Goal: Transaction & Acquisition: Purchase product/service

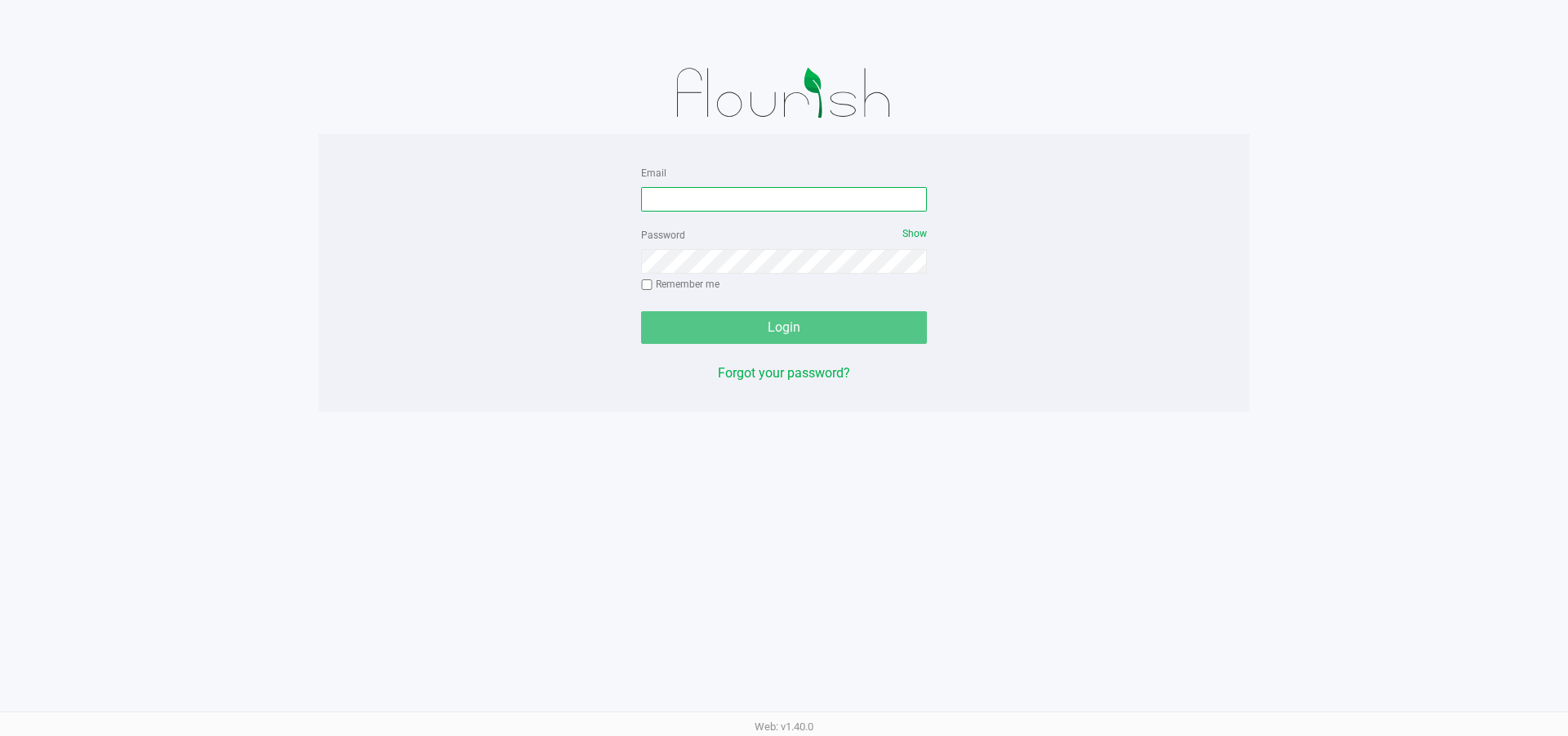
click at [689, 190] on input "Email" at bounding box center [784, 199] width 286 height 25
type input "[EMAIL_ADDRESS][DOMAIN_NAME]"
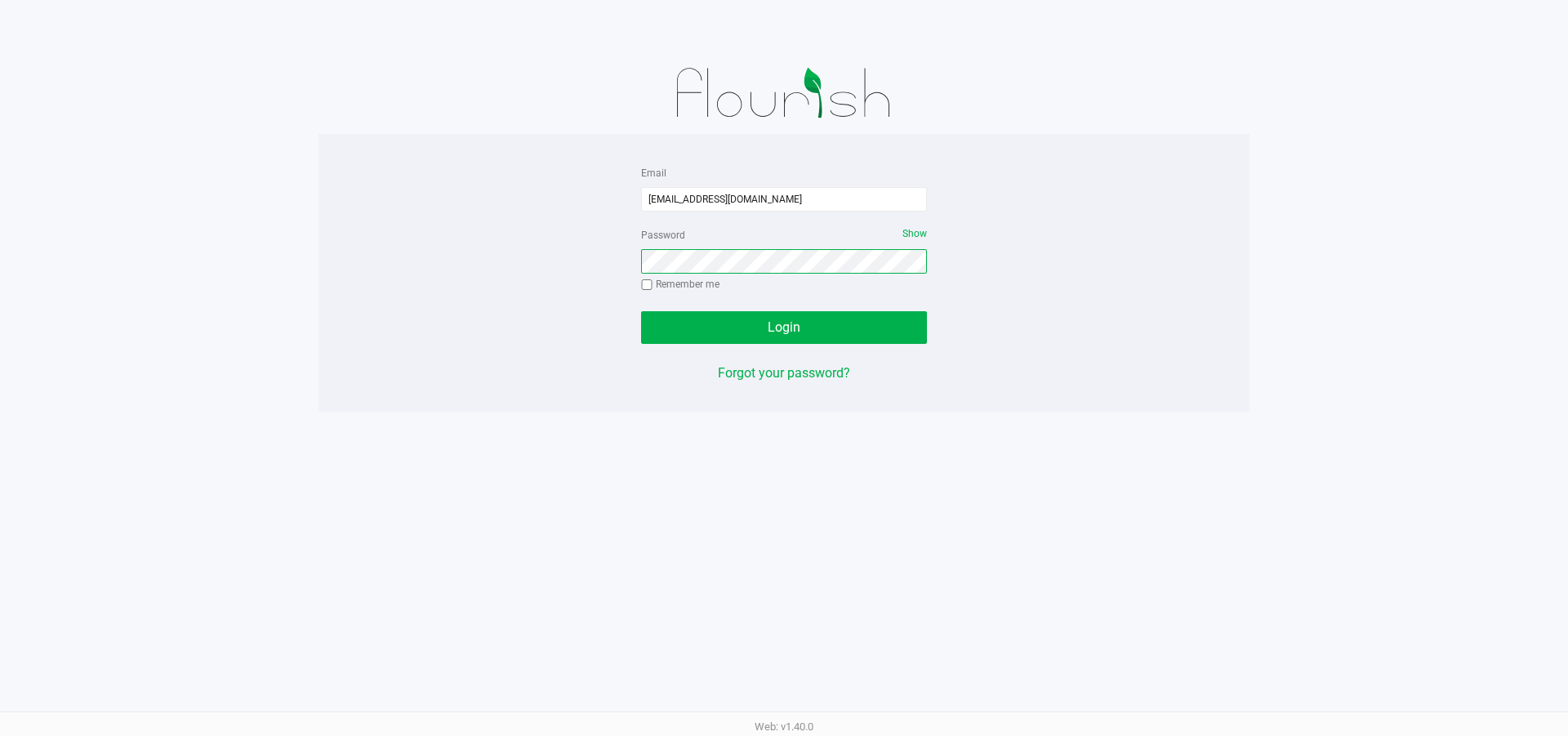
click at [641, 311] on button "Login" at bounding box center [784, 327] width 286 height 33
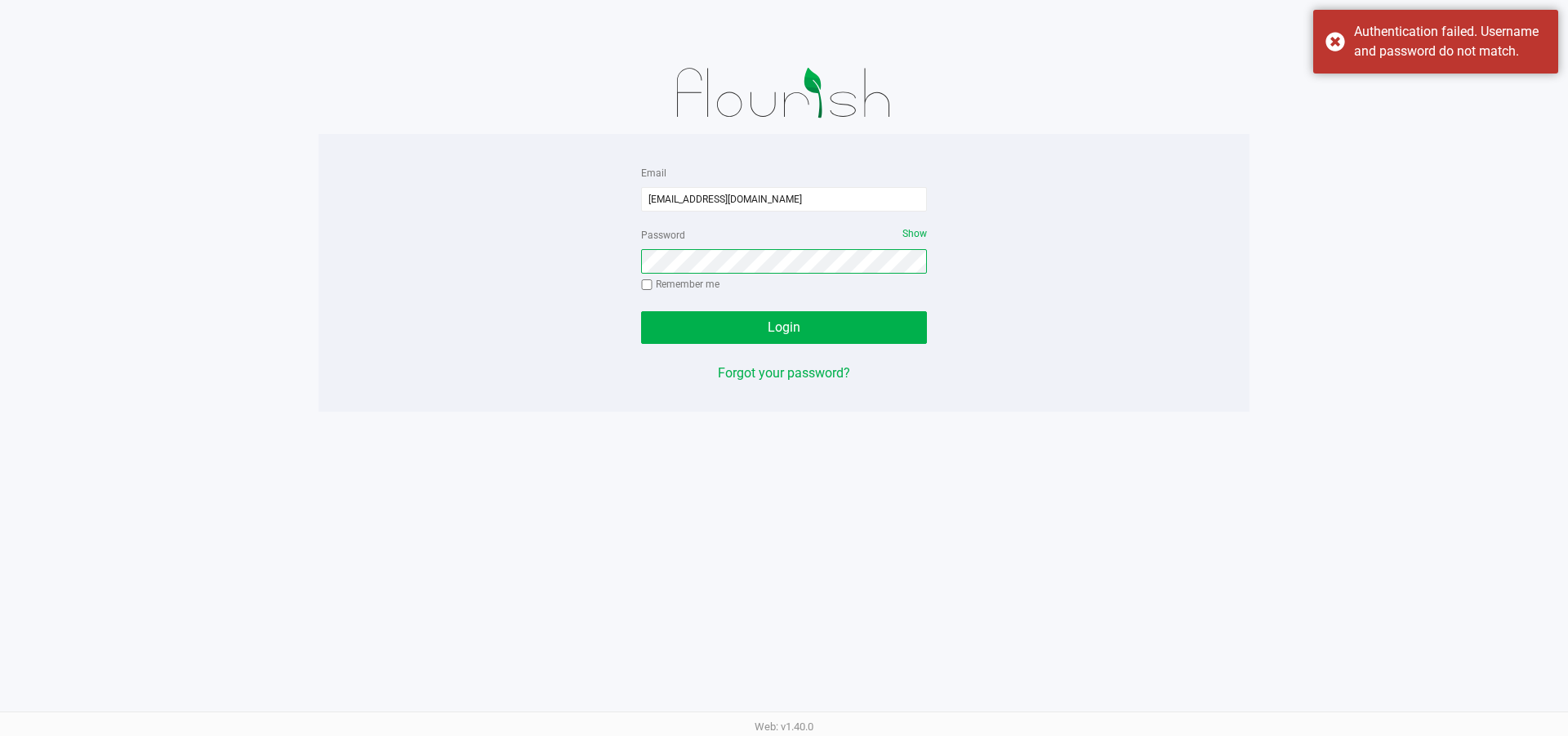
click at [641, 311] on button "Login" at bounding box center [784, 327] width 286 height 33
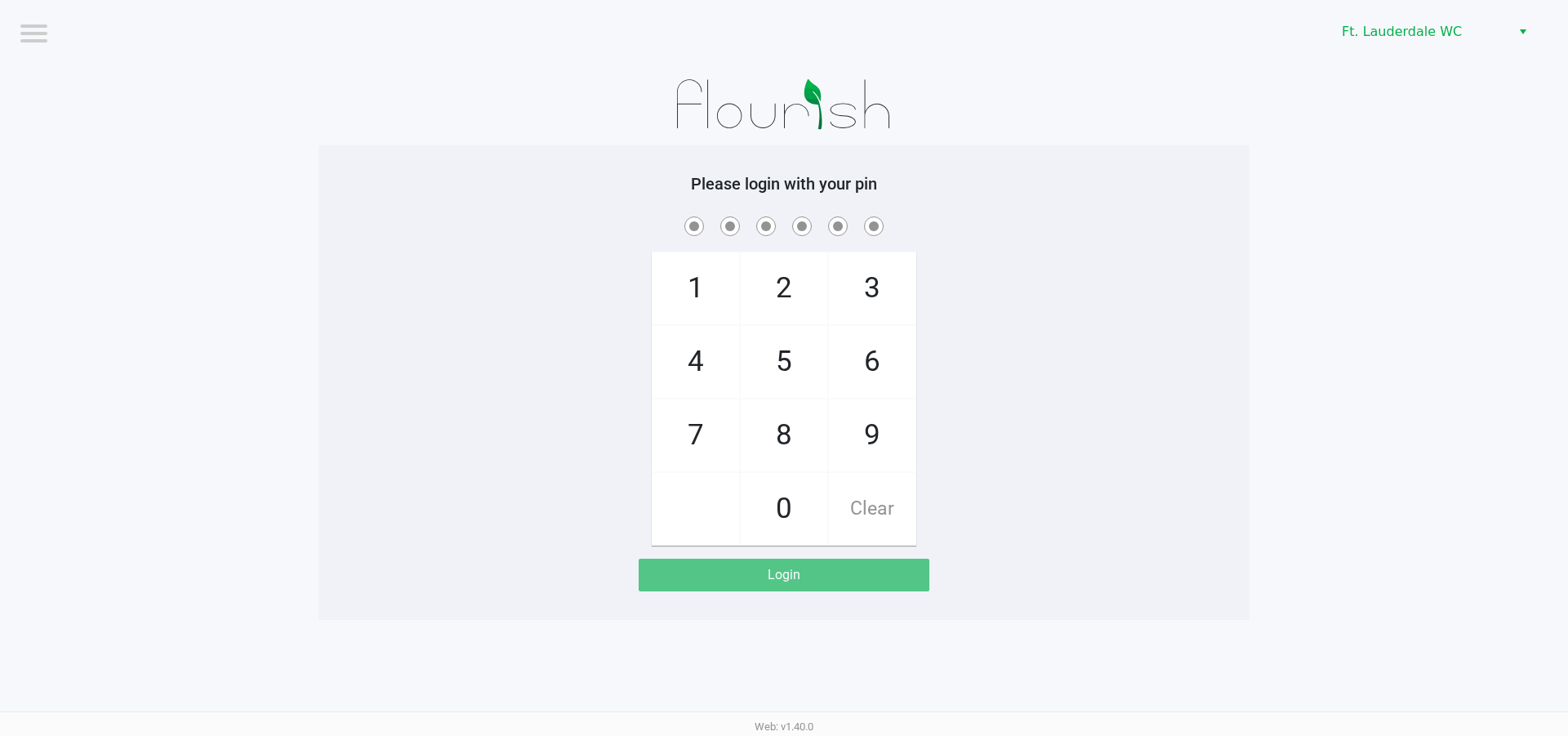
click at [774, 343] on span "5" at bounding box center [784, 361] width 86 height 72
checkbox input "true"
click at [773, 359] on span "5" at bounding box center [784, 361] width 86 height 72
checkbox input "true"
drag, startPoint x: 705, startPoint y: 357, endPoint x: 705, endPoint y: 338, distance: 19.0
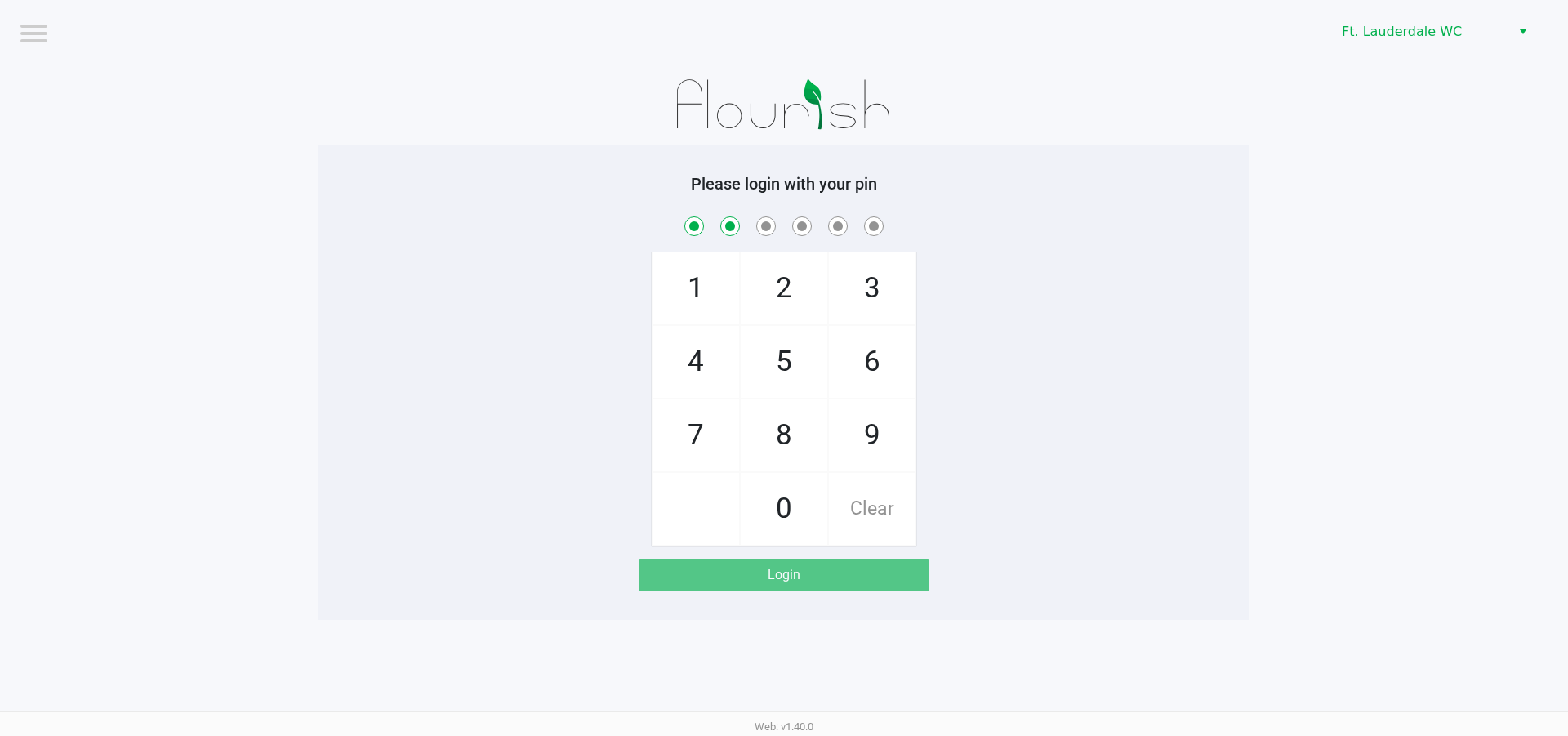
click at [705, 354] on span "4" at bounding box center [696, 361] width 86 height 72
checkbox input "true"
click at [705, 299] on span "1" at bounding box center [696, 288] width 86 height 72
checkbox input "true"
click at [905, 424] on span "9" at bounding box center [872, 435] width 86 height 72
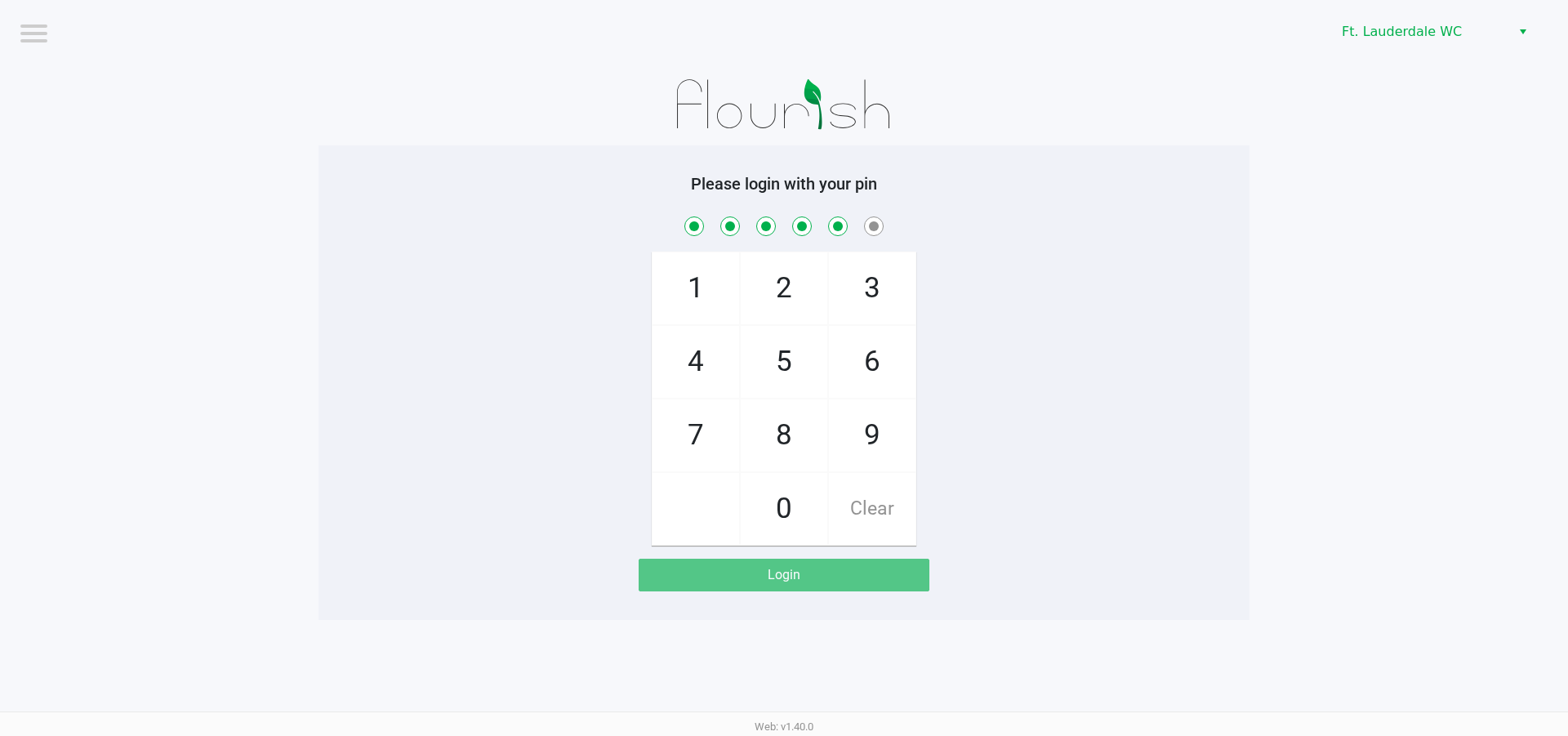
checkbox input "true"
click at [905, 424] on span "9" at bounding box center [872, 435] width 86 height 72
checkbox input "true"
click at [905, 424] on span "9" at bounding box center [872, 435] width 86 height 72
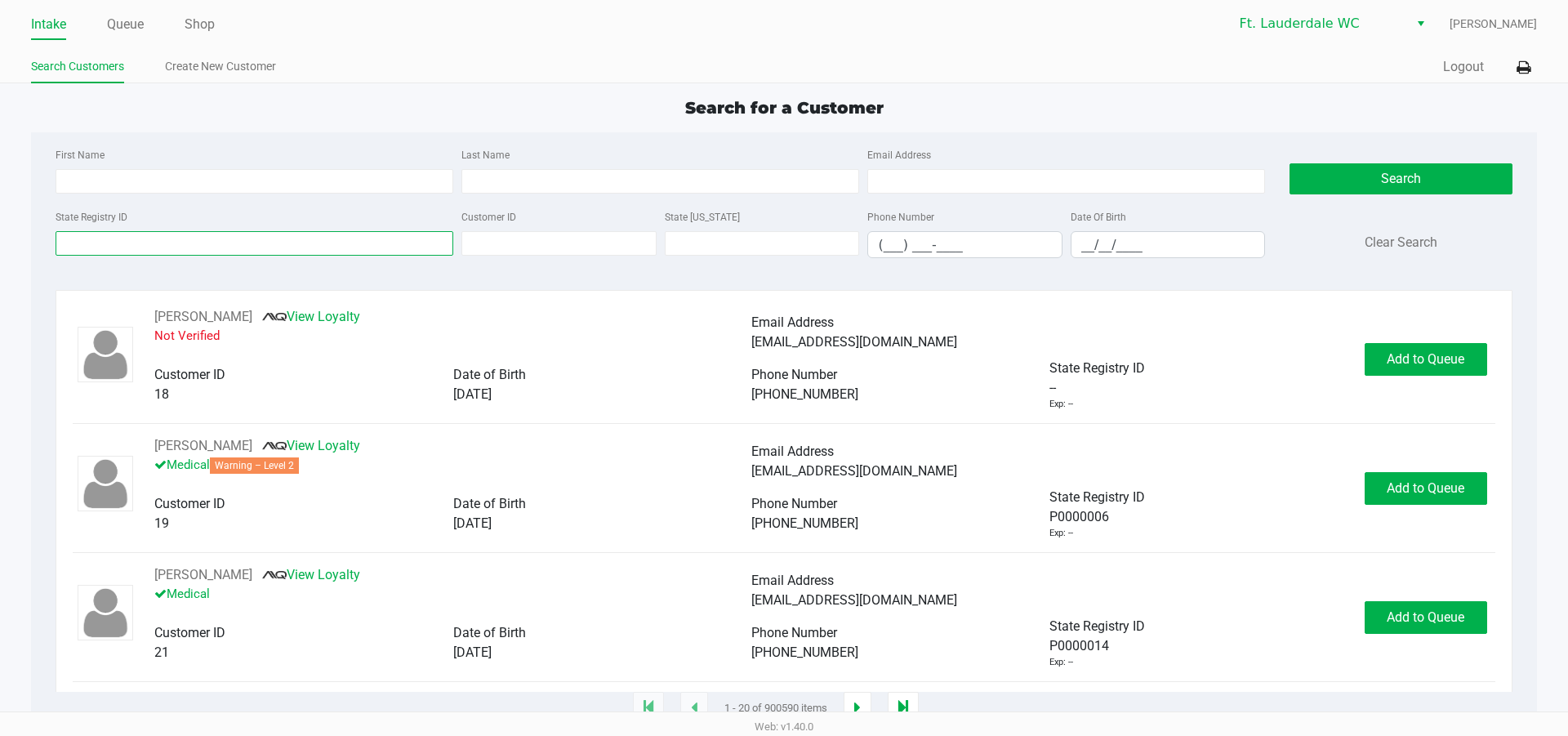
click at [202, 240] on input "State Registry ID" at bounding box center [255, 243] width 398 height 25
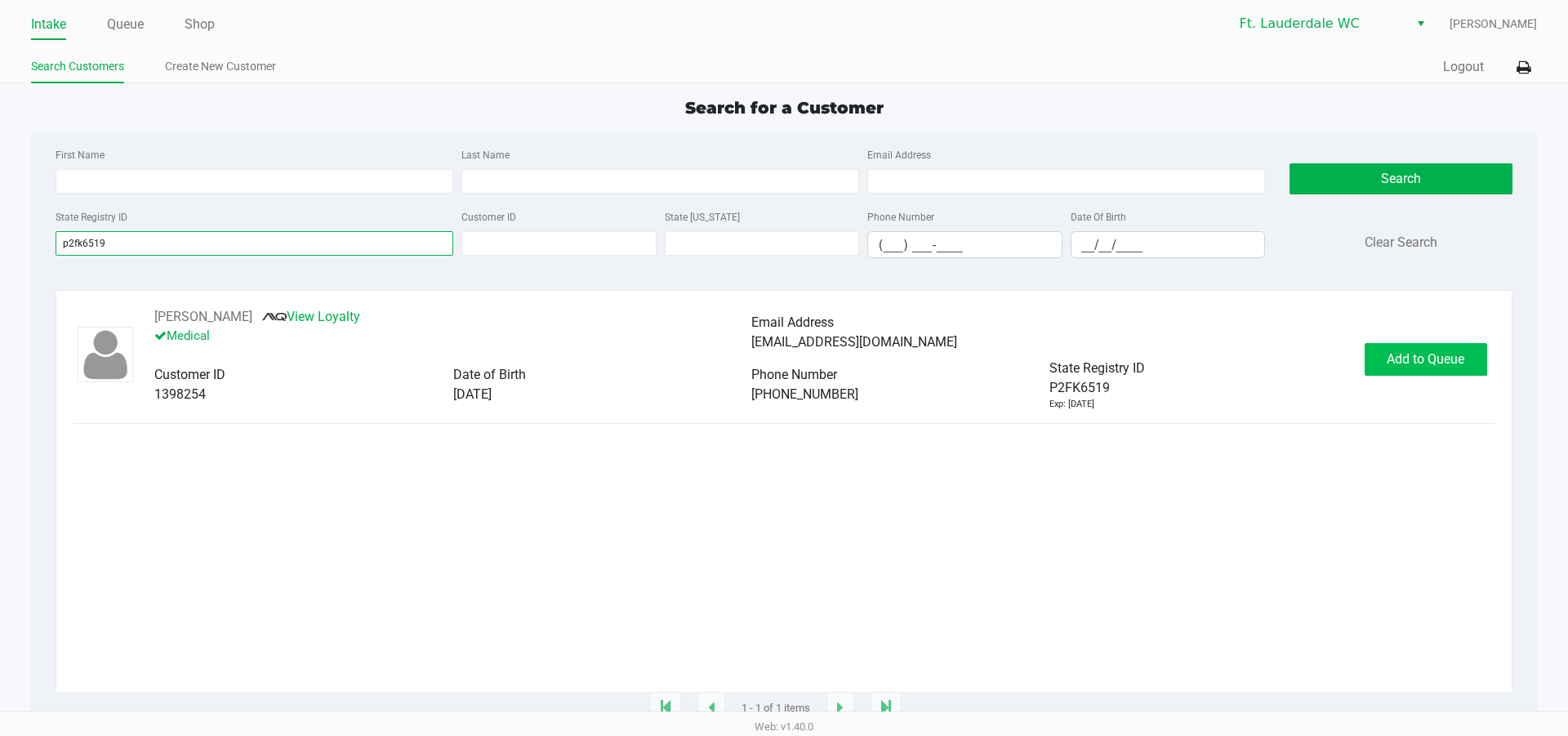
type input "p2fk6519"
click at [1369, 365] on button "Add to Queue" at bounding box center [1426, 359] width 123 height 33
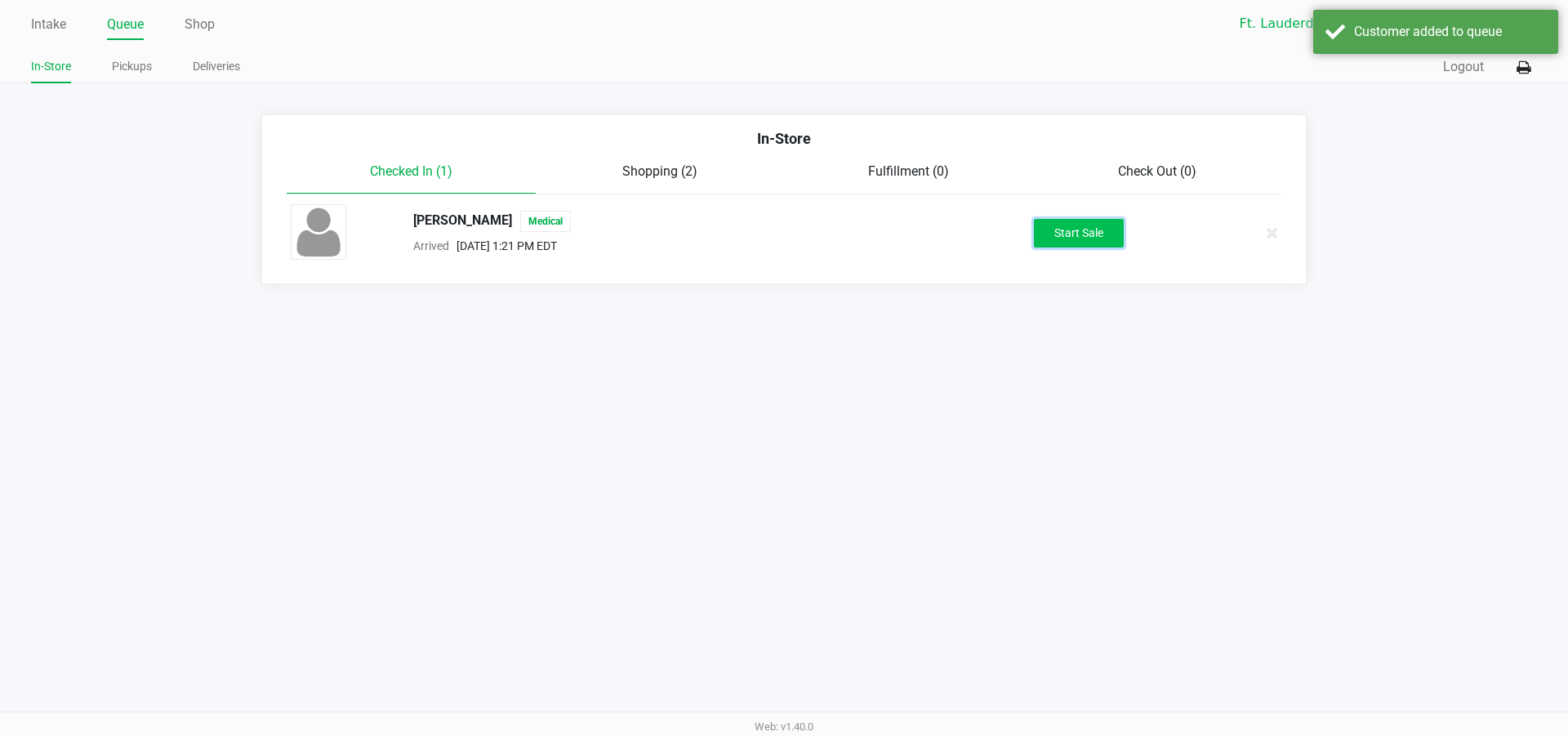
click at [1052, 222] on button "Start Sale" at bounding box center [1079, 233] width 90 height 29
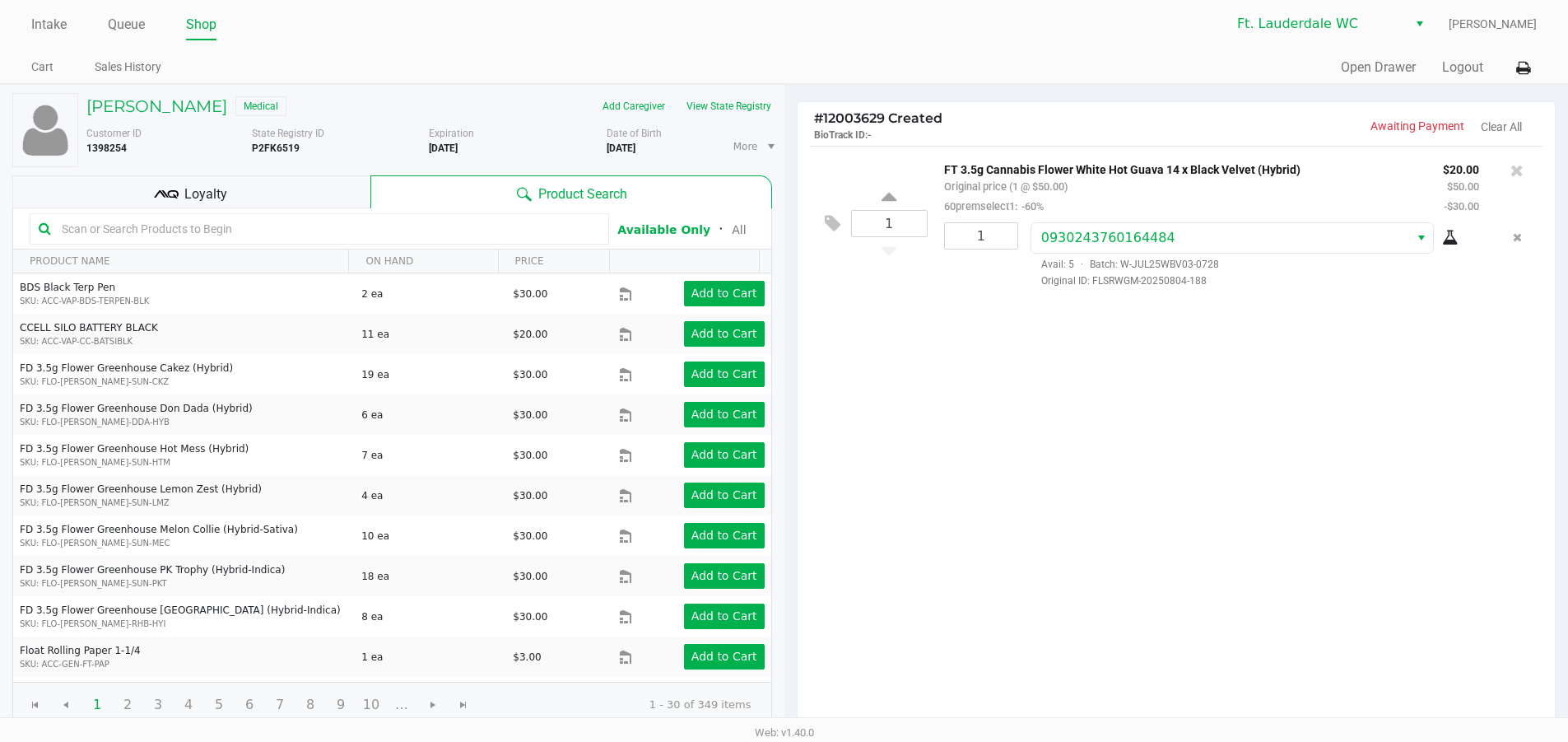
scroll to position [169, 0]
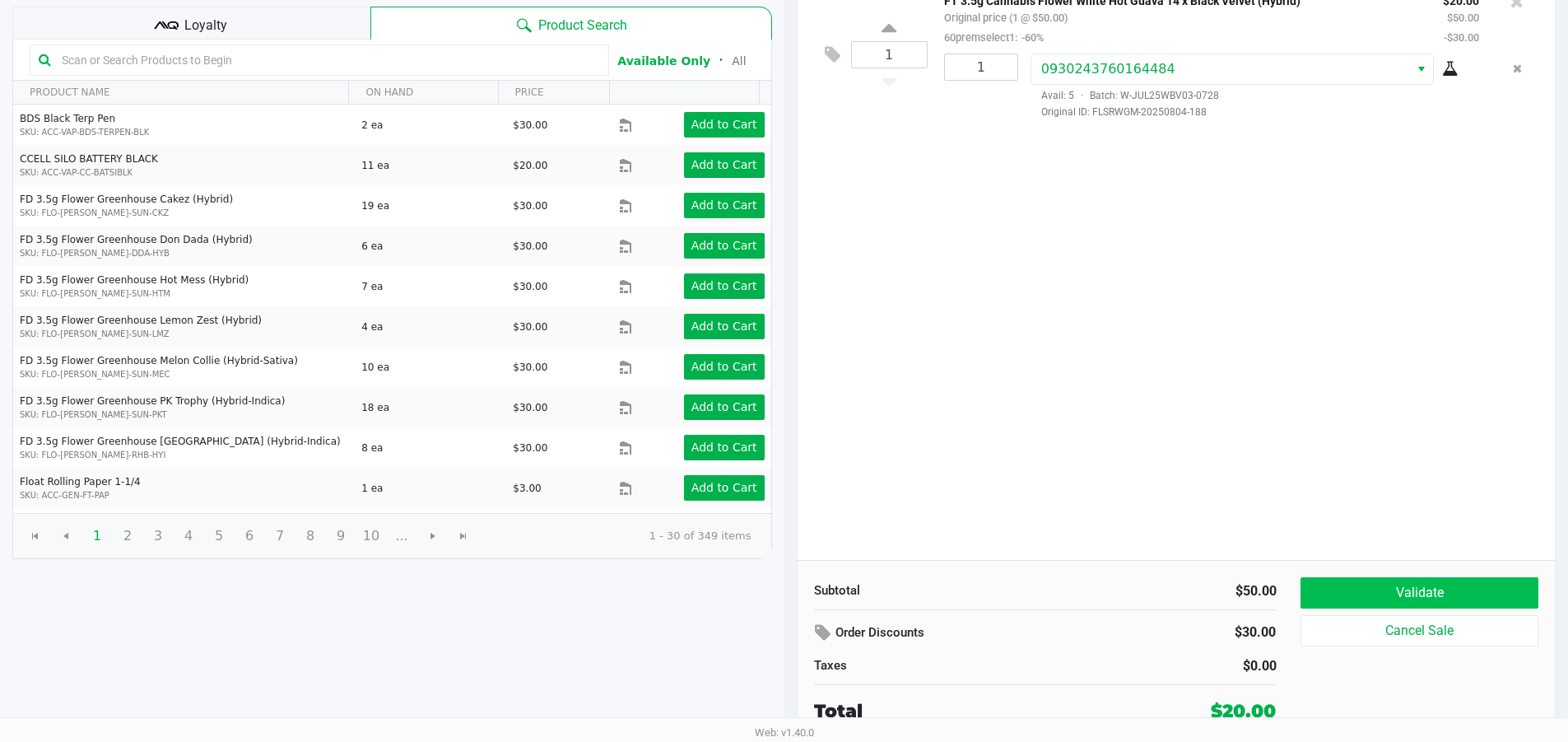
click at [1344, 582] on button "Validate" at bounding box center [1419, 593] width 237 height 32
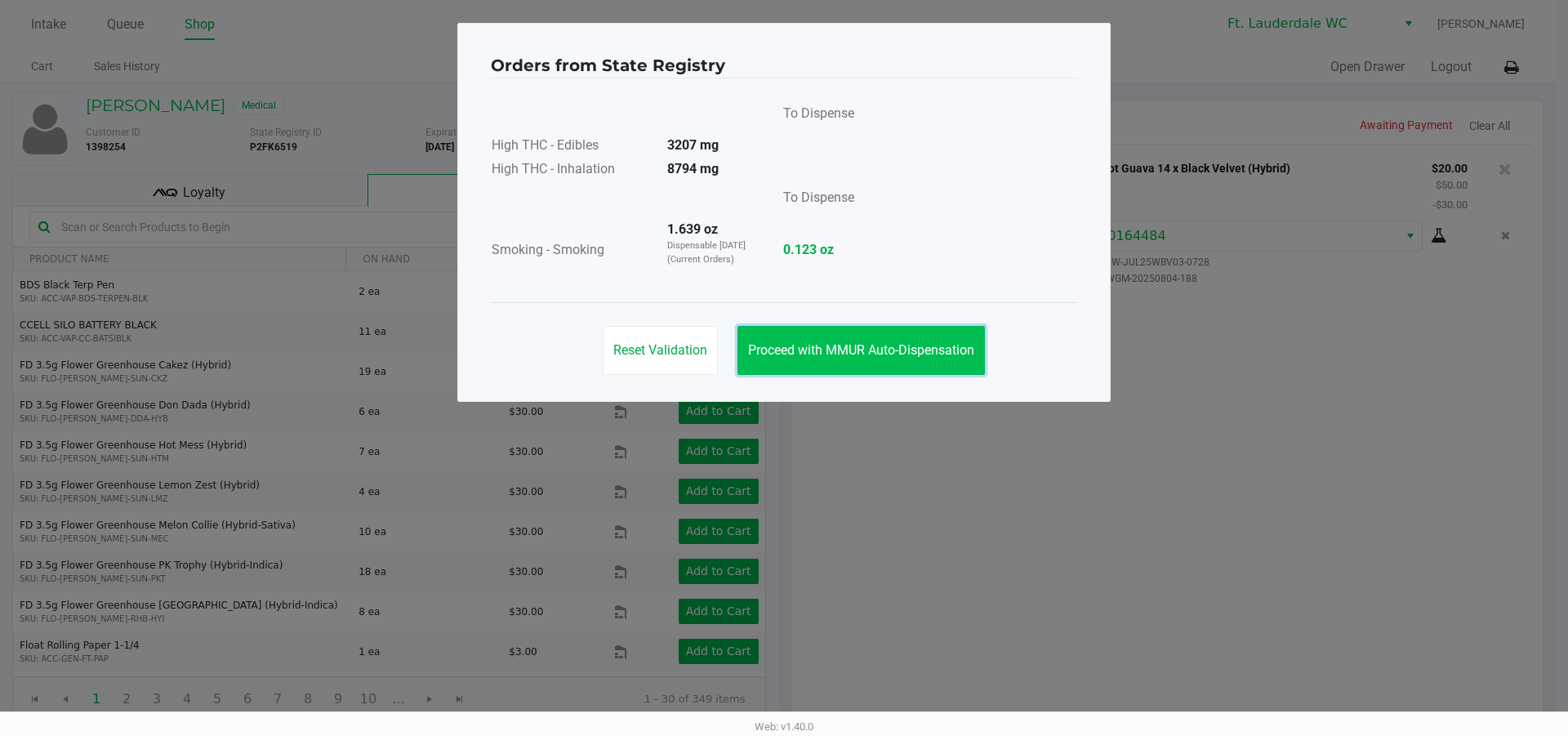
click at [913, 356] on span "Proceed with MMUR Auto-Dispensation" at bounding box center [861, 349] width 226 height 15
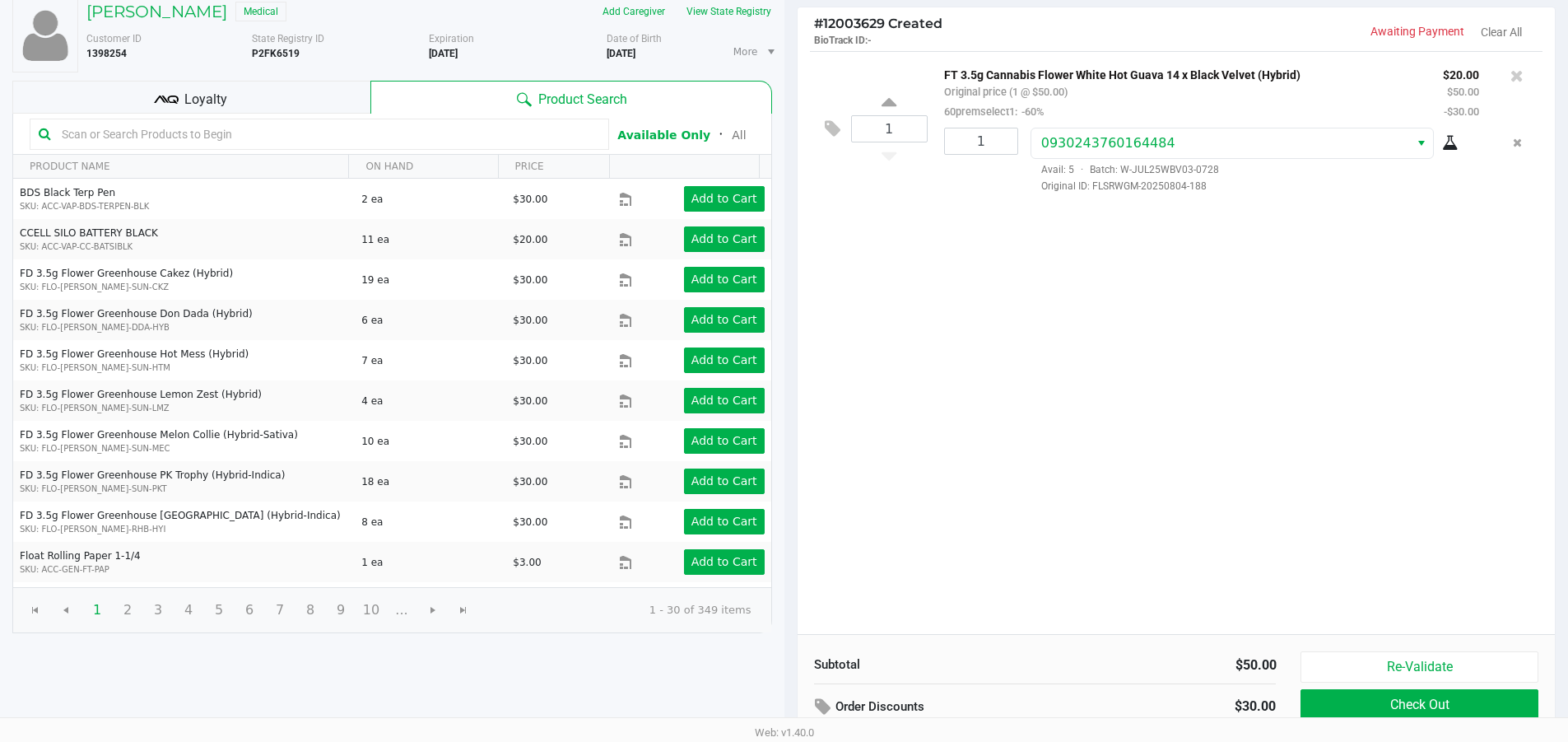
scroll to position [169, 0]
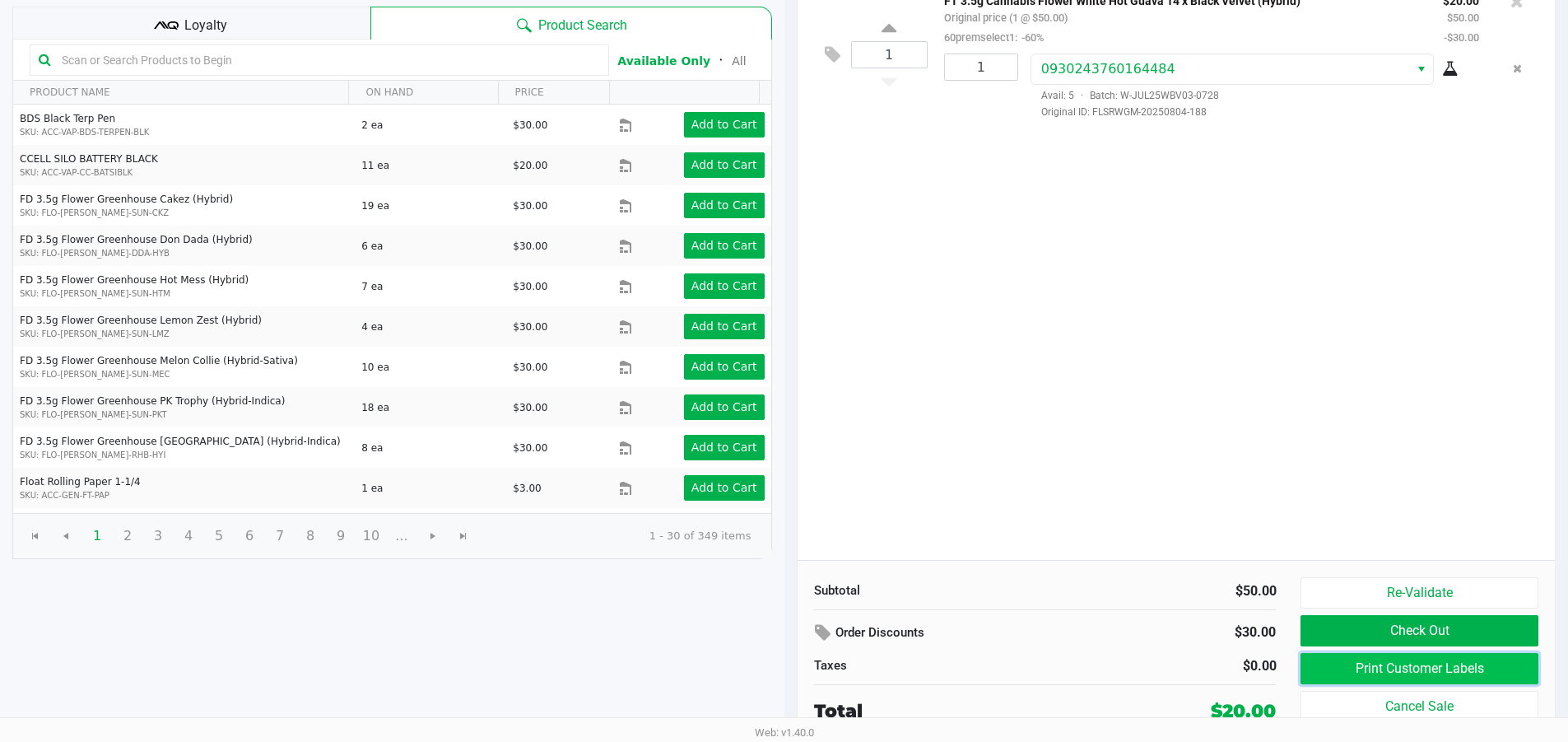
click at [1376, 662] on button "Print Customer Labels" at bounding box center [1419, 668] width 237 height 32
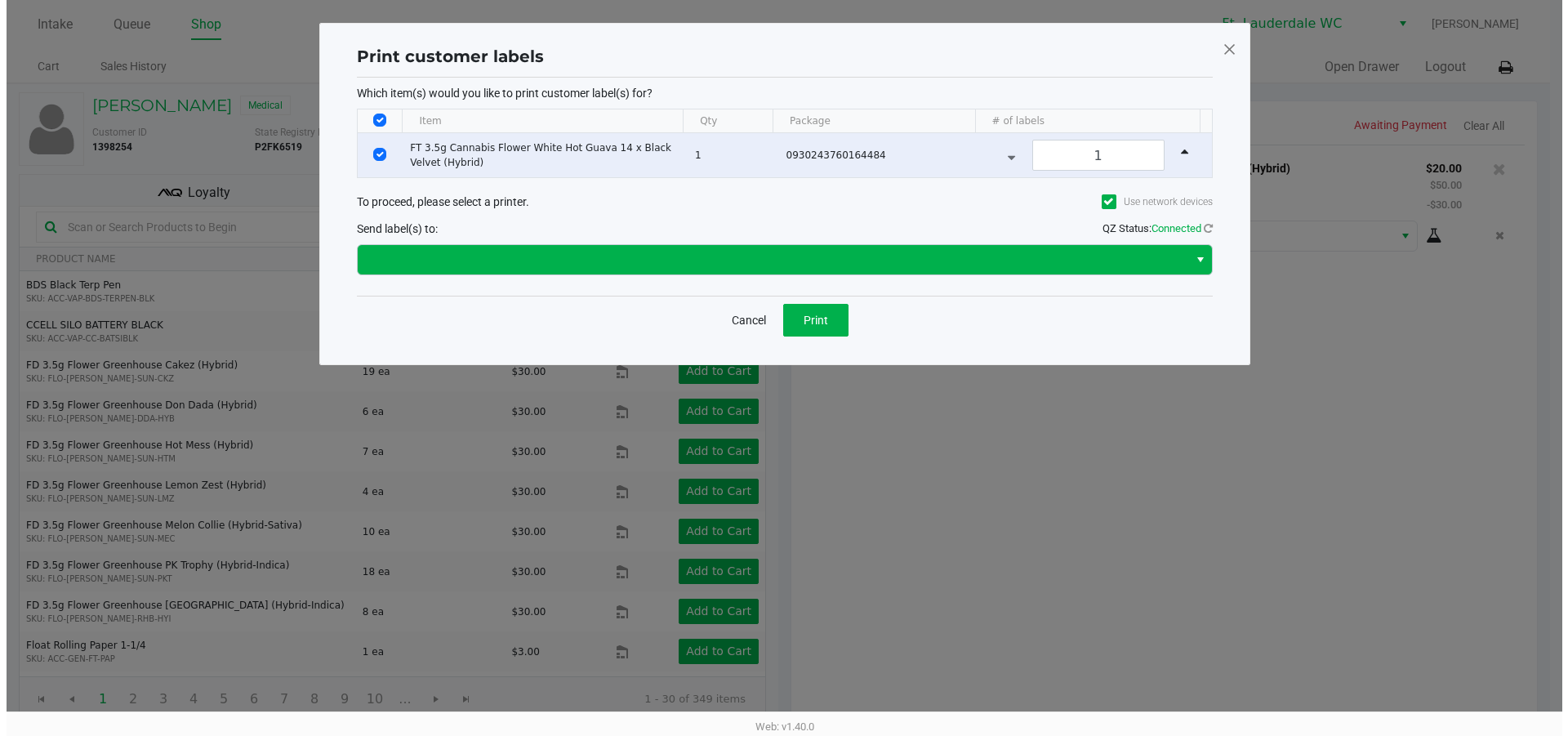
scroll to position [0, 0]
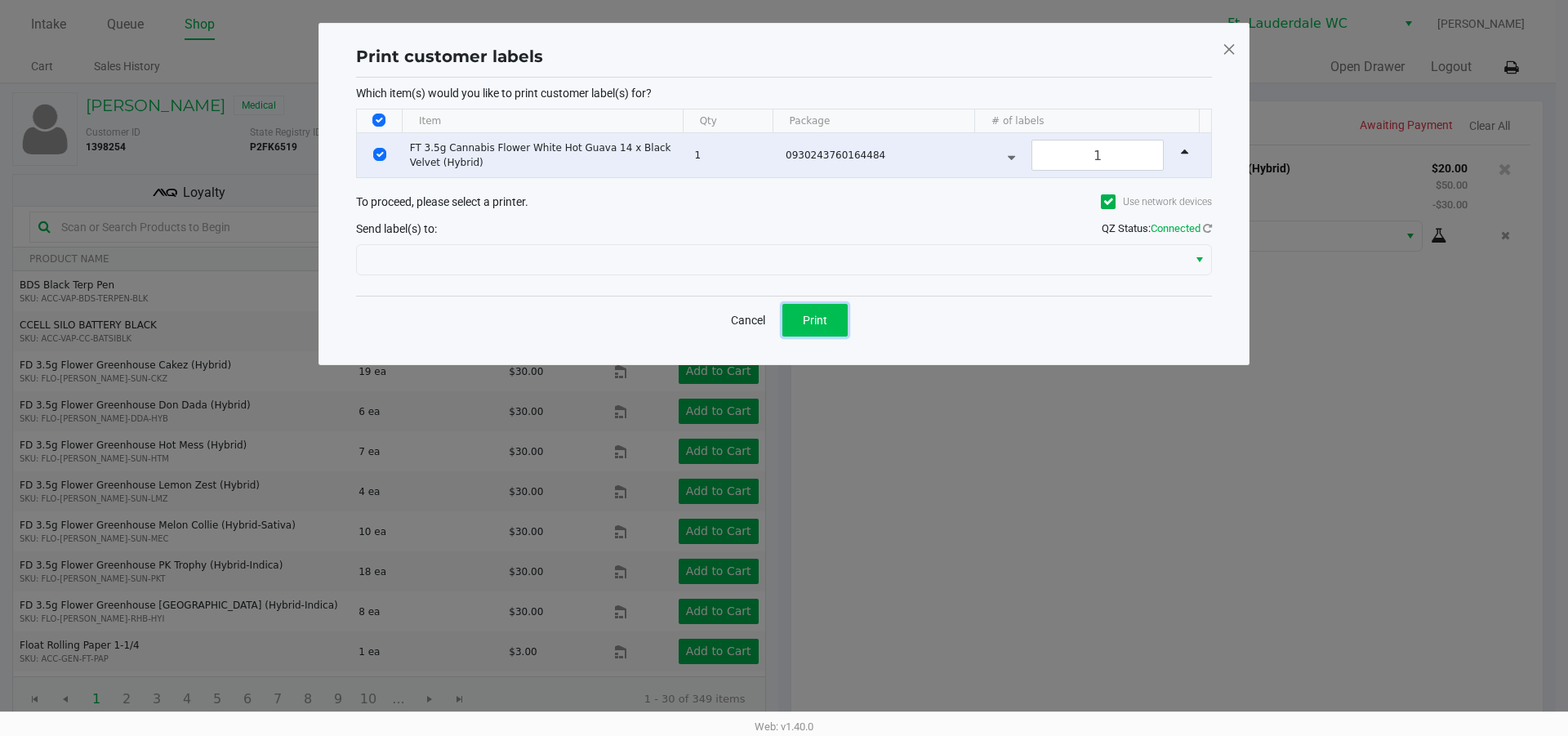
click at [806, 334] on button "Print" at bounding box center [815, 320] width 65 height 33
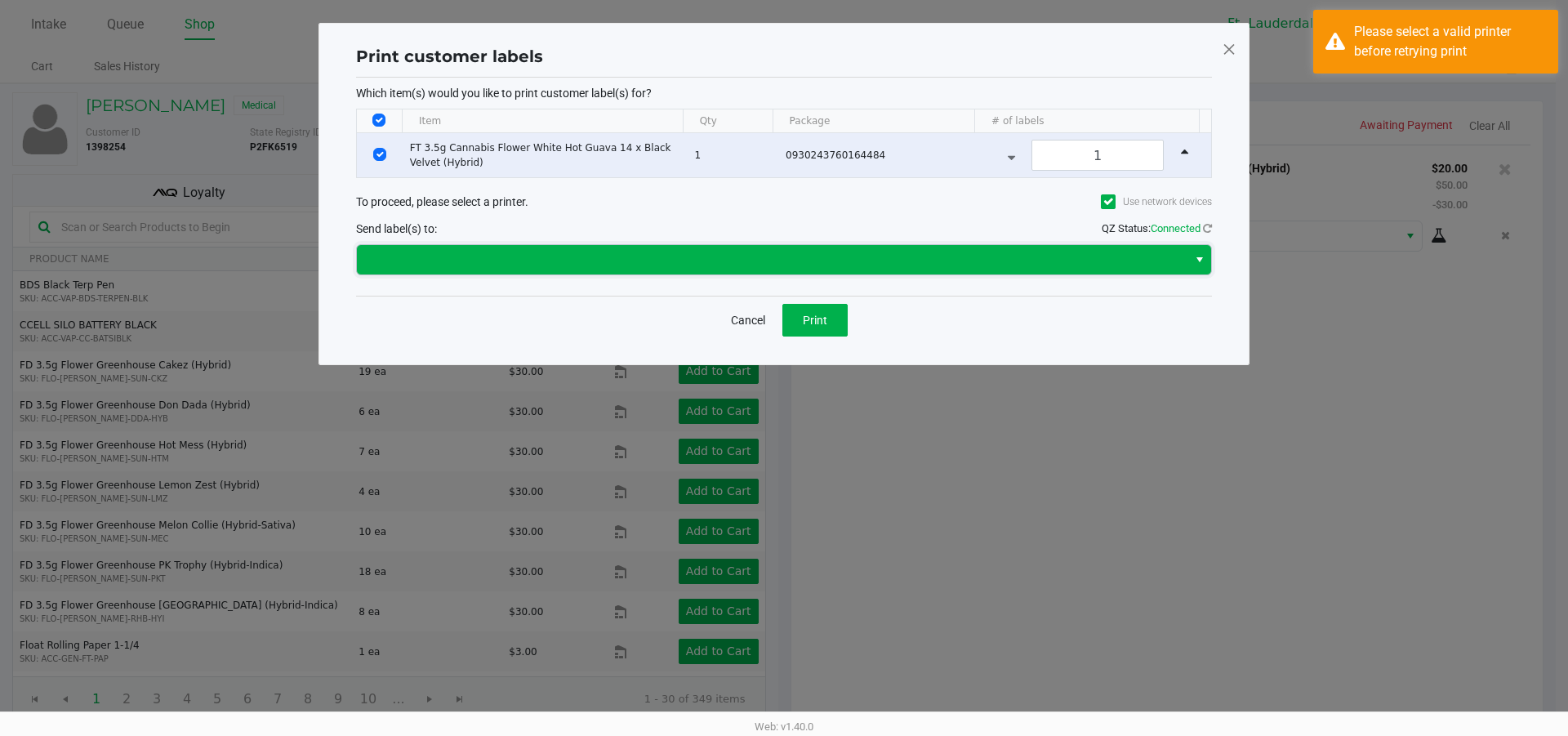
click at [862, 269] on span at bounding box center [773, 260] width 831 height 30
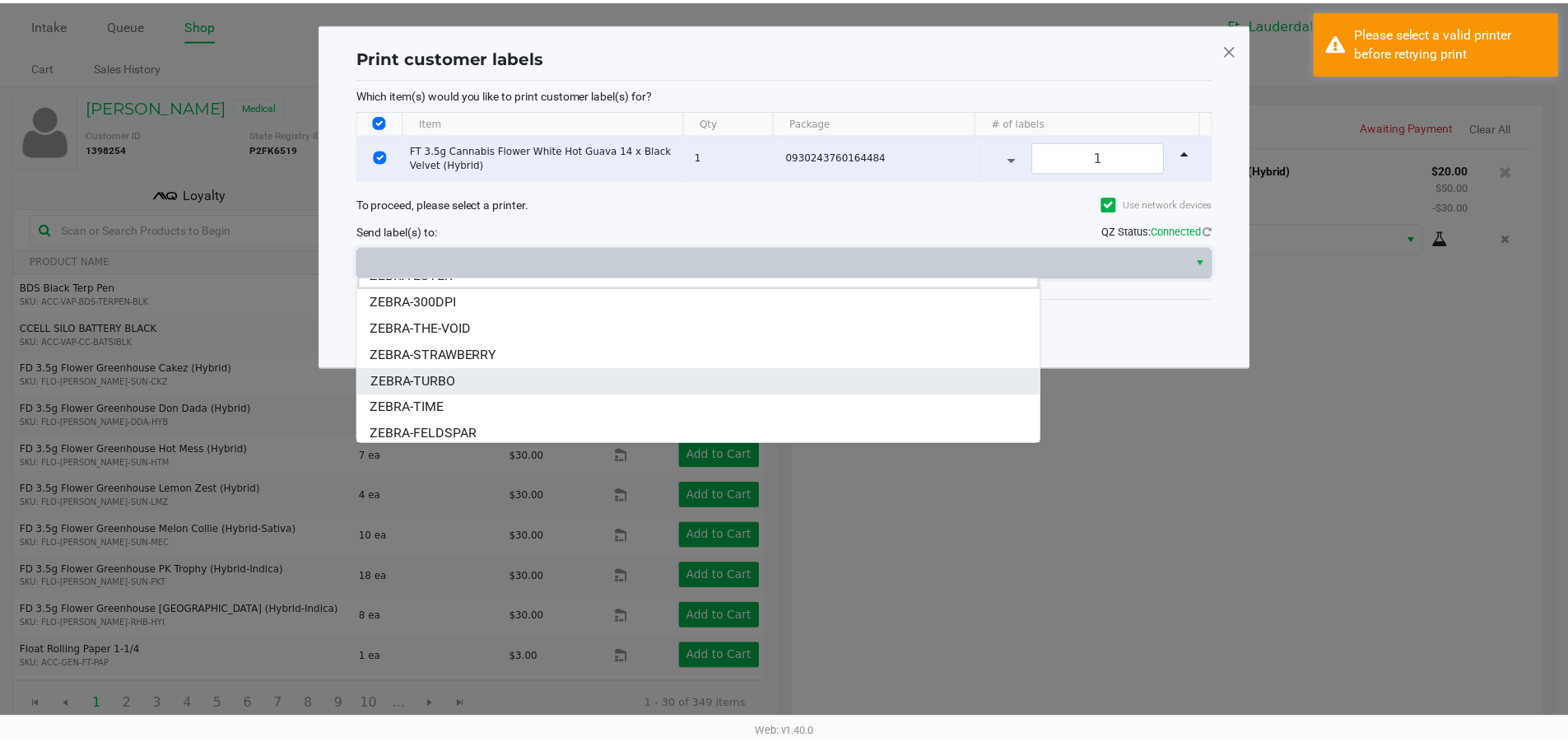
scroll to position [20, 0]
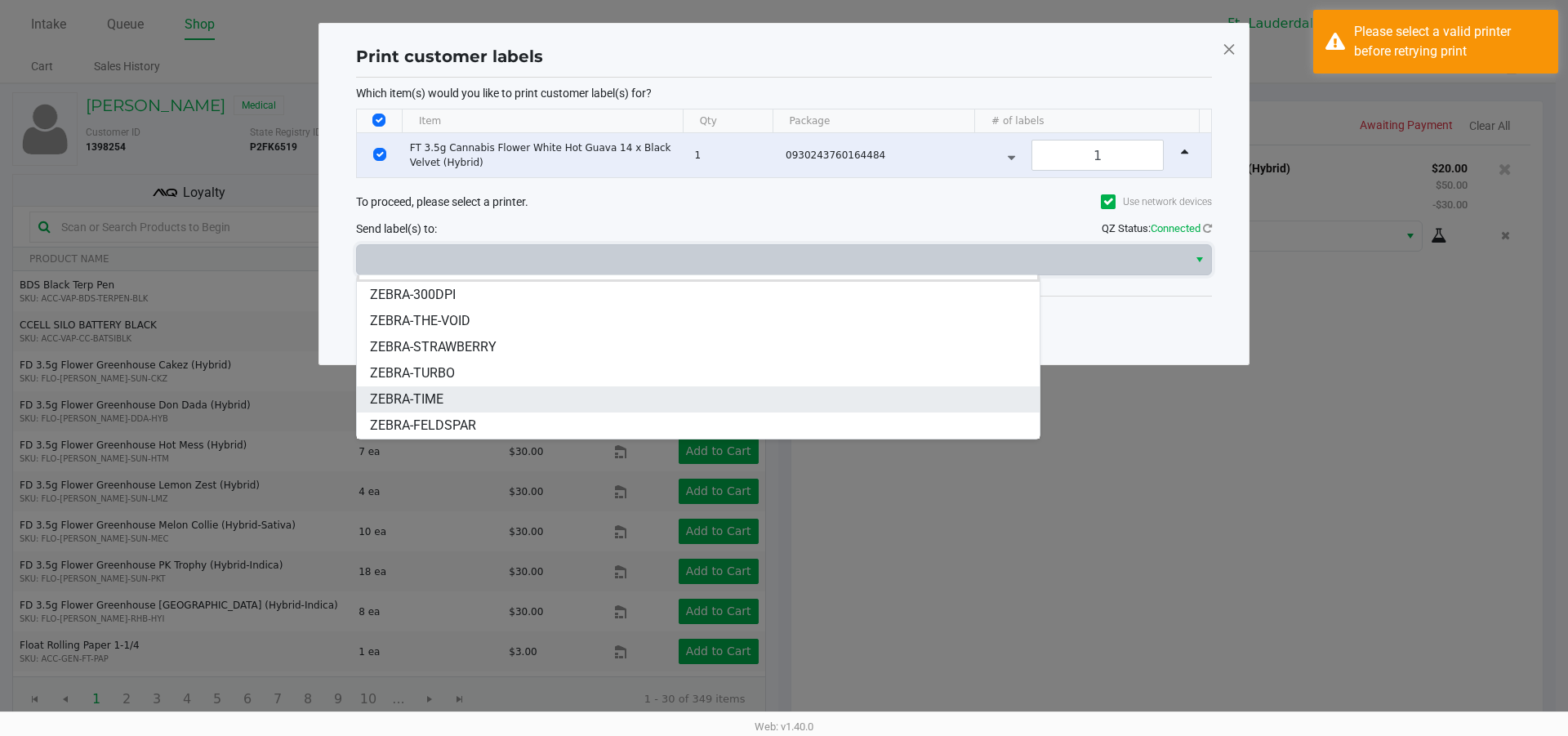
click at [438, 393] on span "ZEBRA-TIME" at bounding box center [406, 398] width 74 height 19
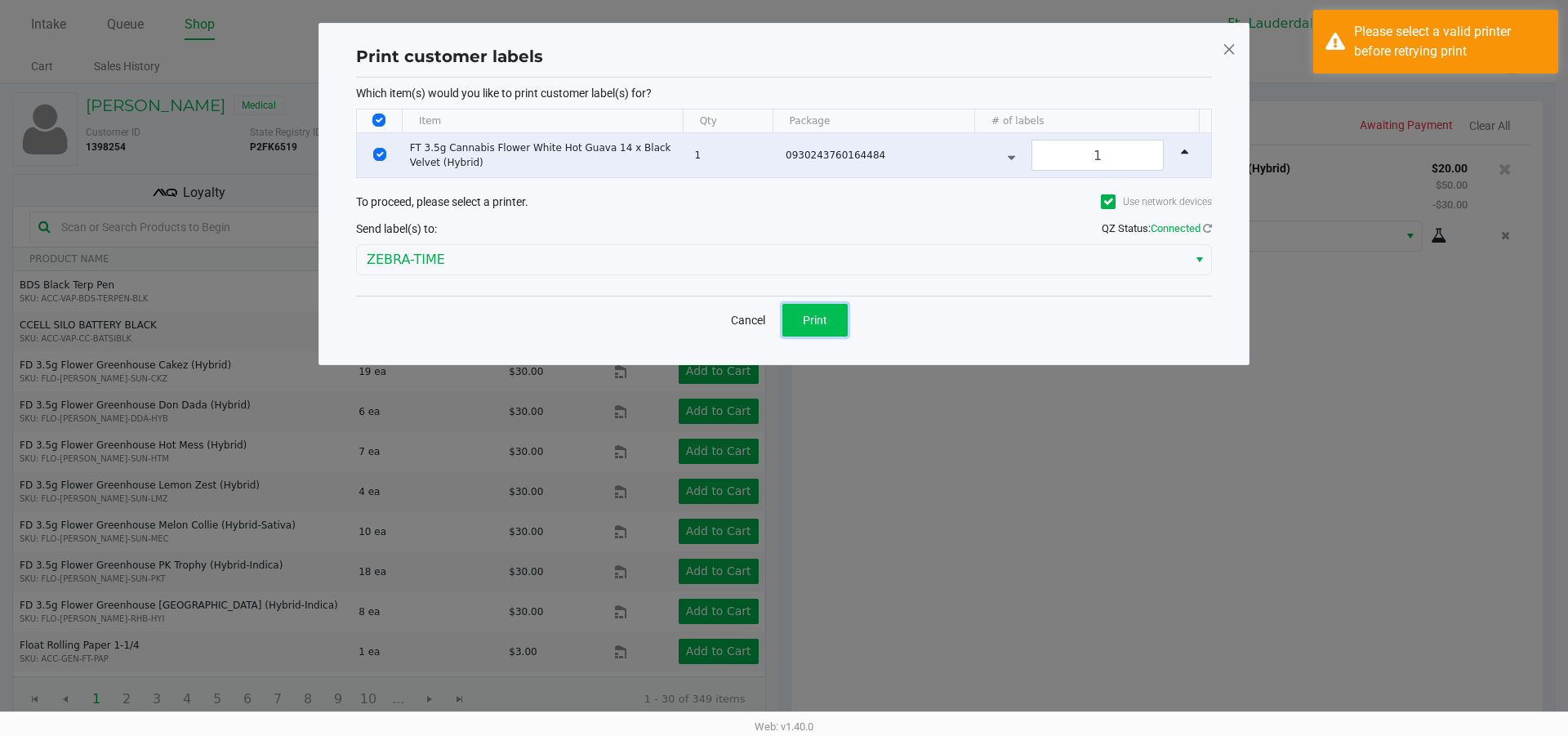
click at [807, 310] on button "Print" at bounding box center [815, 320] width 65 height 33
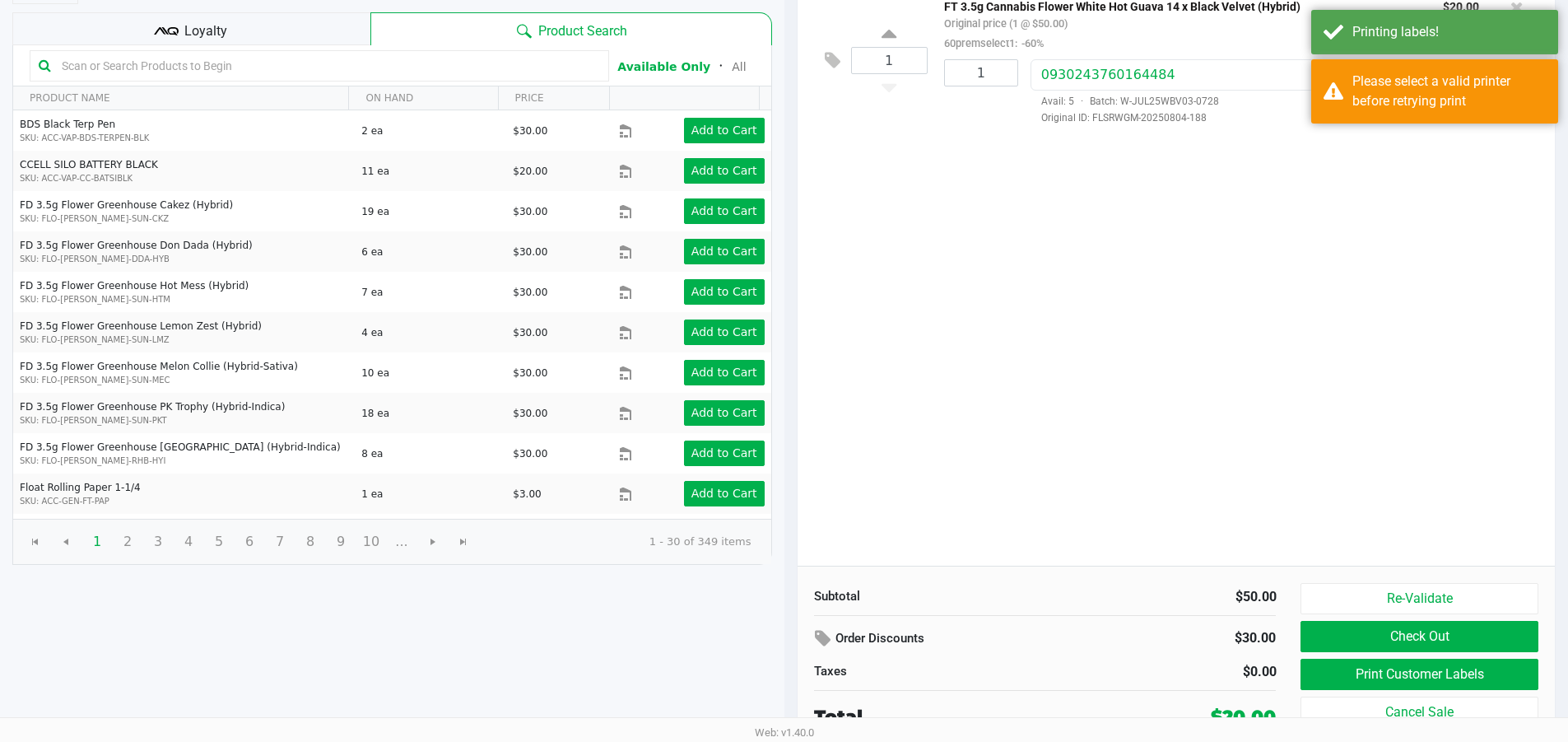
scroll to position [169, 0]
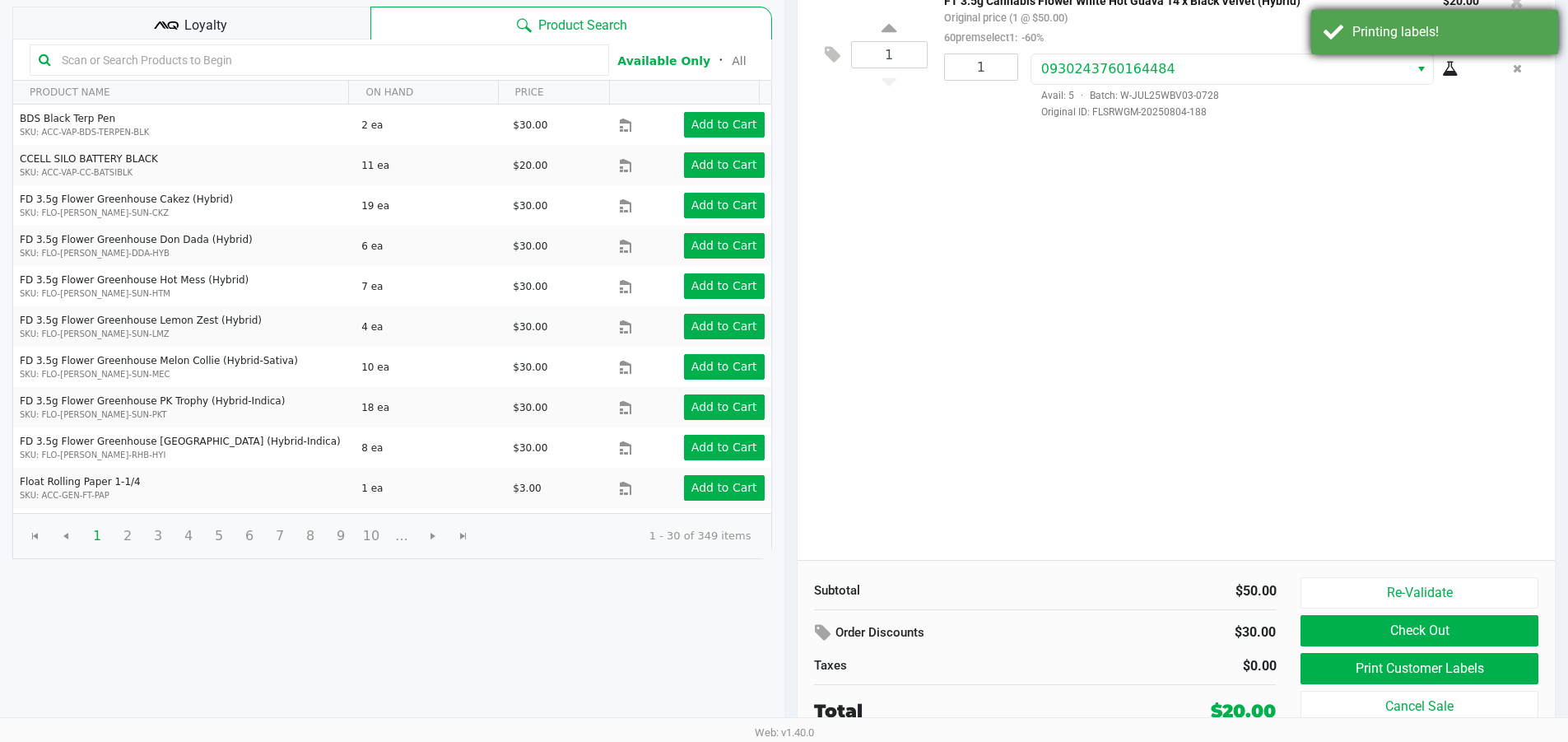
click at [1496, 39] on div "Printing labels!" at bounding box center [1449, 32] width 194 height 20
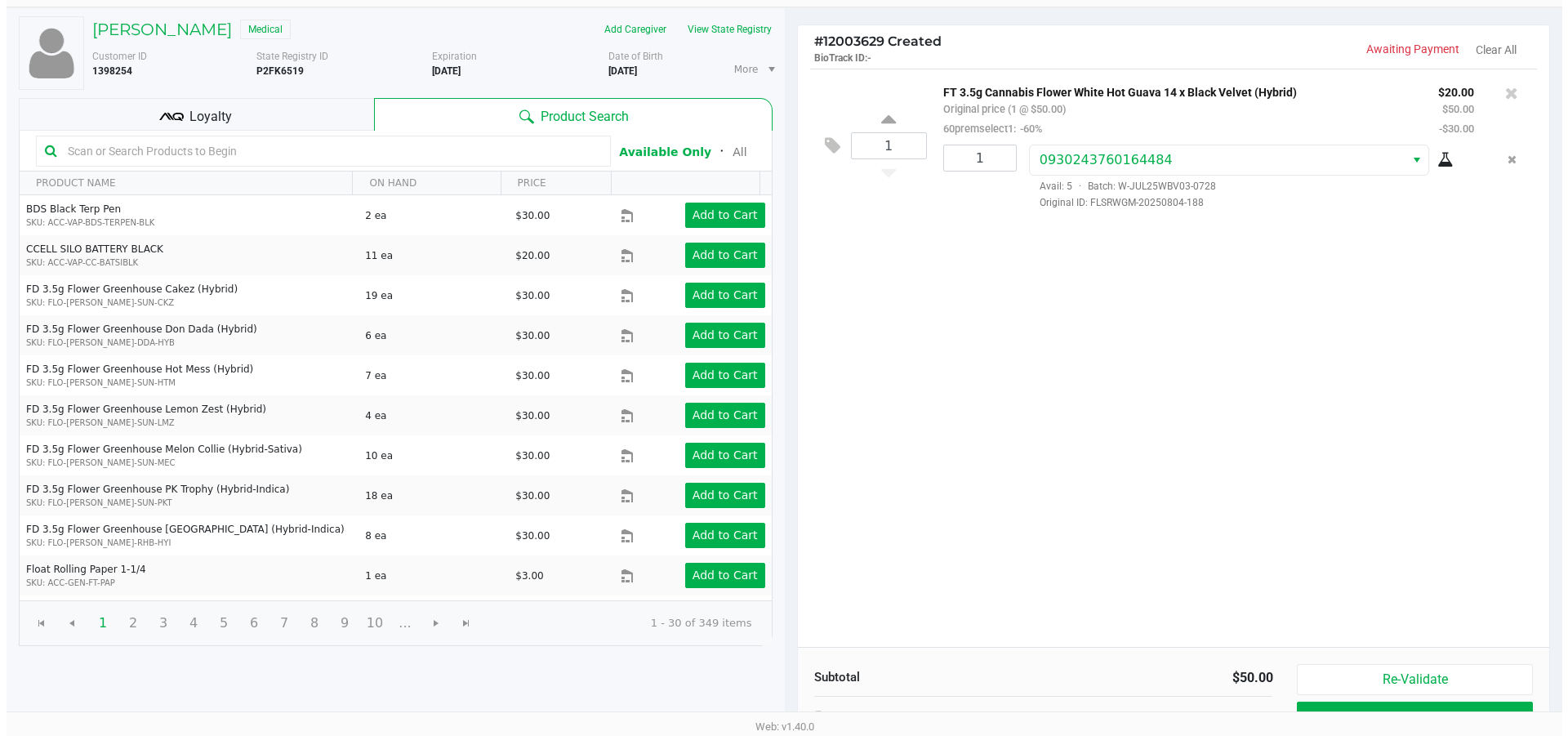
scroll to position [0, 0]
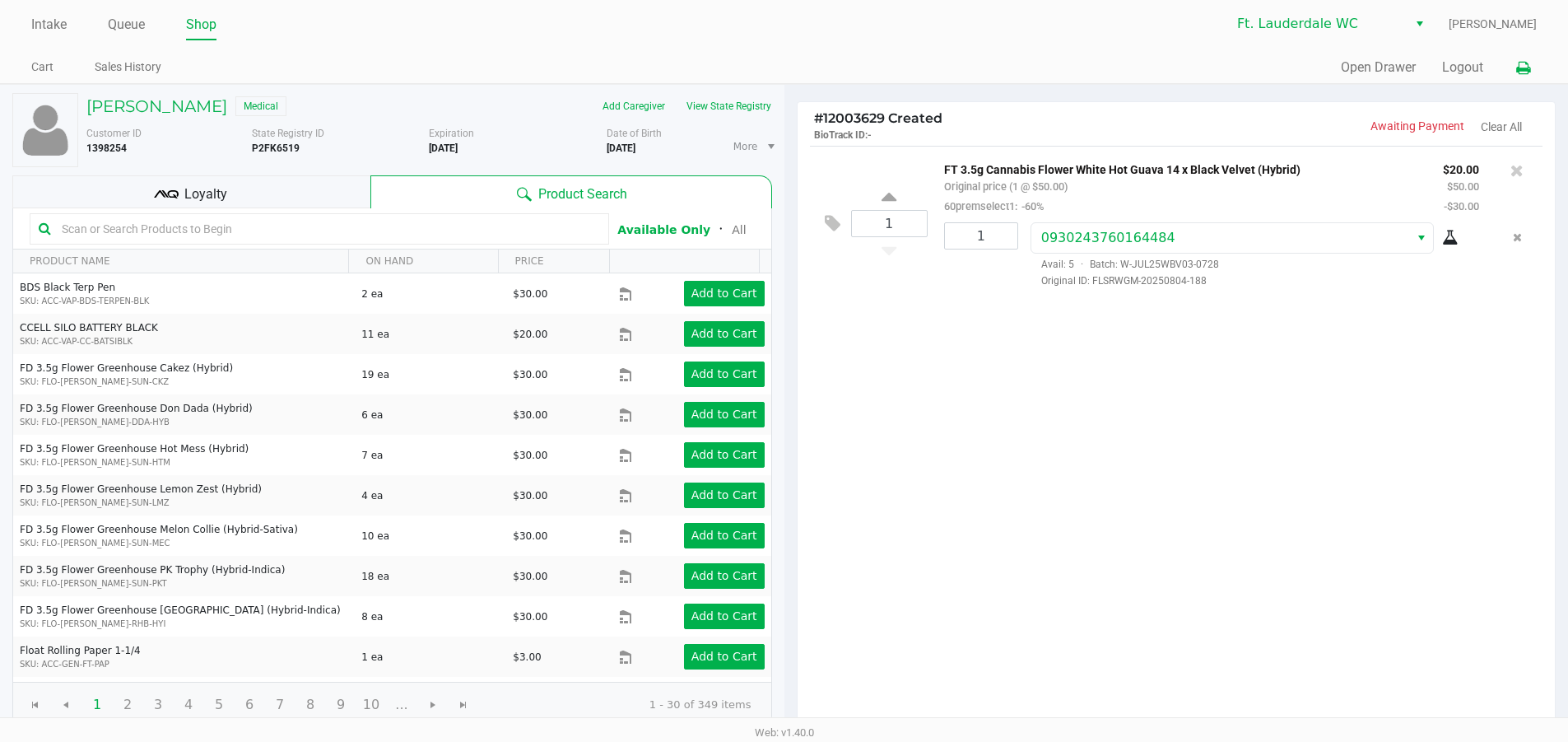
click at [1518, 66] on icon at bounding box center [1523, 68] width 14 height 12
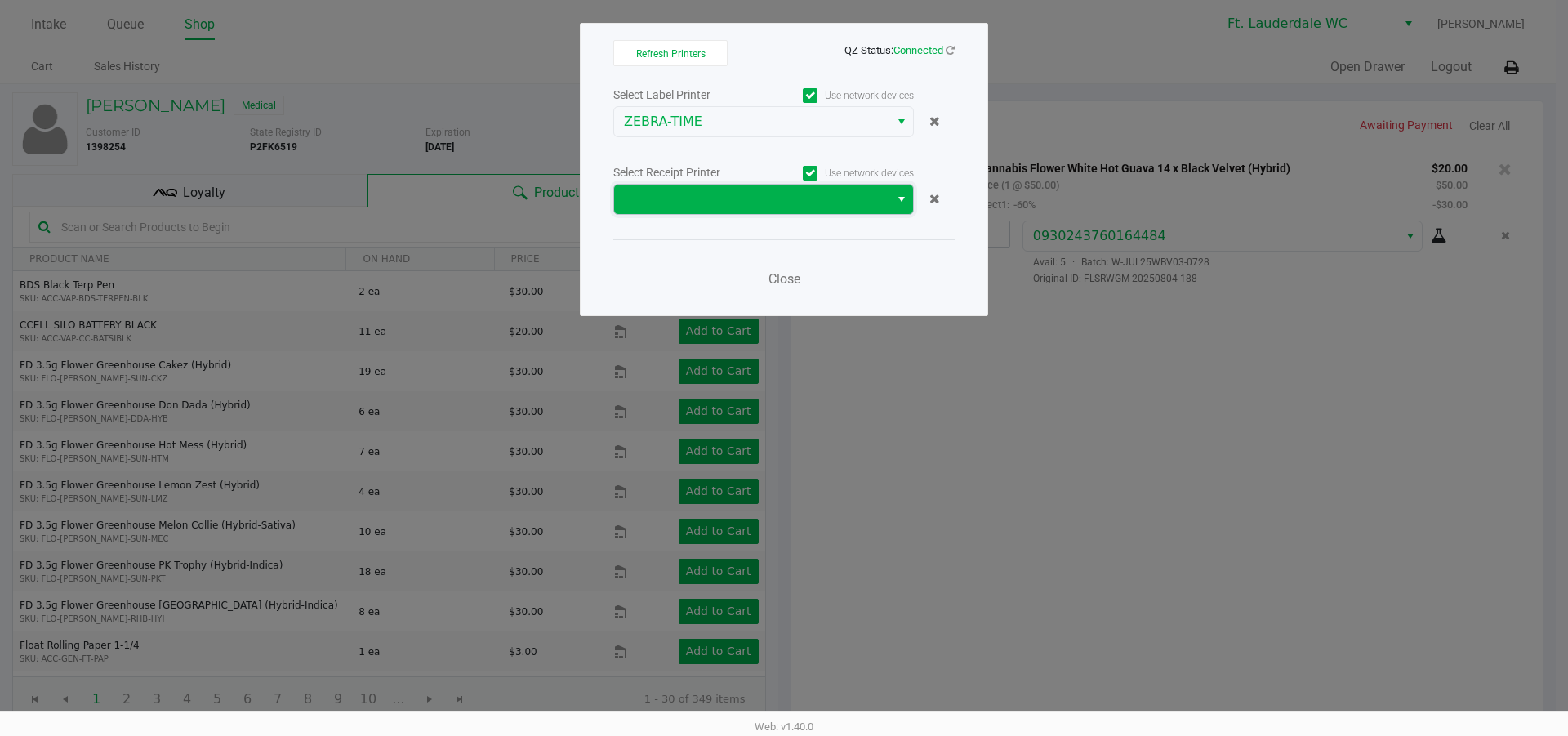
click at [679, 184] on span at bounding box center [751, 199] width 275 height 30
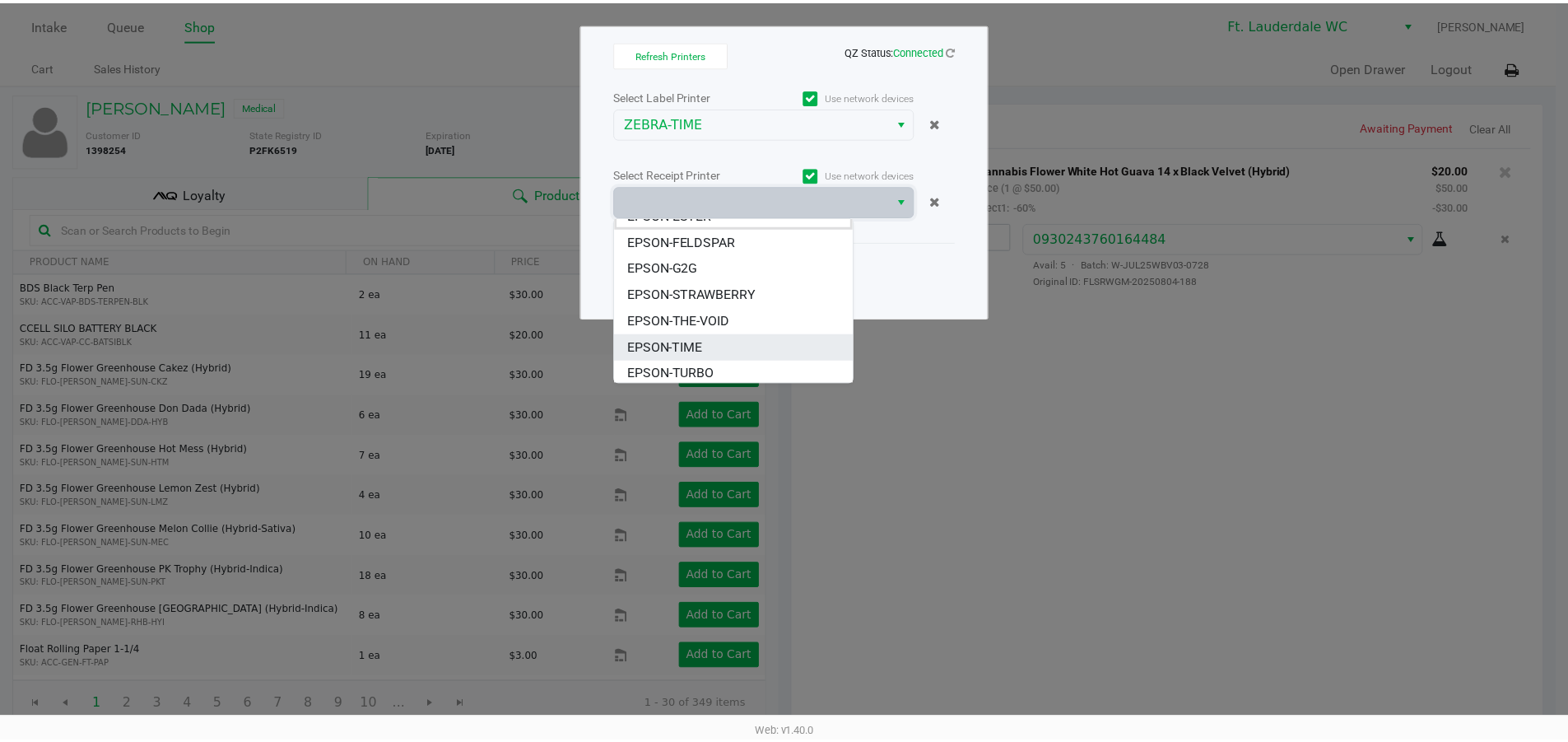
scroll to position [20, 0]
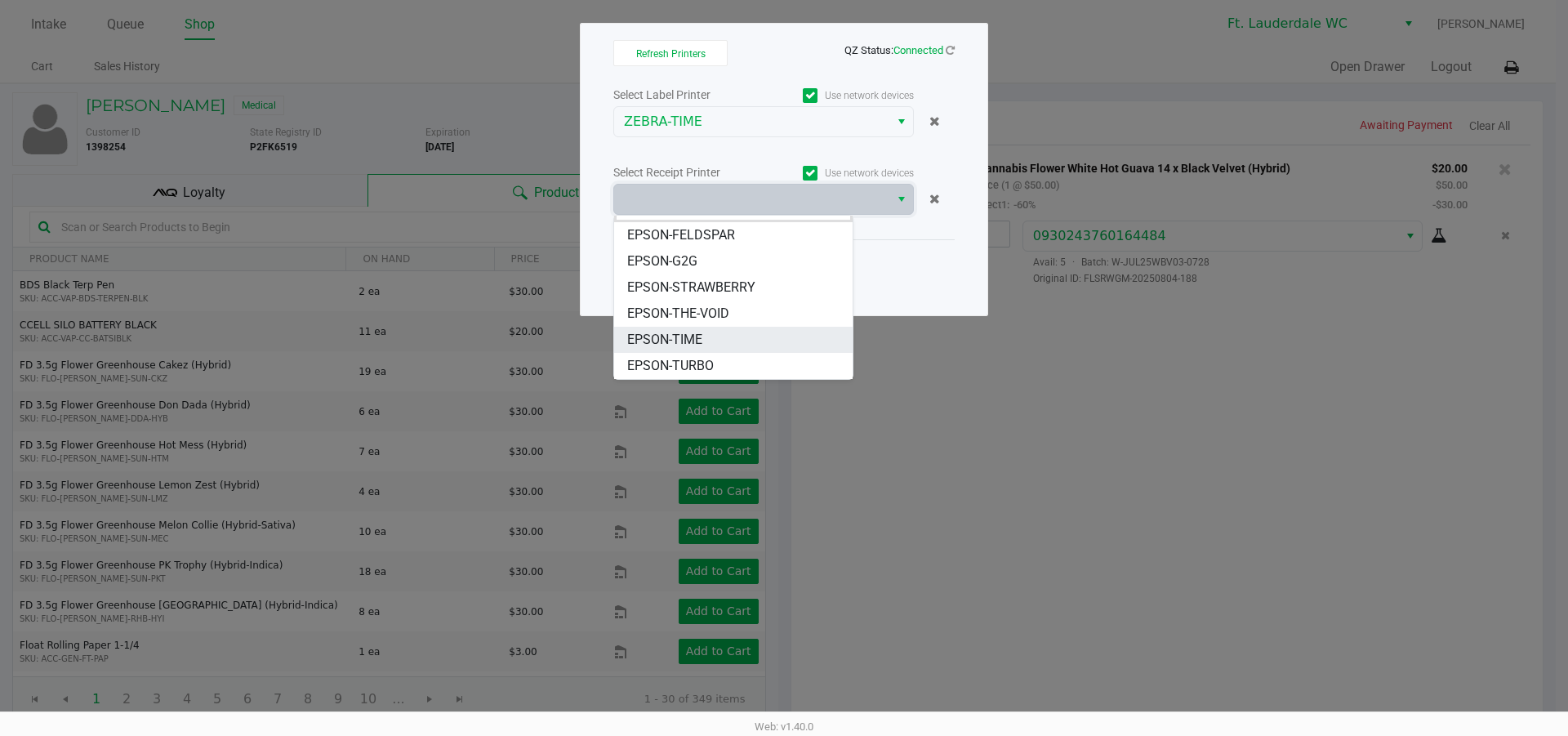
click at [683, 334] on span "EPSON-TIME" at bounding box center [664, 339] width 75 height 19
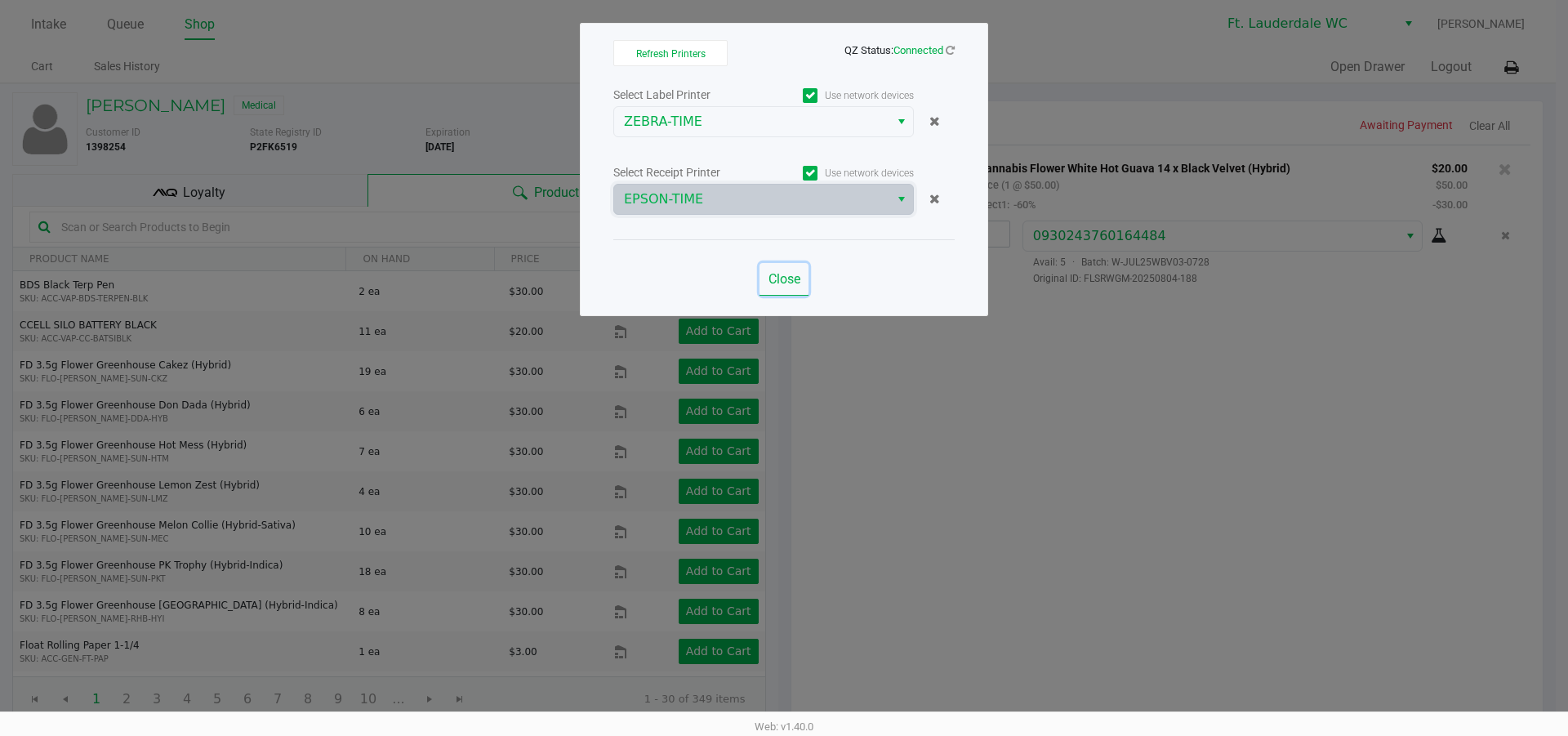
click at [793, 271] on span "Close" at bounding box center [784, 278] width 32 height 15
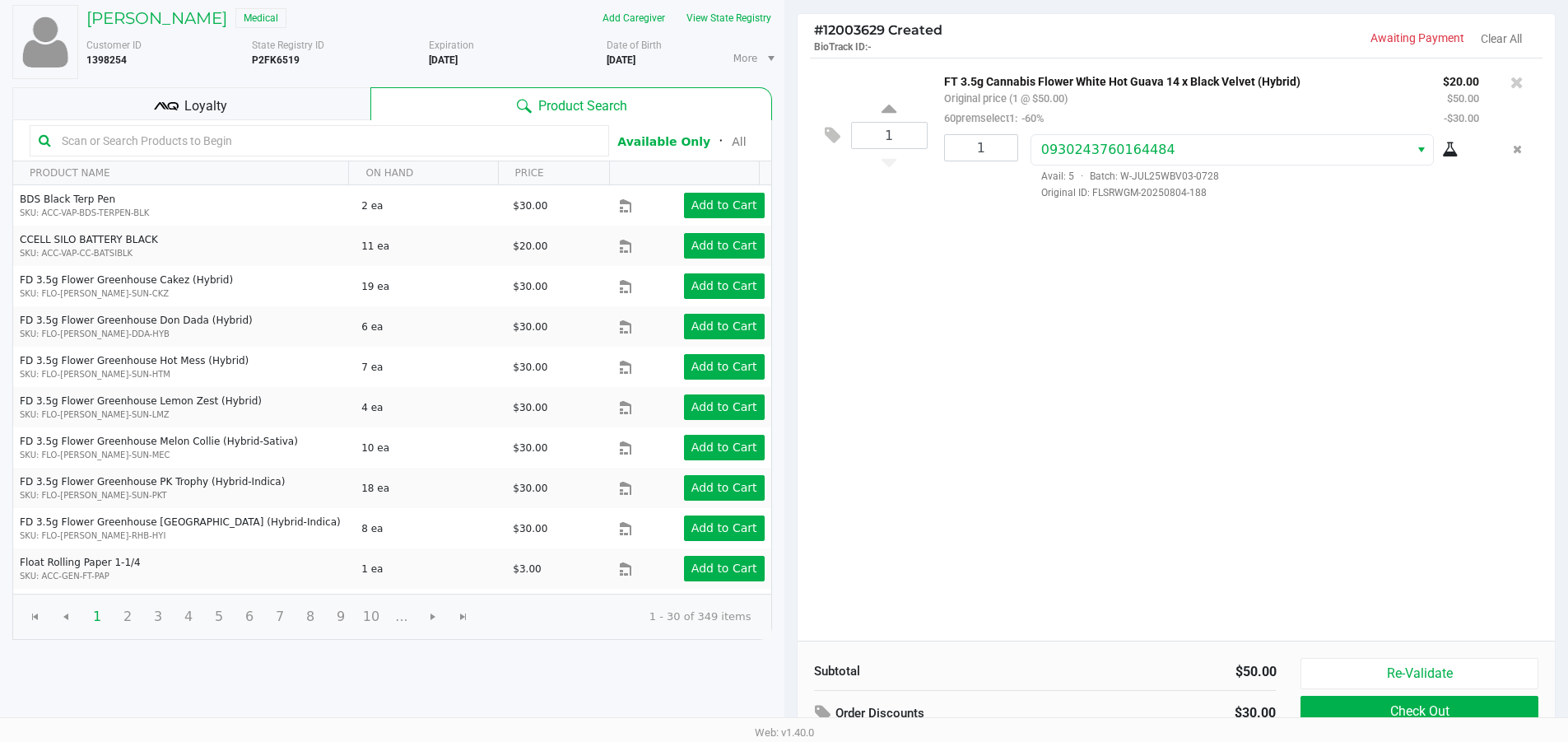
scroll to position [169, 0]
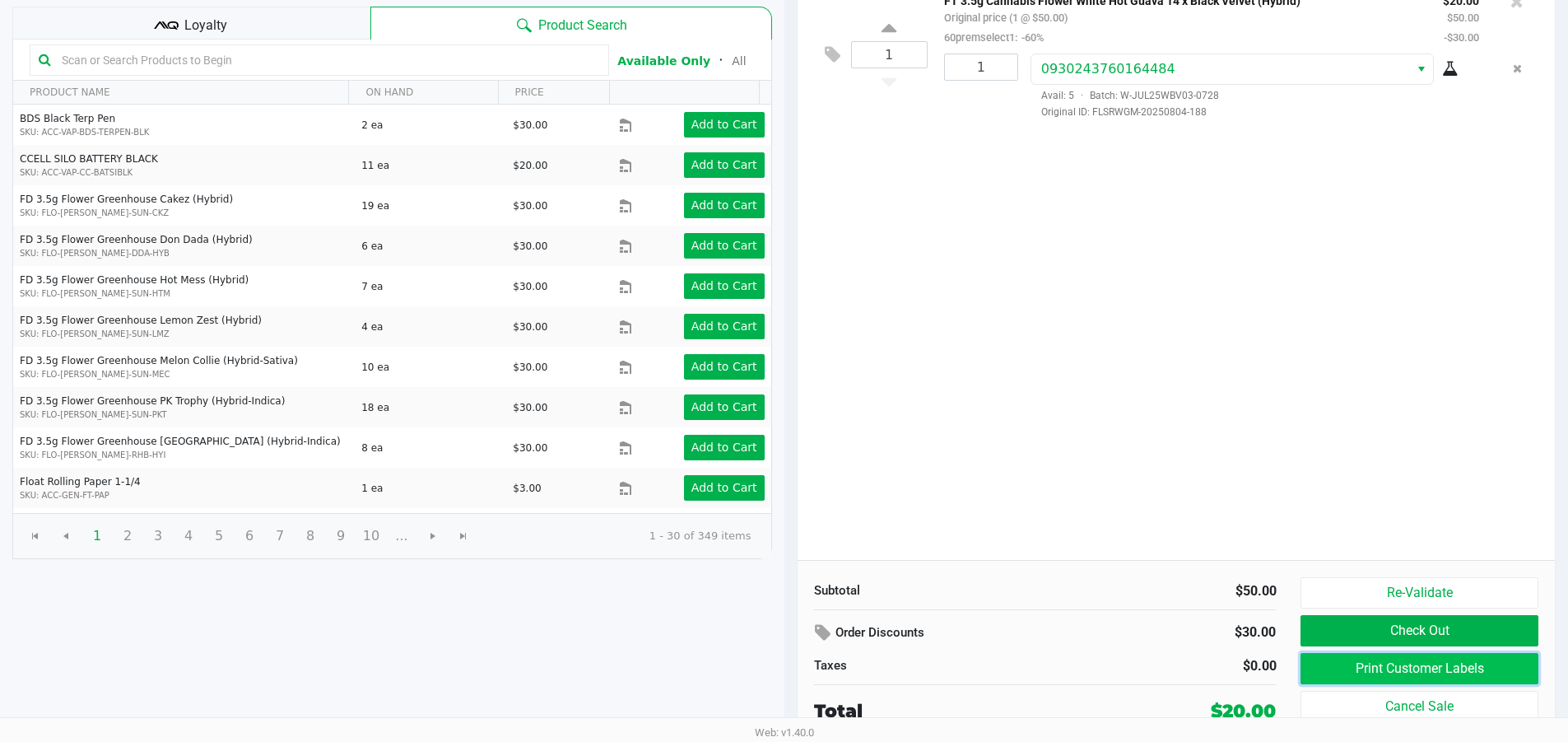
click at [1404, 671] on button "Print Customer Labels" at bounding box center [1419, 668] width 237 height 32
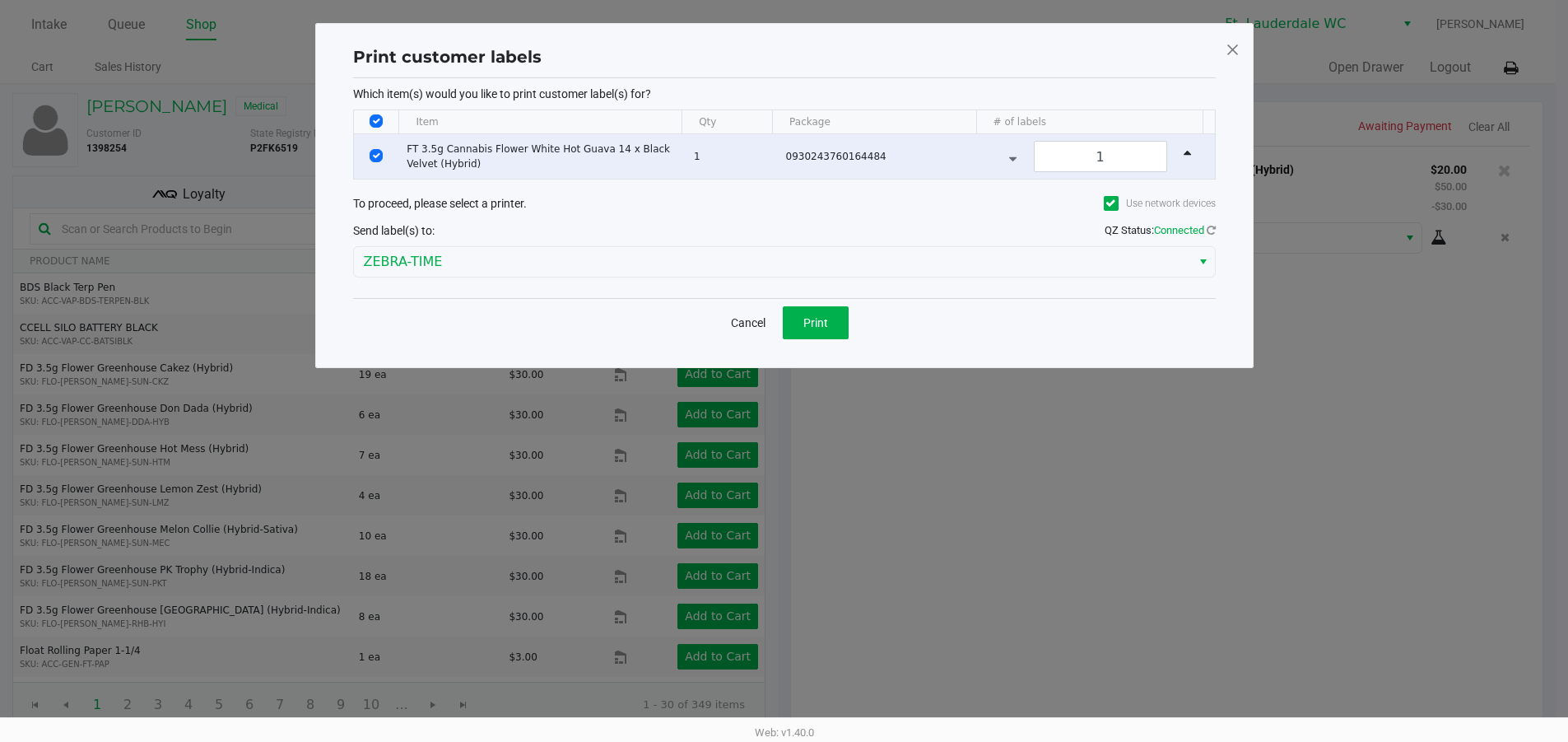
scroll to position [0, 0]
click at [782, 313] on button "Cancel" at bounding box center [754, 322] width 56 height 33
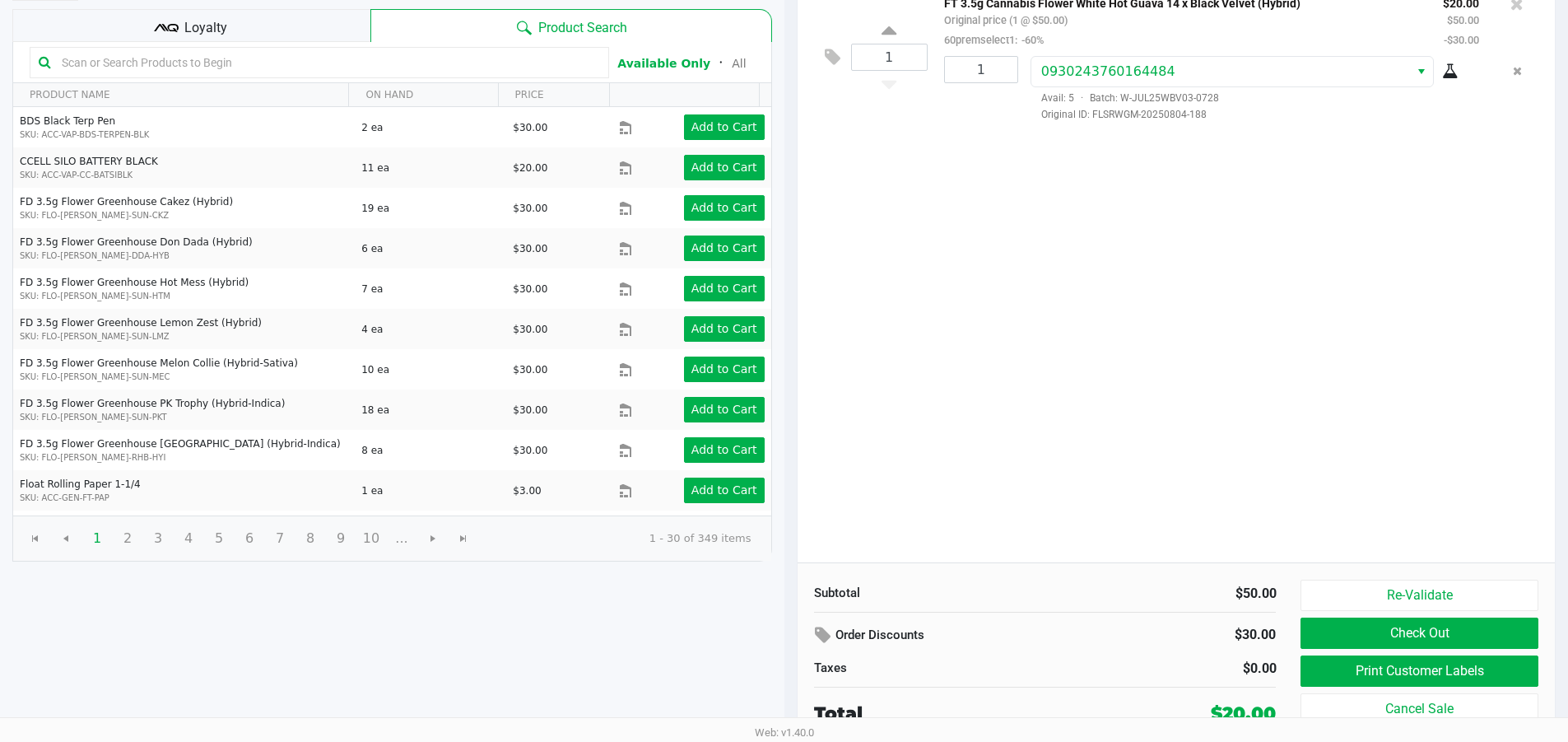
scroll to position [169, 0]
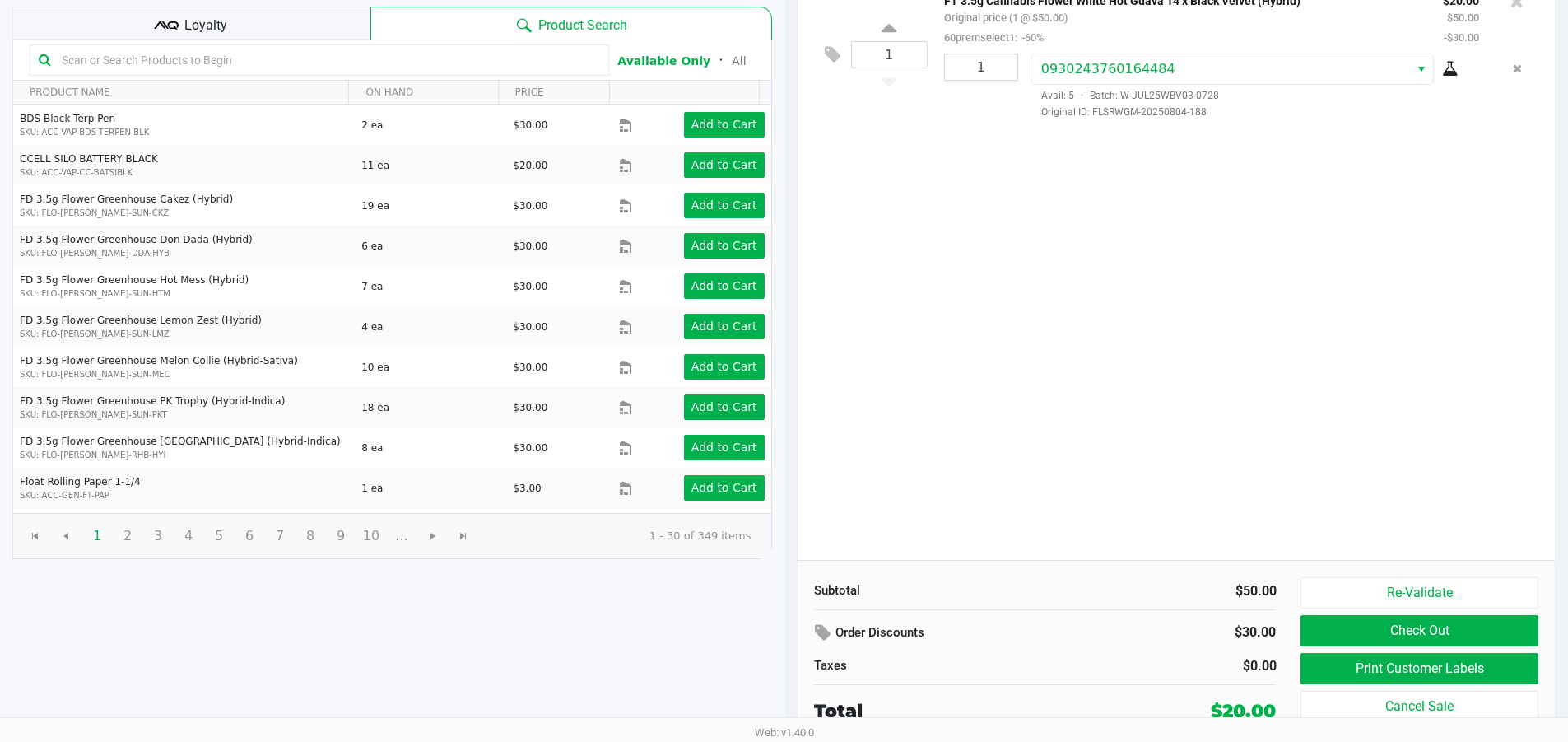
click at [969, 400] on div "1 FT 3.5g Cannabis Flower White Hot Guava 14 x Black Velvet (Hybrid) Original p…" at bounding box center [1176, 268] width 758 height 583
click at [1355, 666] on button "Print Customer Labels" at bounding box center [1419, 668] width 237 height 32
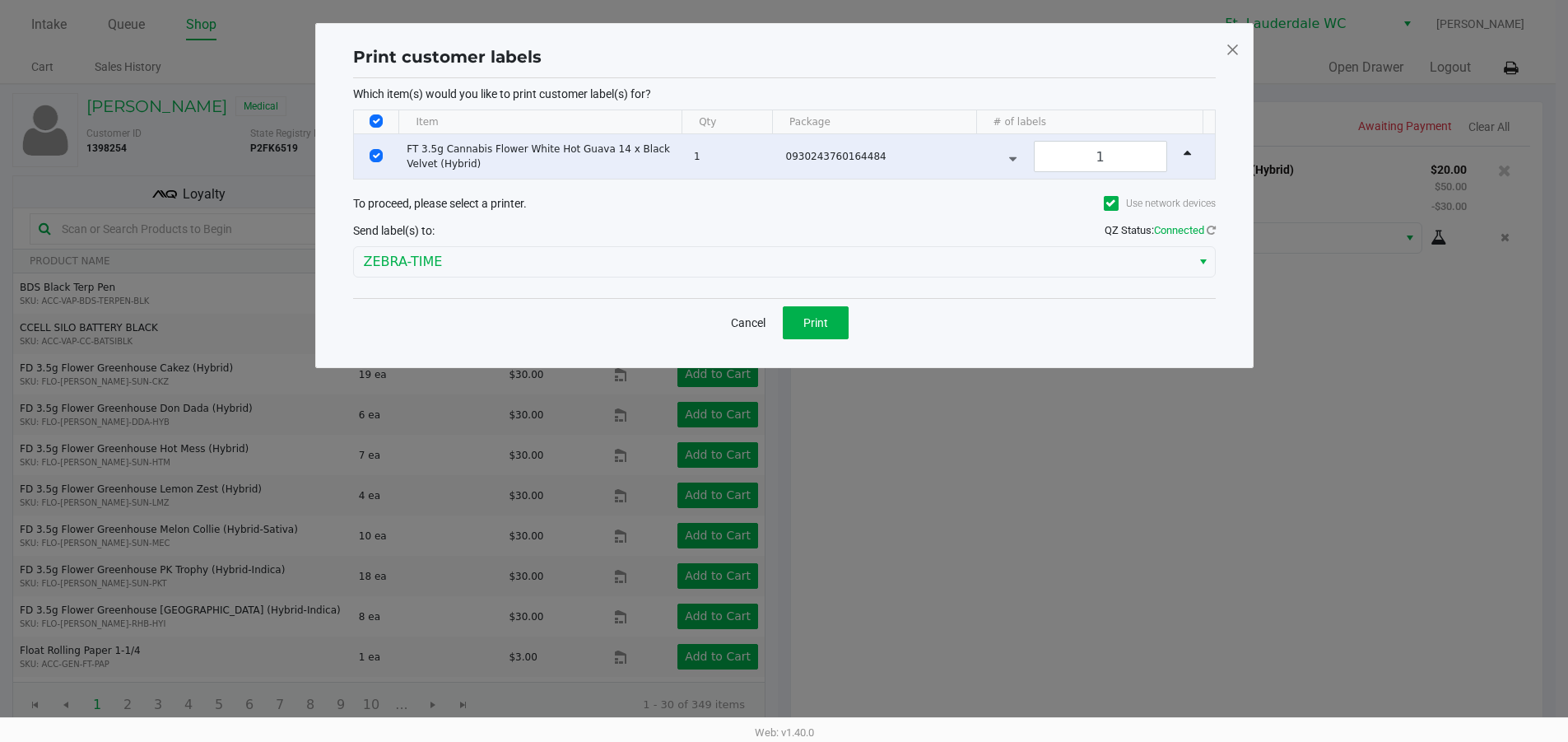
scroll to position [0, 0]
click at [844, 334] on button "Print" at bounding box center [821, 322] width 66 height 33
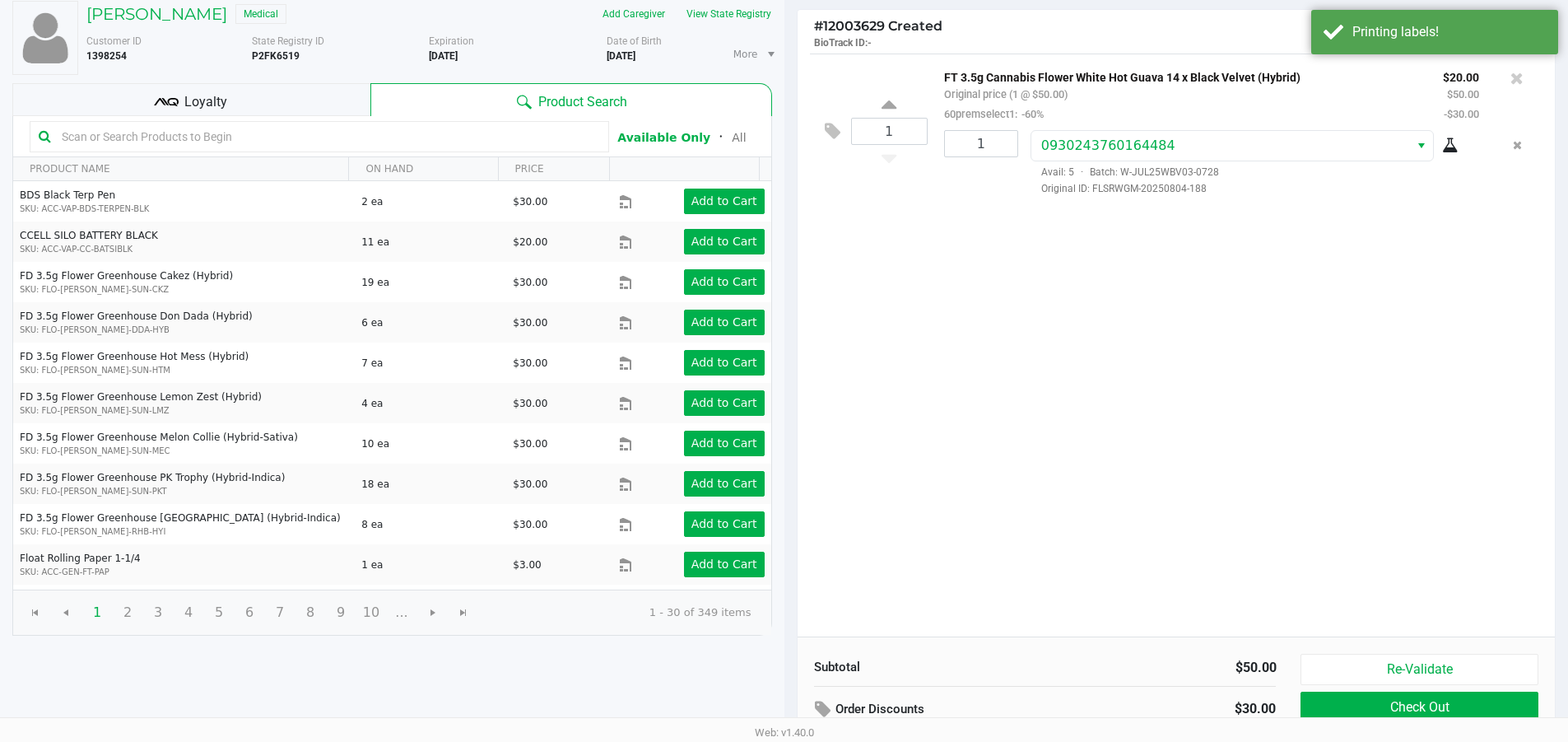
scroll to position [169, 0]
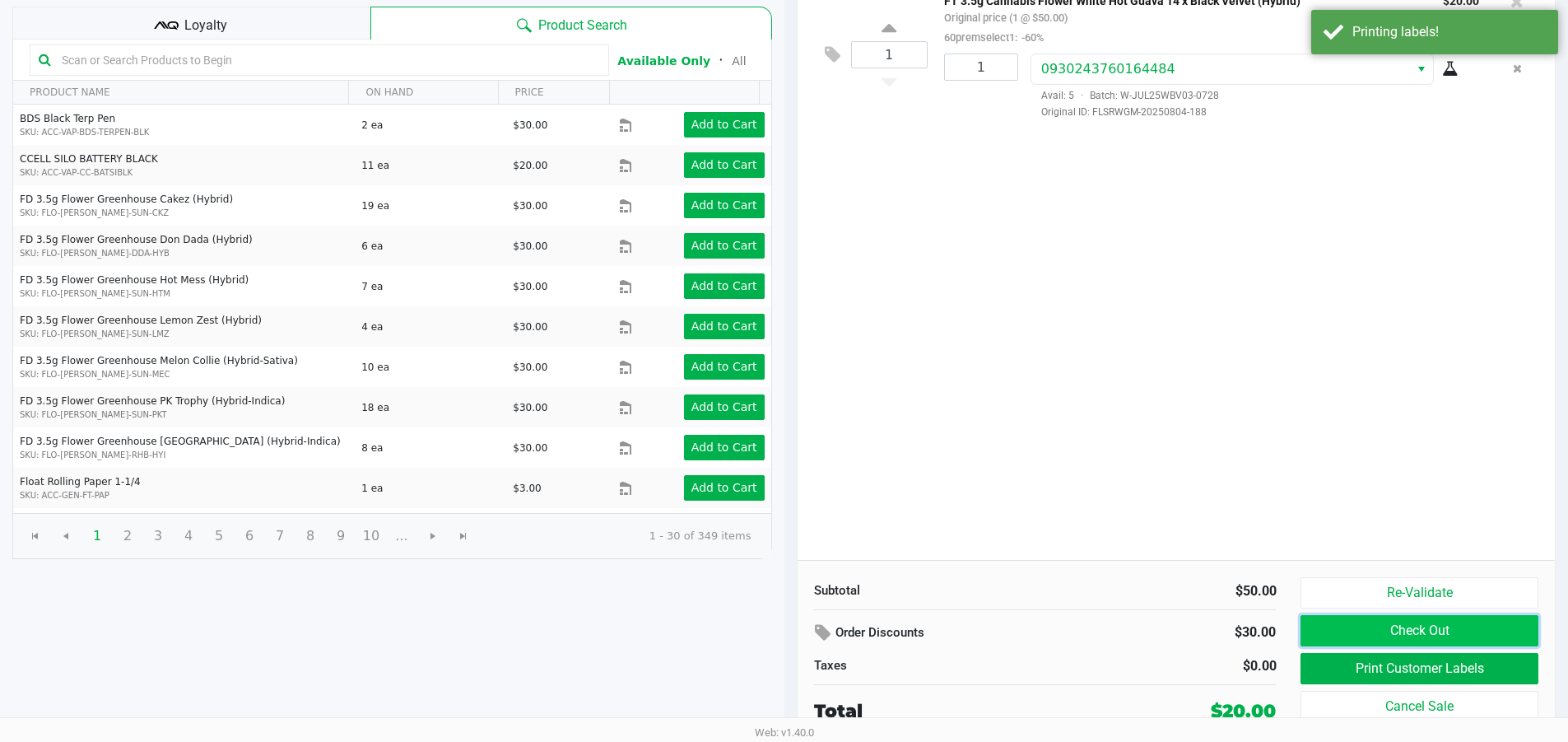
click at [1407, 625] on button "Check Out" at bounding box center [1419, 630] width 237 height 32
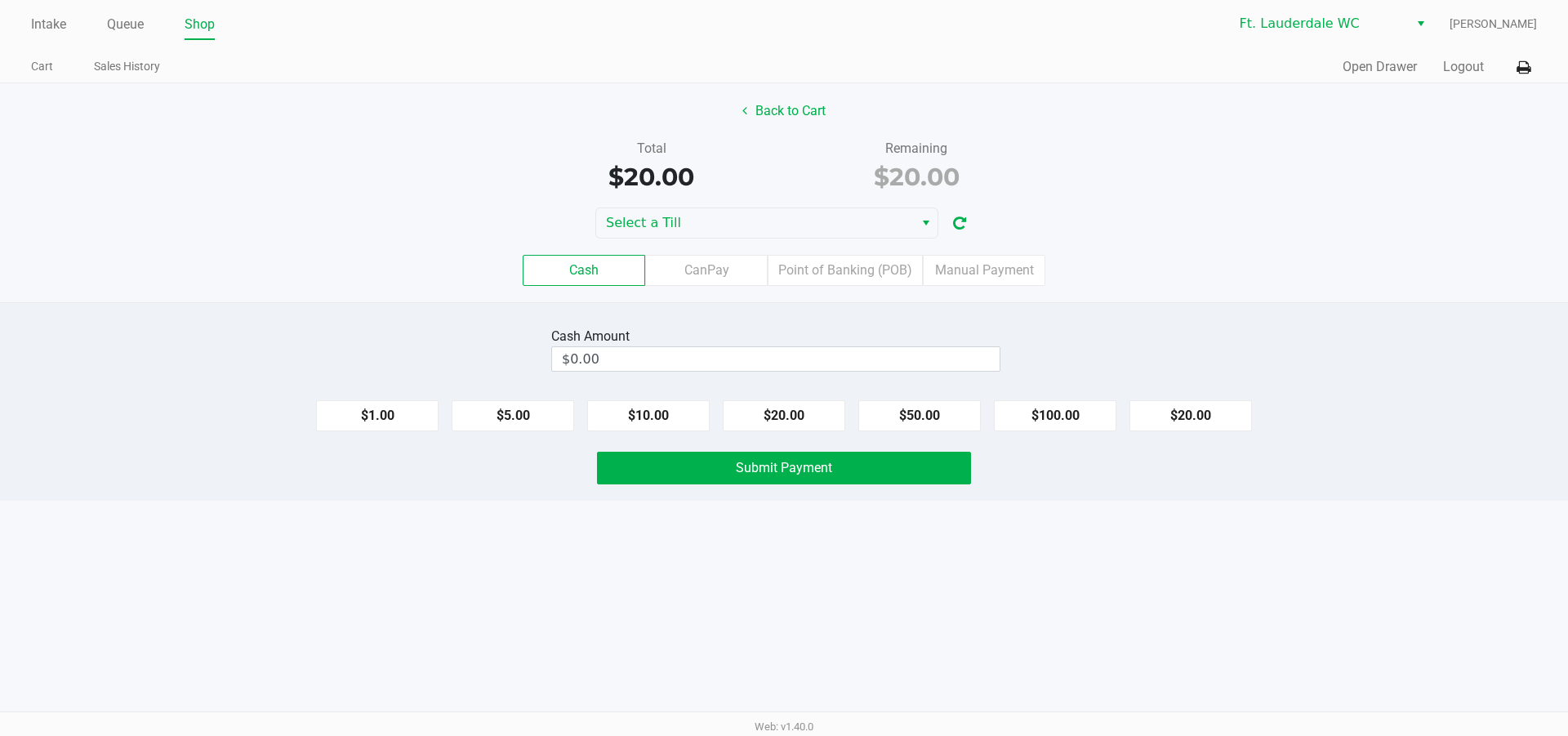
click at [1510, 80] on button at bounding box center [1524, 68] width 27 height 30
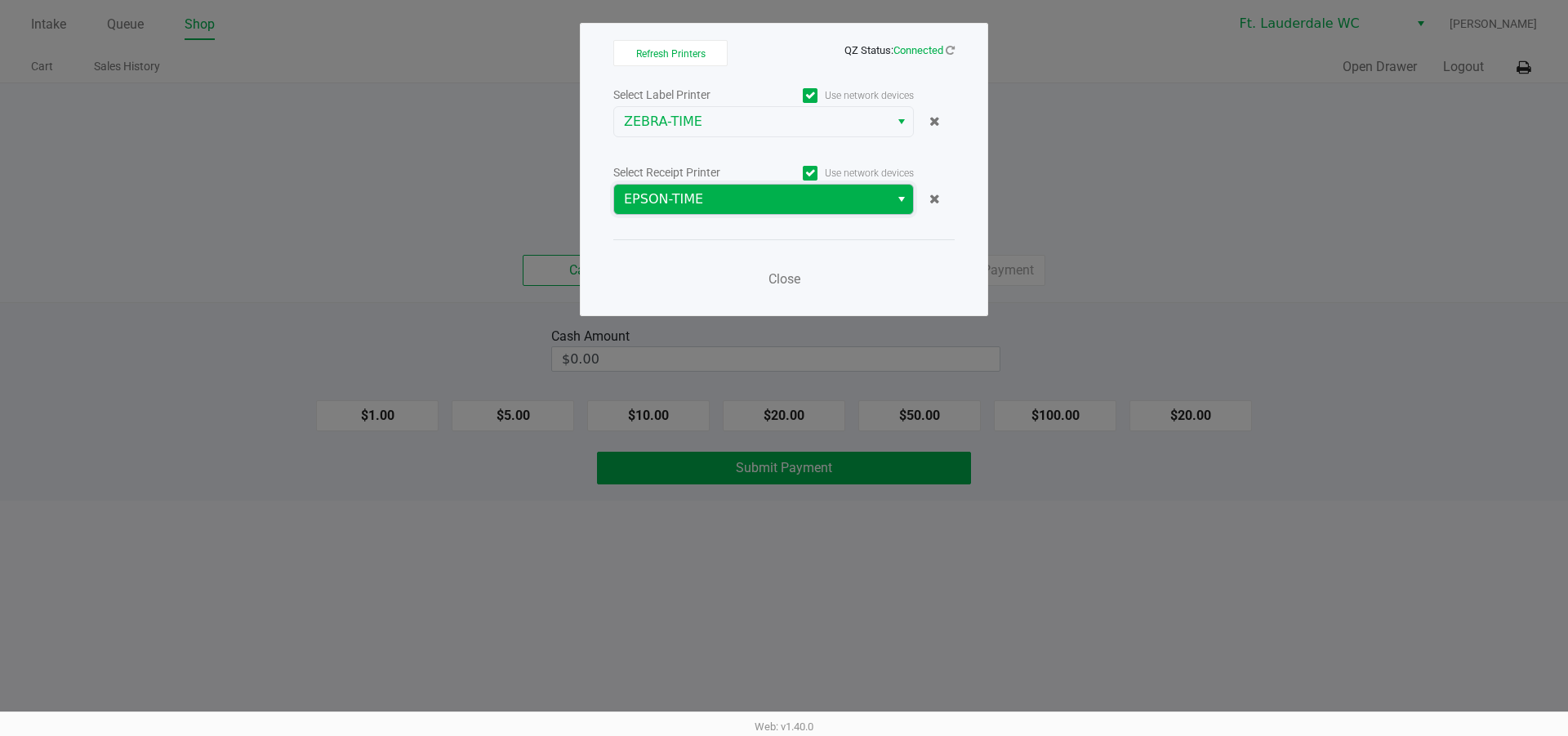
click at [707, 197] on span "EPSON-TIME" at bounding box center [751, 199] width 256 height 19
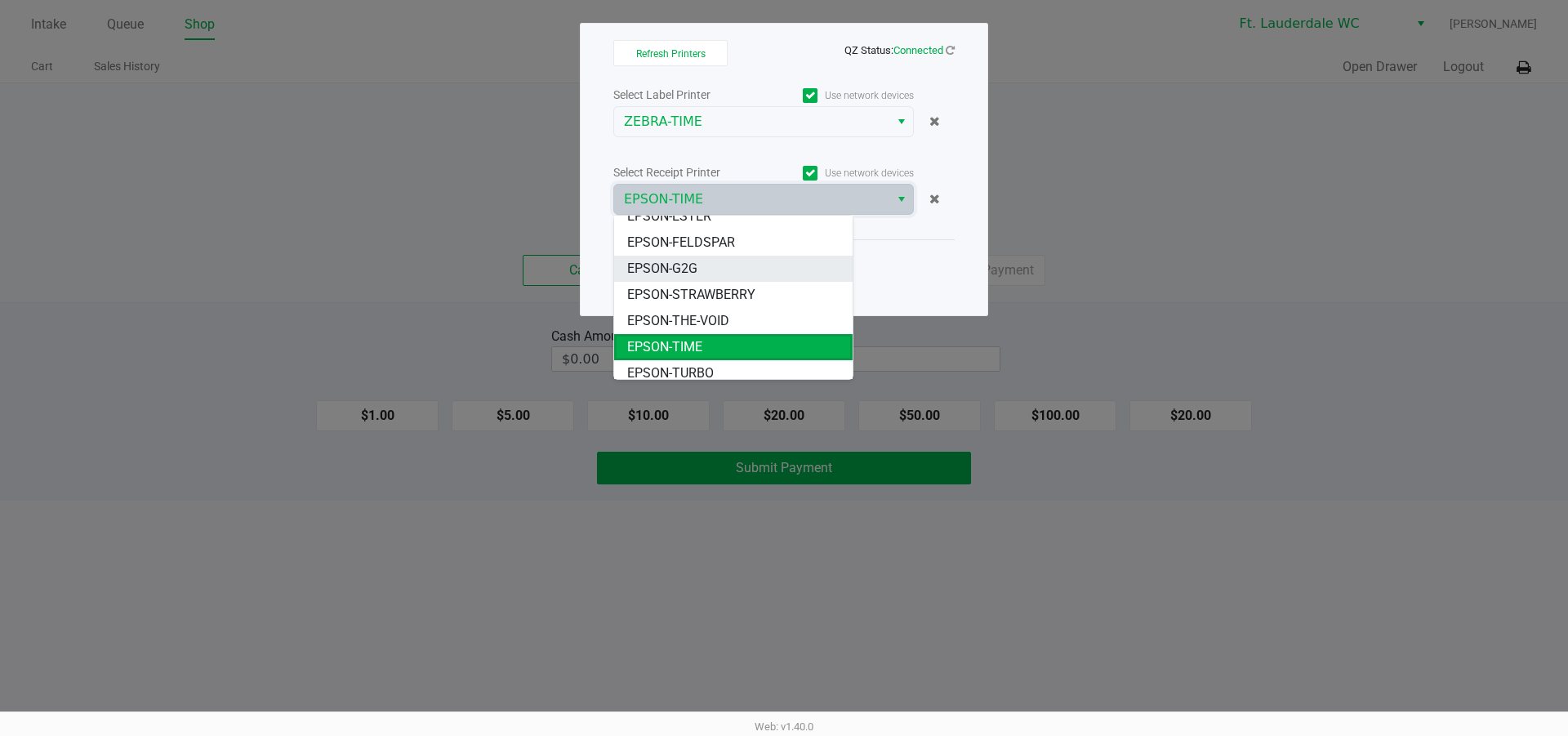
scroll to position [19, 0]
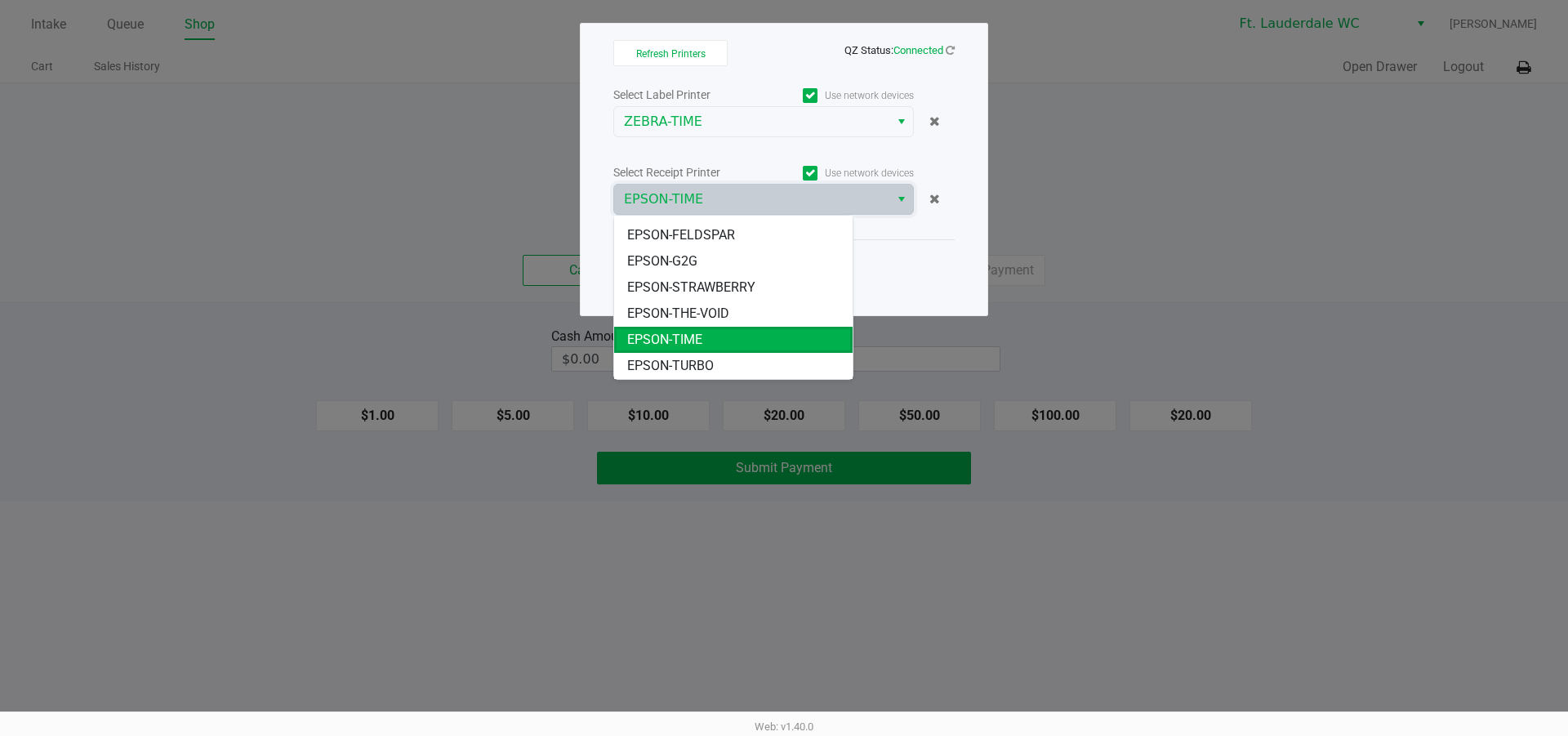
click at [696, 157] on div "Select Label Printer Use network devices ZEBRA-TIME Select Receipt Printer Use …" at bounding box center [784, 191] width 341 height 215
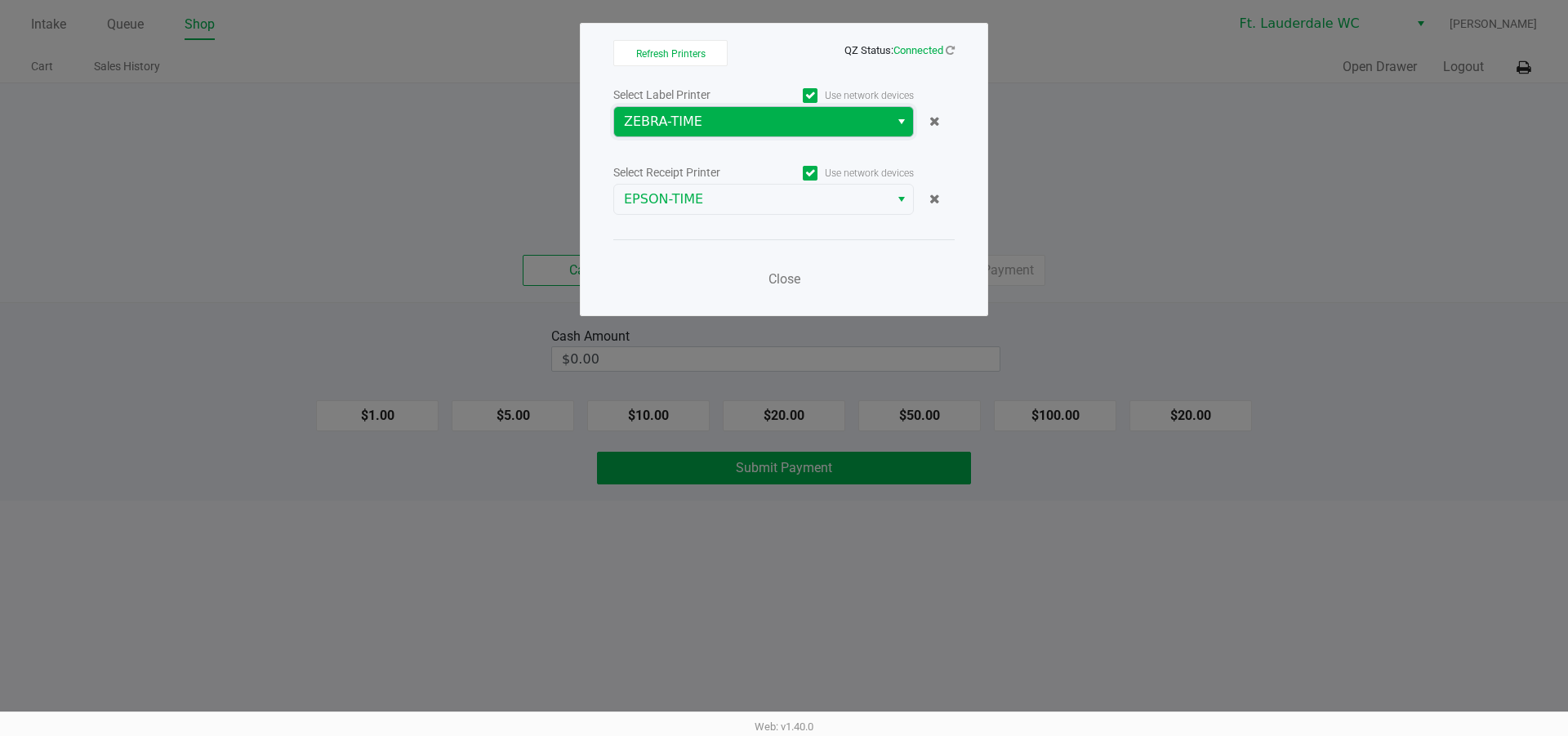
click at [701, 129] on span "ZEBRA-TIME" at bounding box center [751, 121] width 256 height 19
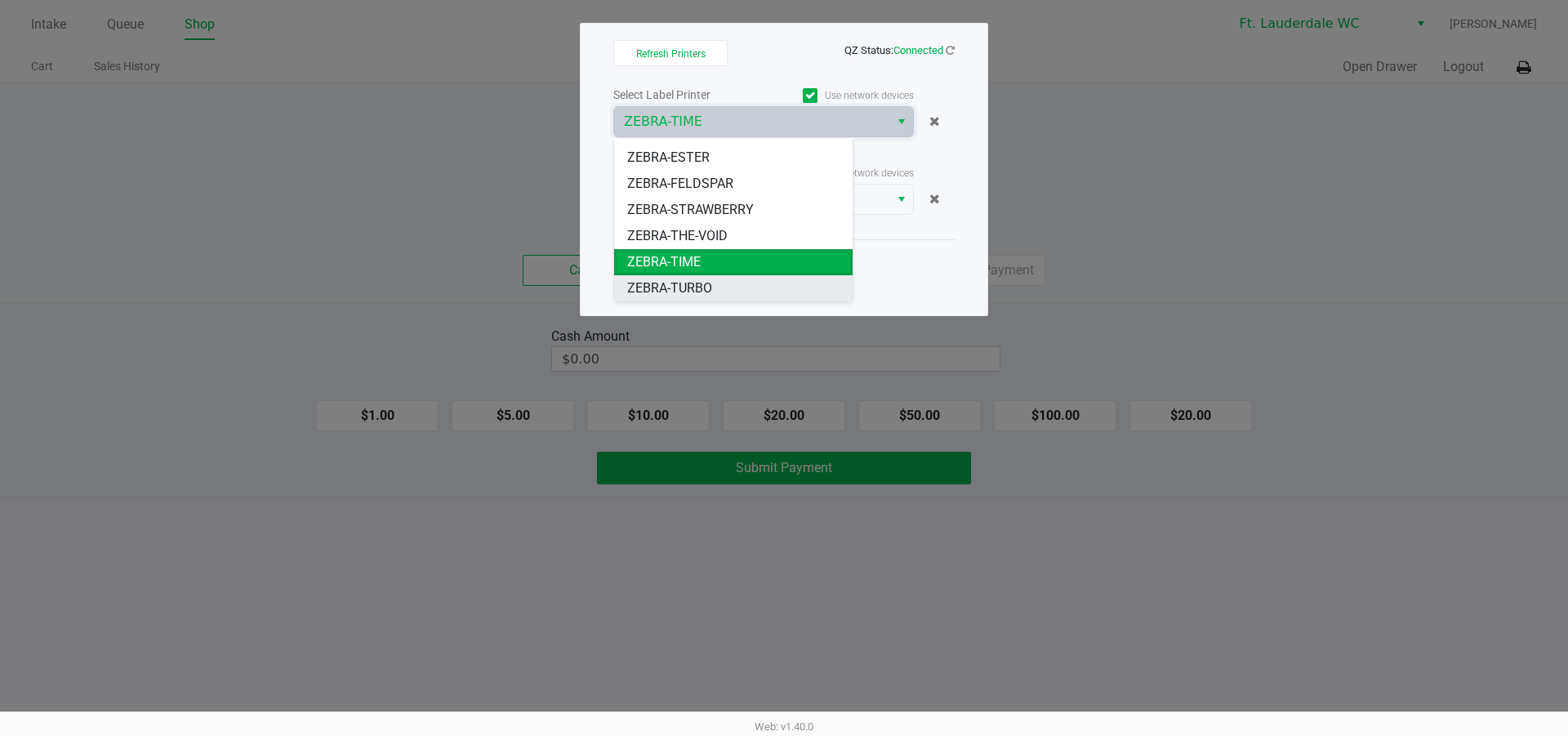
click at [683, 282] on span "ZEBRA-TURBO" at bounding box center [669, 288] width 85 height 19
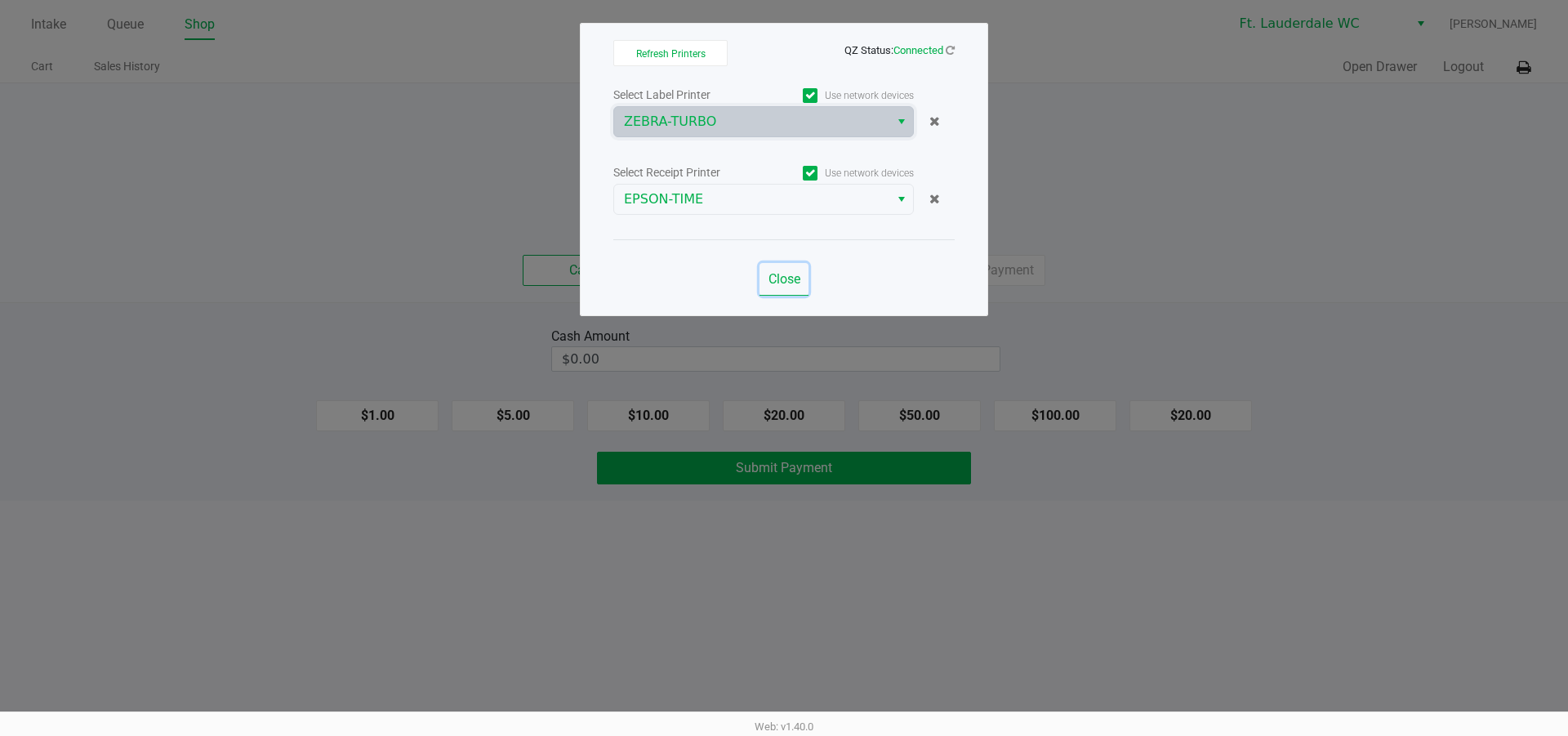
click at [791, 280] on span "Close" at bounding box center [784, 278] width 32 height 15
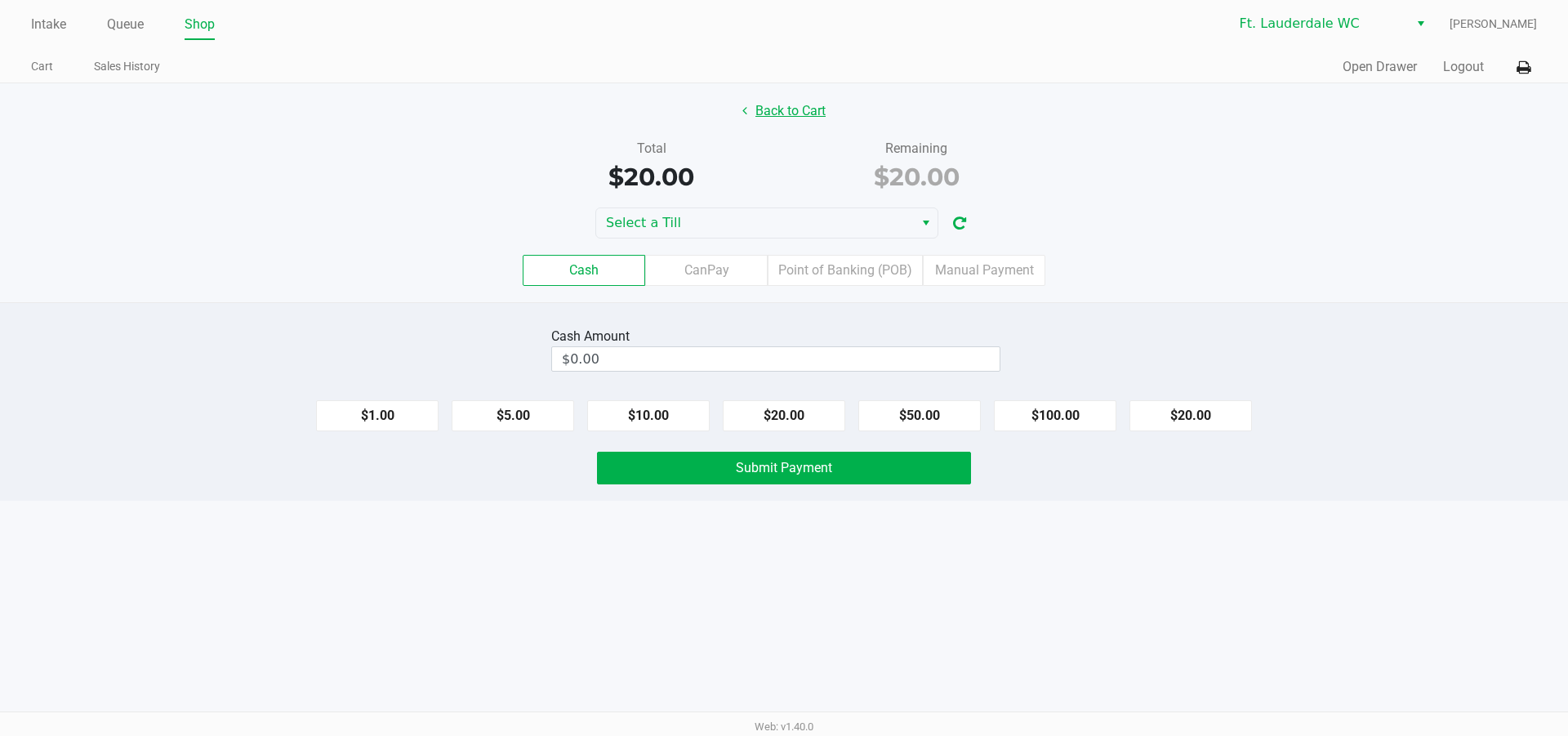
click at [808, 123] on button "Back to Cart" at bounding box center [784, 111] width 105 height 31
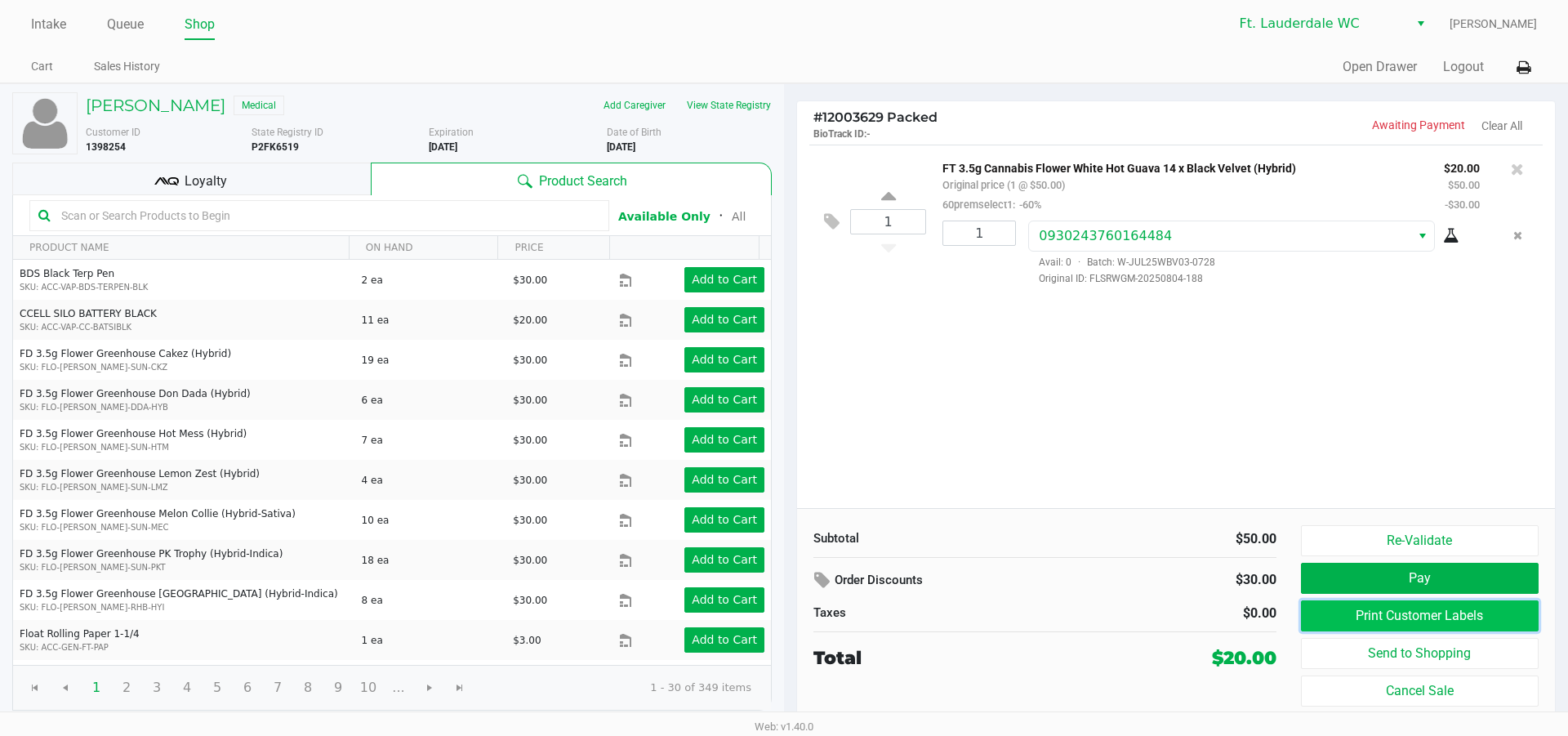
click at [1389, 608] on button "Print Customer Labels" at bounding box center [1419, 615] width 238 height 31
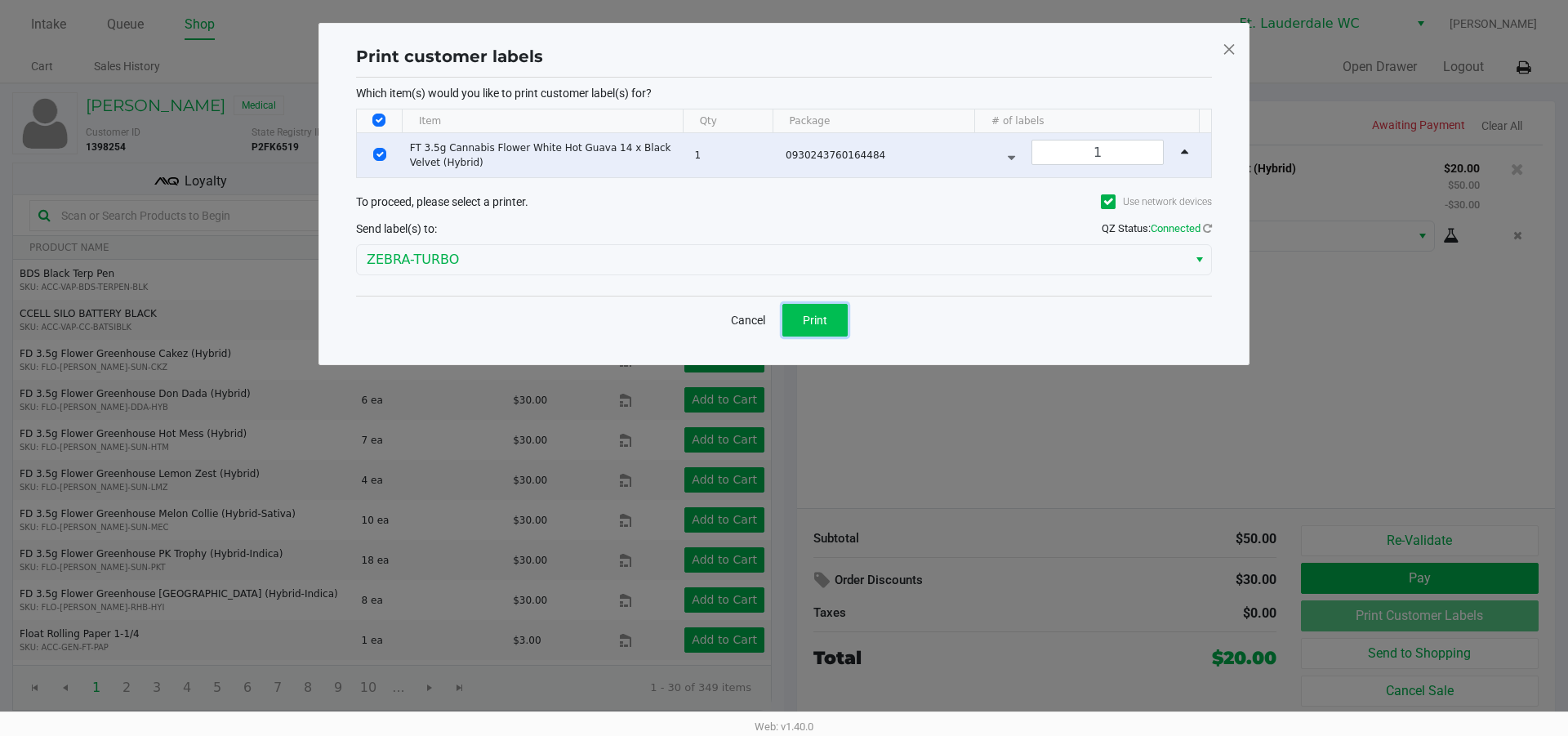
click at [817, 327] on button "Print" at bounding box center [815, 320] width 65 height 33
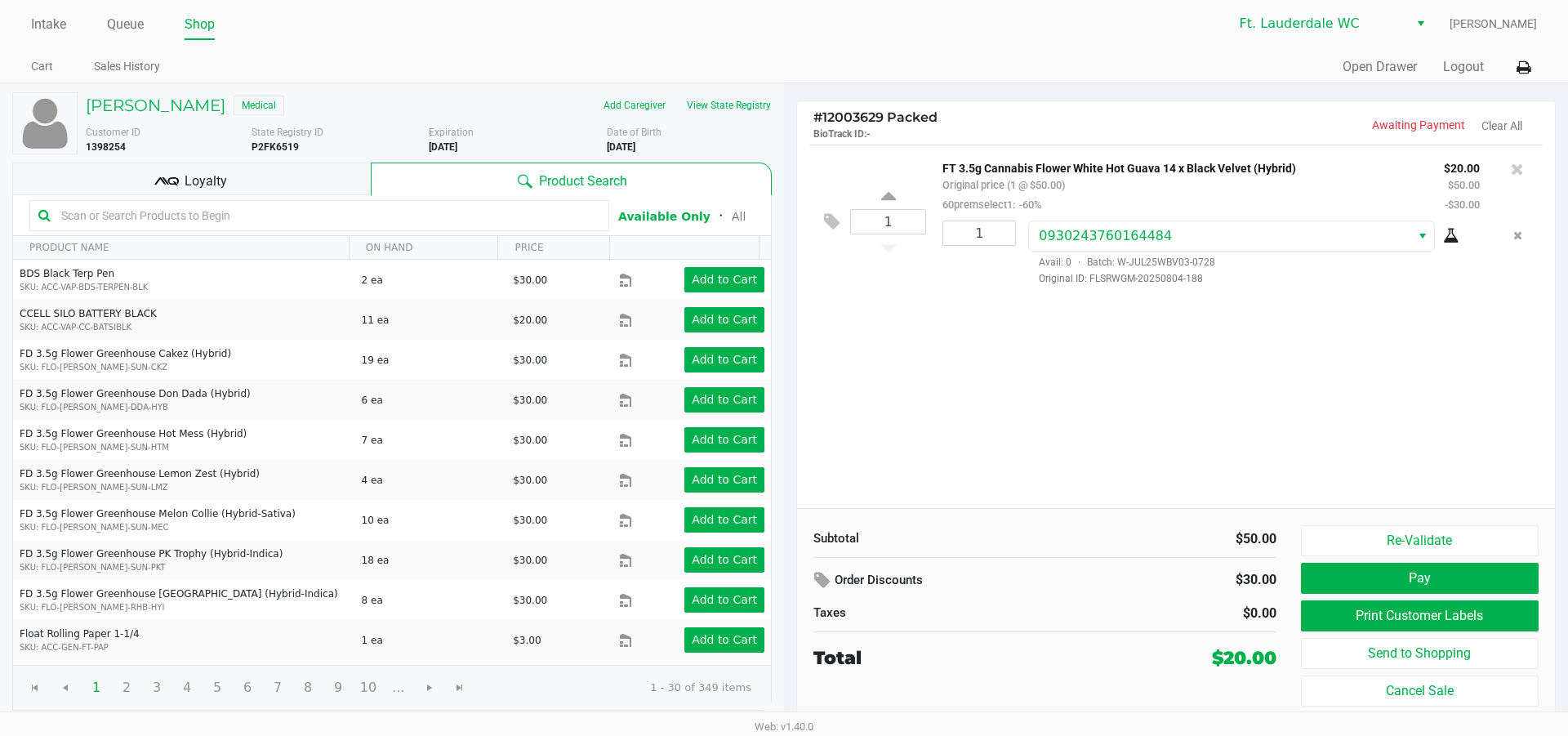
click at [955, 404] on div "1 FT 3.5g Cannabis Flower White Hot Guava 14 x Black Velvet (Hybrid) Original p…" at bounding box center [1176, 326] width 758 height 363
click at [1393, 588] on button "Pay" at bounding box center [1419, 578] width 238 height 31
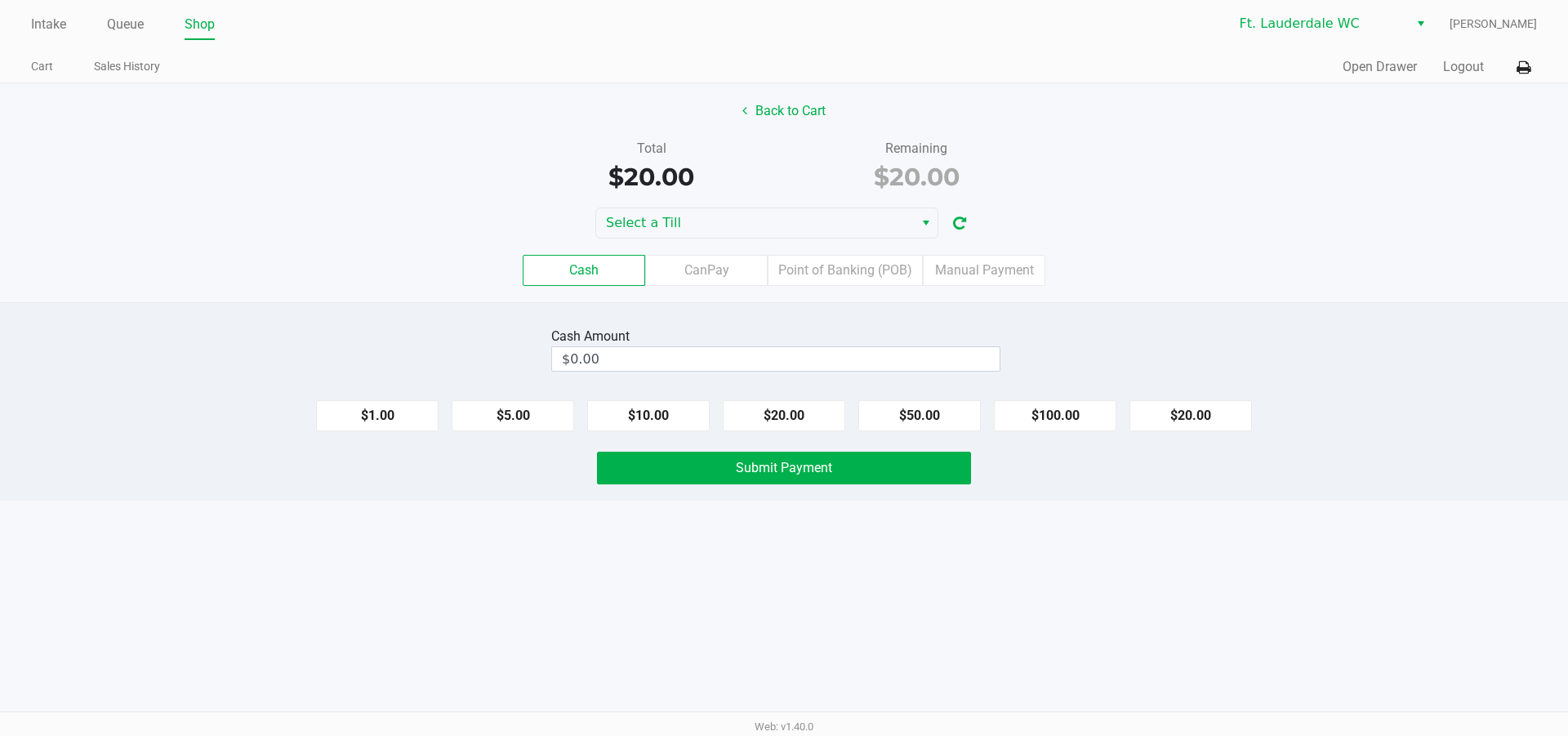
click at [1292, 267] on div "Cash CanPay Point of Banking (POB) Manual Payment" at bounding box center [784, 270] width 1568 height 31
click at [762, 409] on button "$20.00" at bounding box center [784, 415] width 123 height 31
type input "$20.00"
click at [716, 500] on div "Cash Amount $20.00 Clear $1.00 $5.00 $10.00 $20.00 $50.00 $100.00 $20.00 Submit…" at bounding box center [784, 401] width 1568 height 199
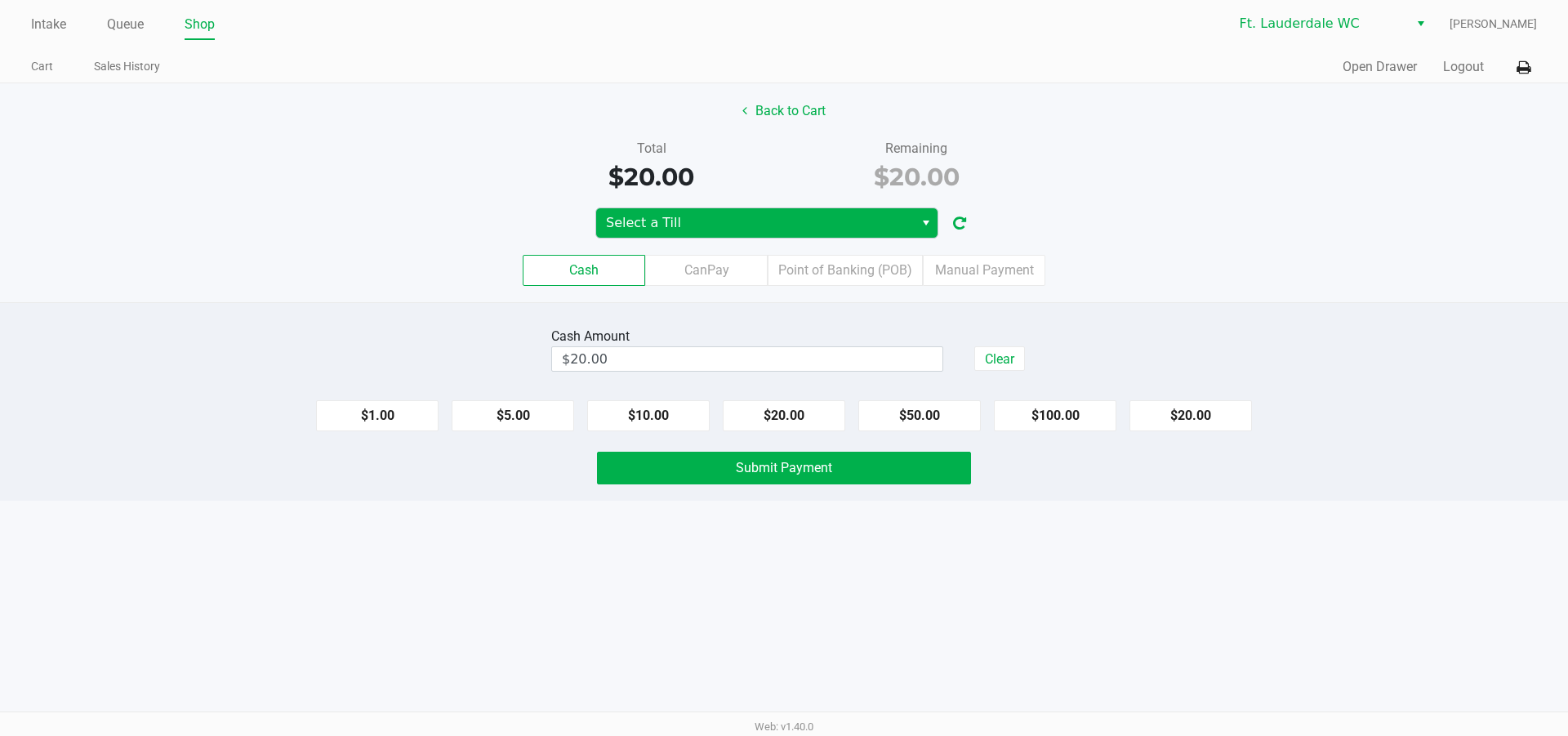
click at [685, 227] on span "Select a Till" at bounding box center [755, 222] width 298 height 19
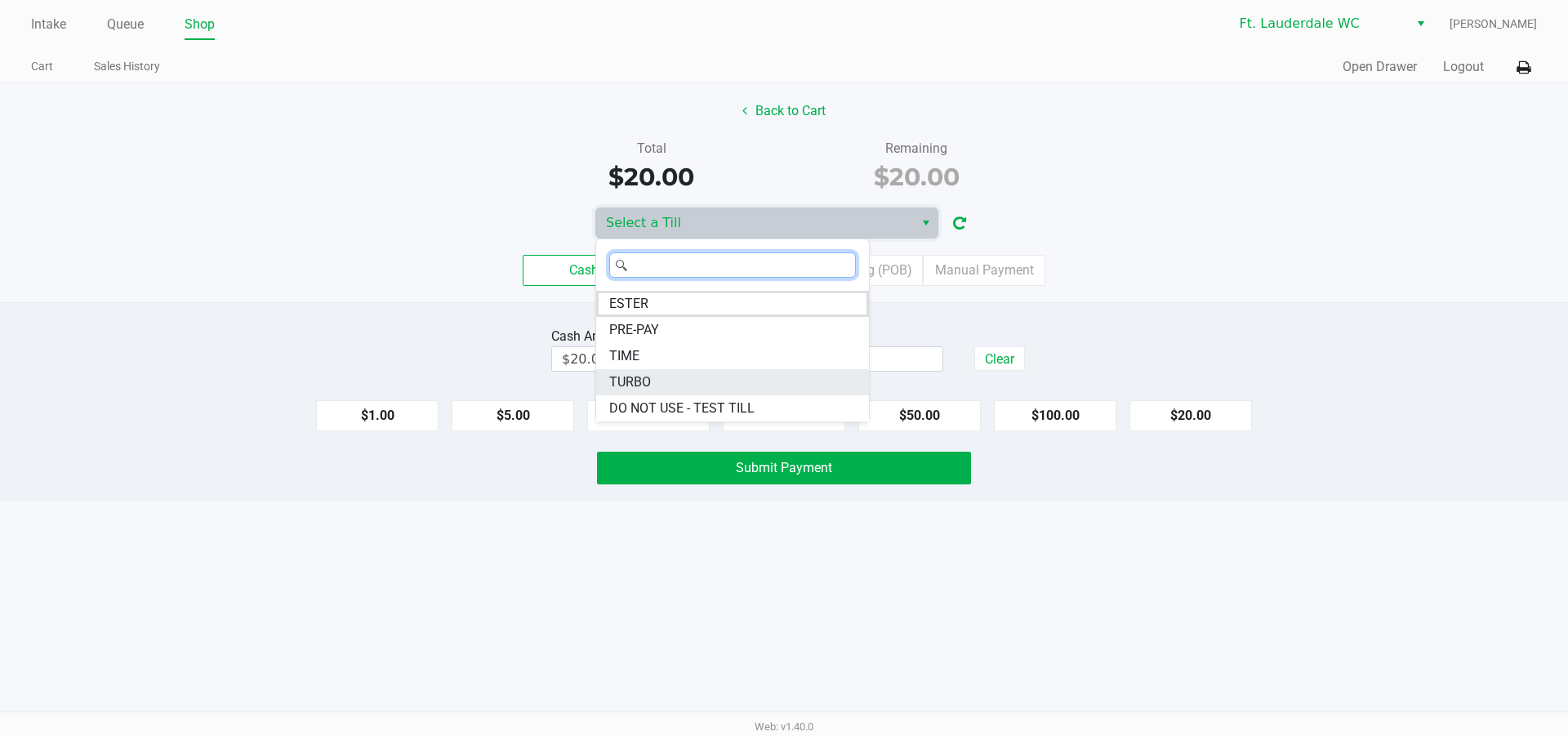
click at [655, 388] on li "TURBO" at bounding box center [733, 382] width 272 height 26
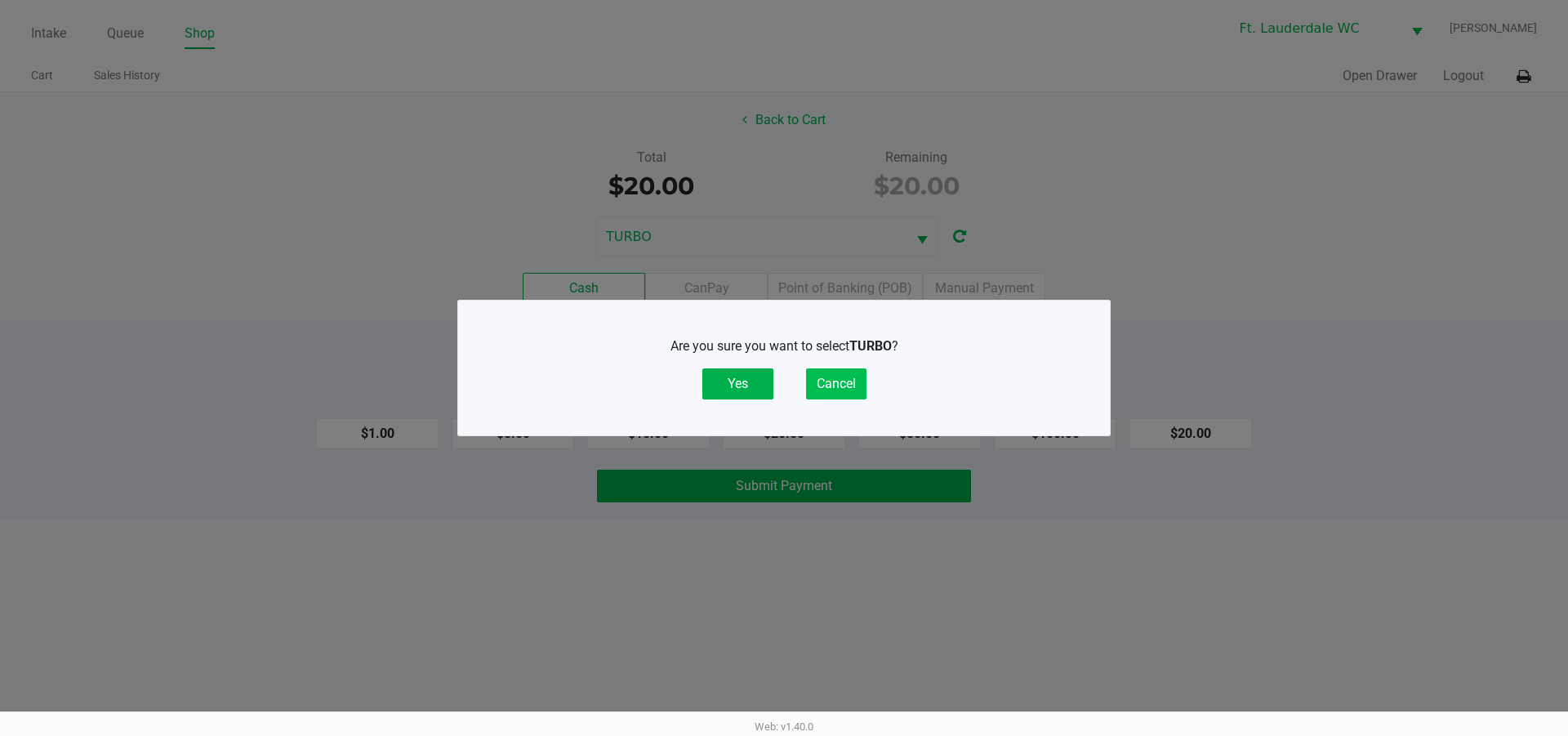
click at [845, 394] on button "Cancel" at bounding box center [836, 383] width 60 height 31
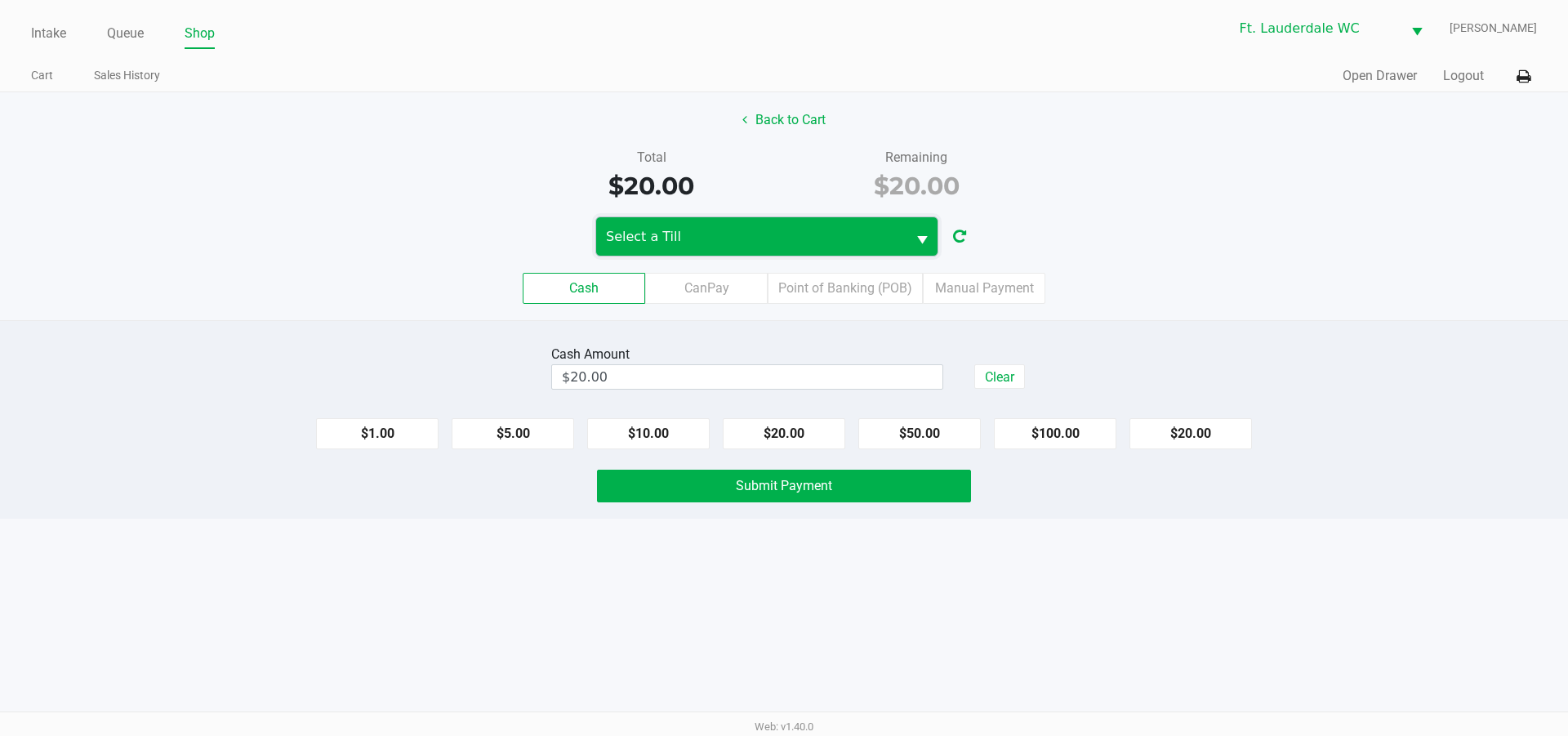
click at [729, 239] on span "Select a Till" at bounding box center [751, 236] width 291 height 19
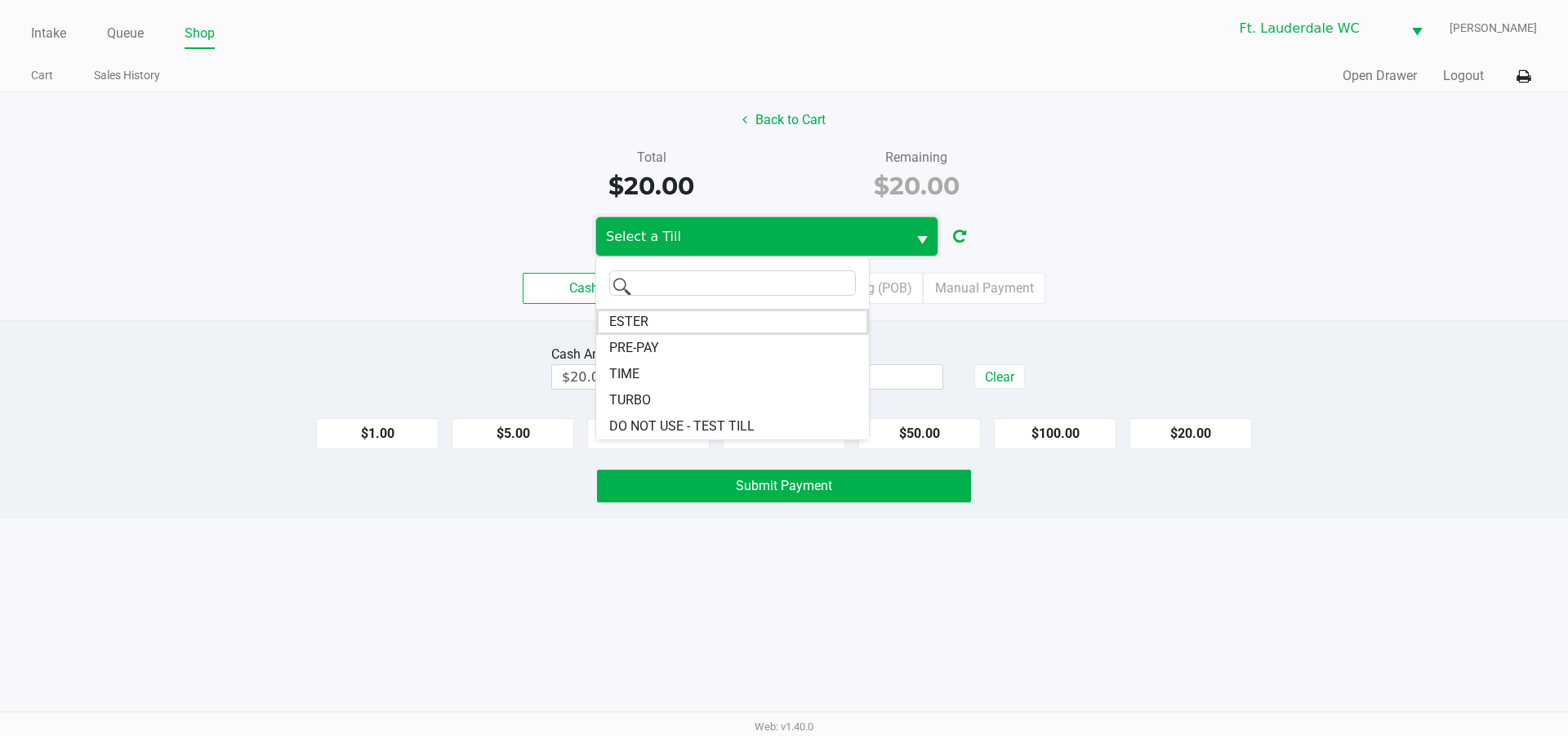
click at [648, 369] on li "TIME" at bounding box center [733, 374] width 272 height 26
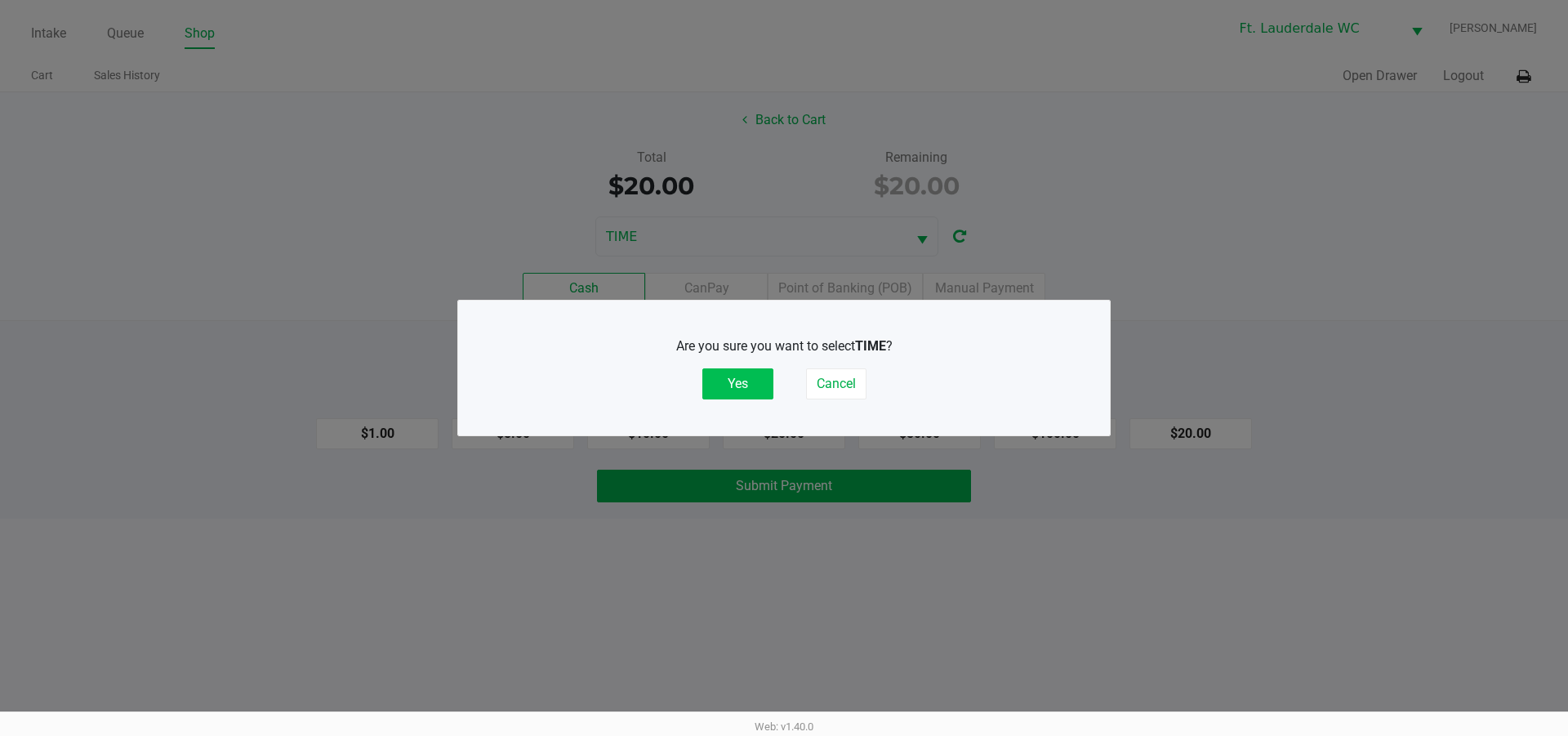
click at [736, 396] on button "Yes" at bounding box center [738, 383] width 71 height 31
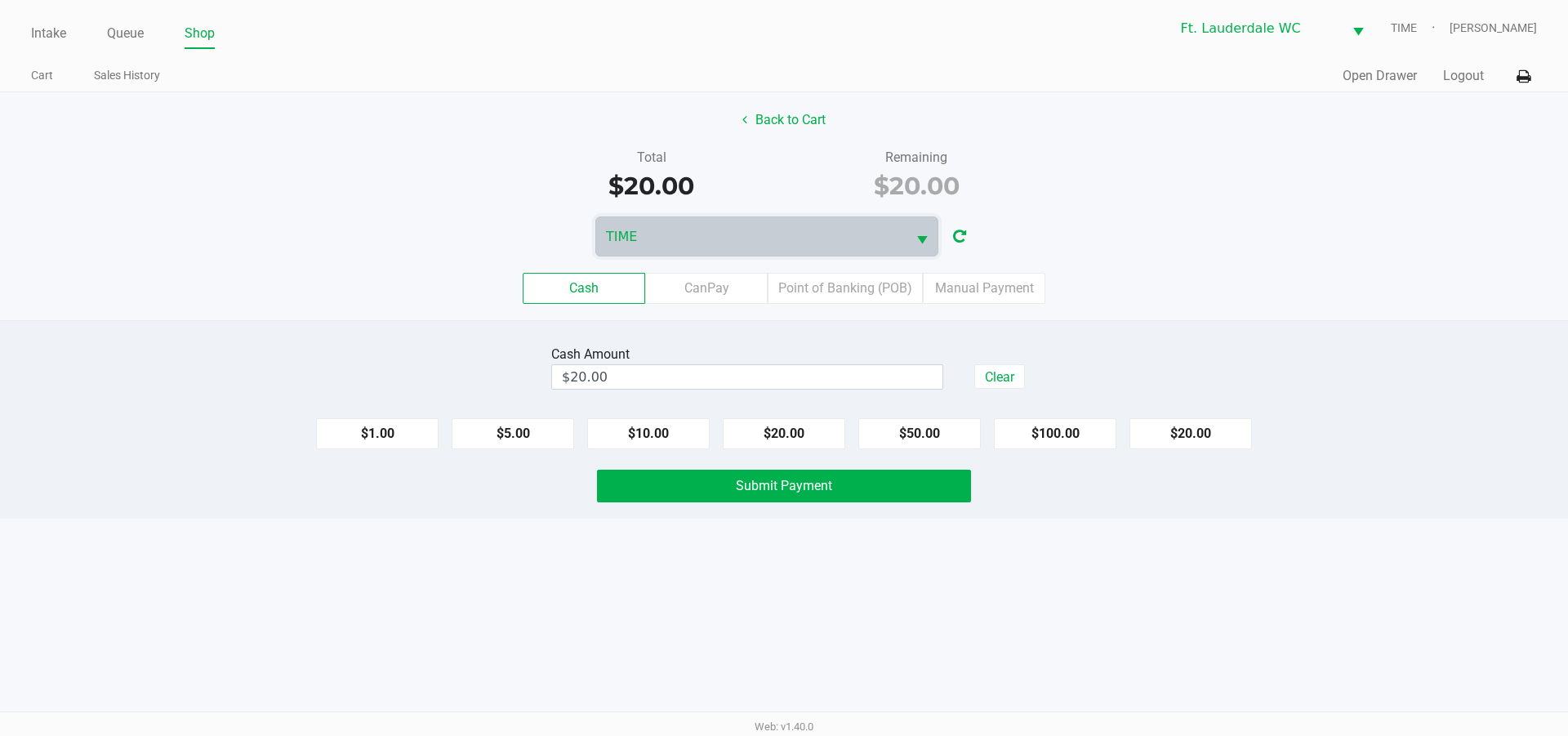
click at [767, 613] on div "Intake Queue Shop Ft. Lauderdale WC TIME [PERSON_NAME] Cart Sales History Quick…" at bounding box center [784, 368] width 1568 height 736
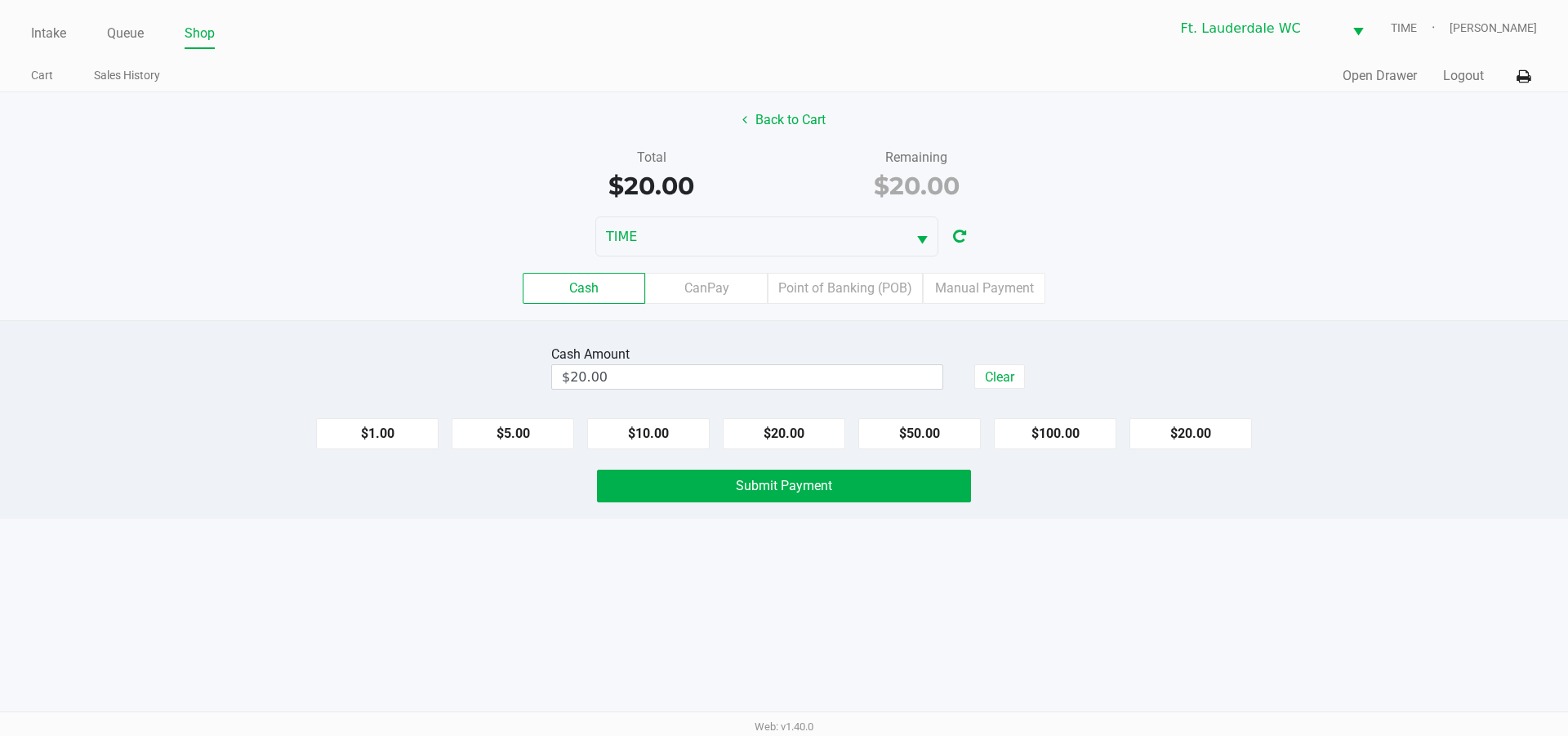
click at [744, 487] on span "Submit Payment" at bounding box center [784, 486] width 96 height 15
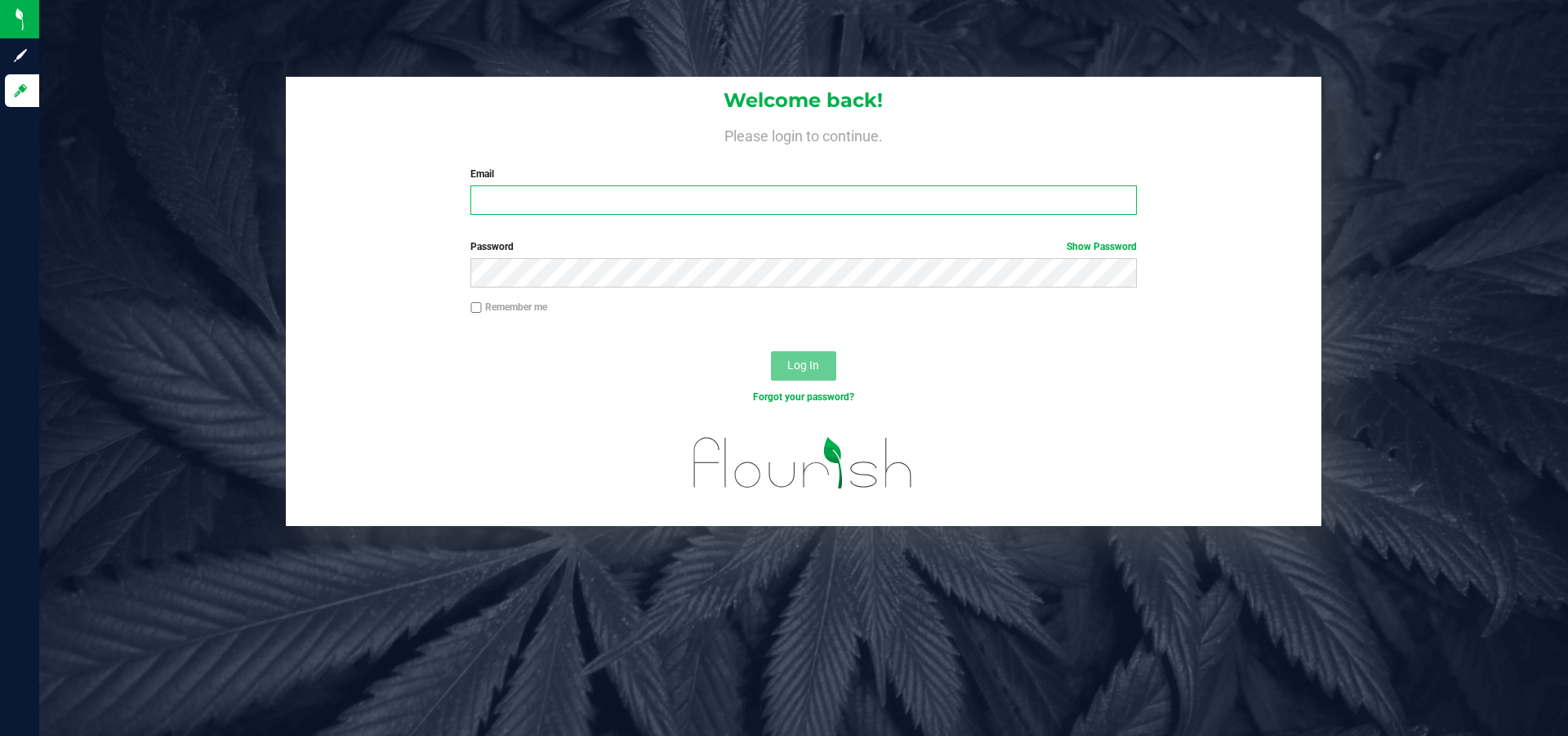
click at [597, 186] on input "Email" at bounding box center [803, 200] width 666 height 30
type input "[EMAIL_ADDRESS][DOMAIN_NAME]"
click at [771, 351] on button "Log In" at bounding box center [803, 365] width 65 height 30
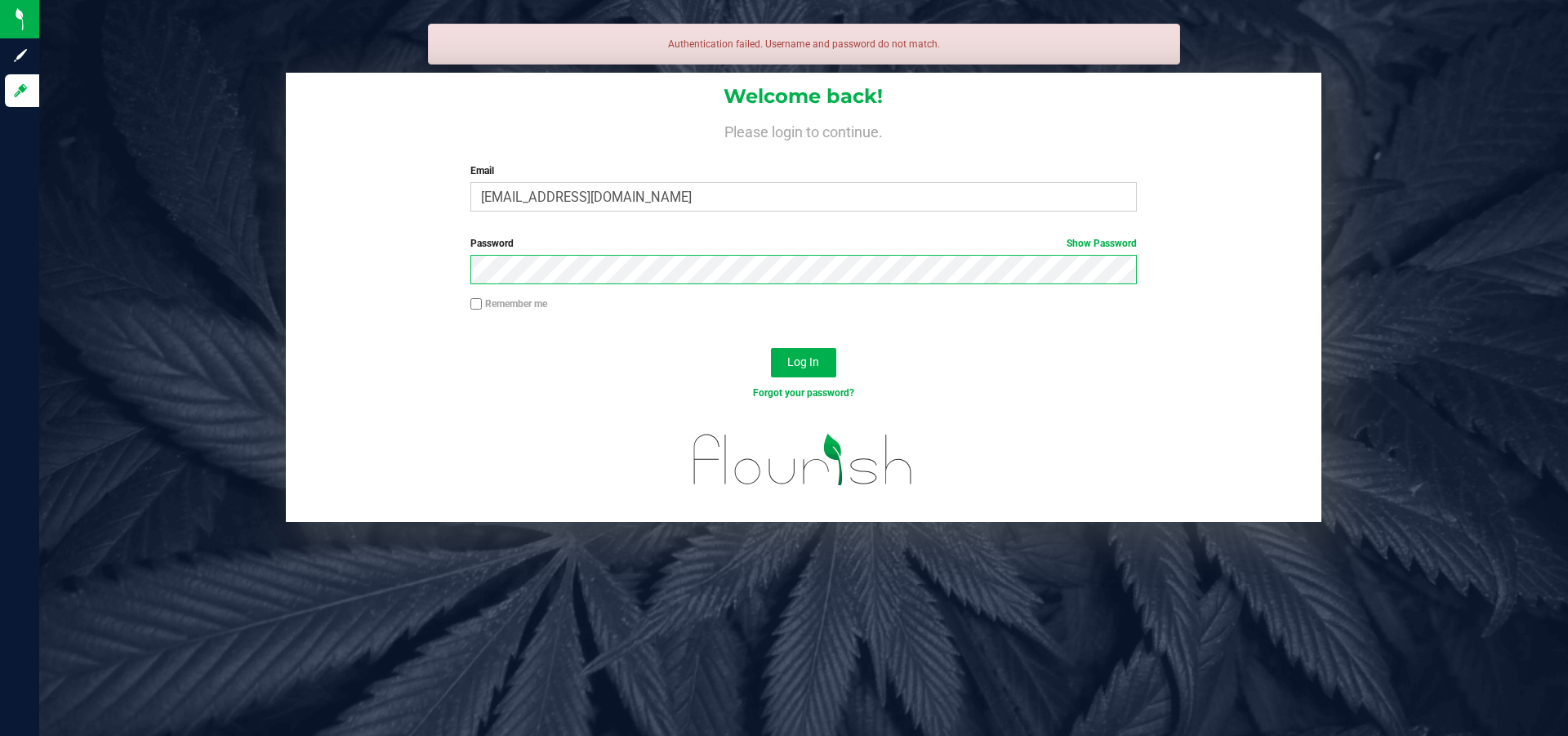
click at [771, 348] on button "Log In" at bounding box center [803, 362] width 65 height 30
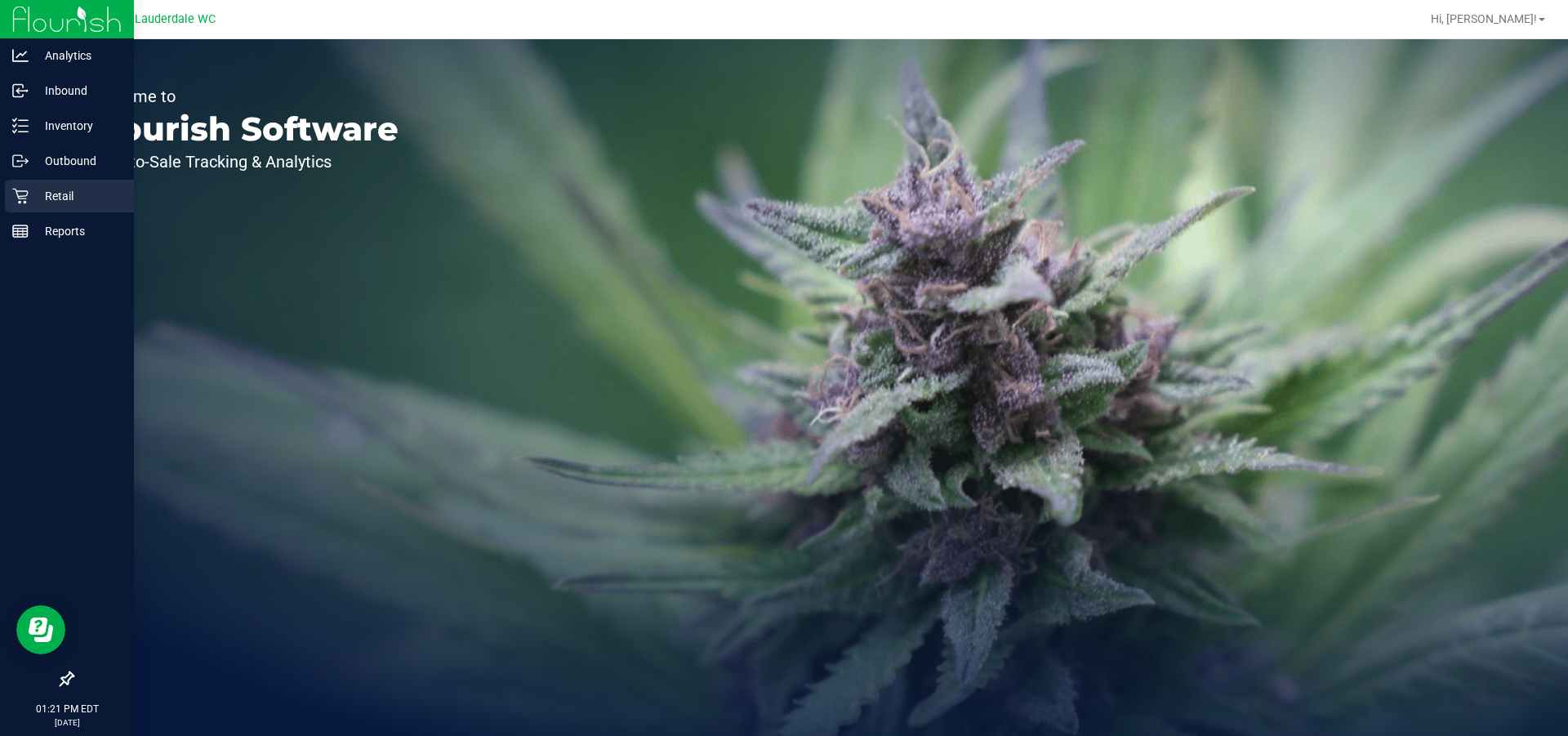
click at [55, 196] on p "Retail" at bounding box center [78, 195] width 98 height 19
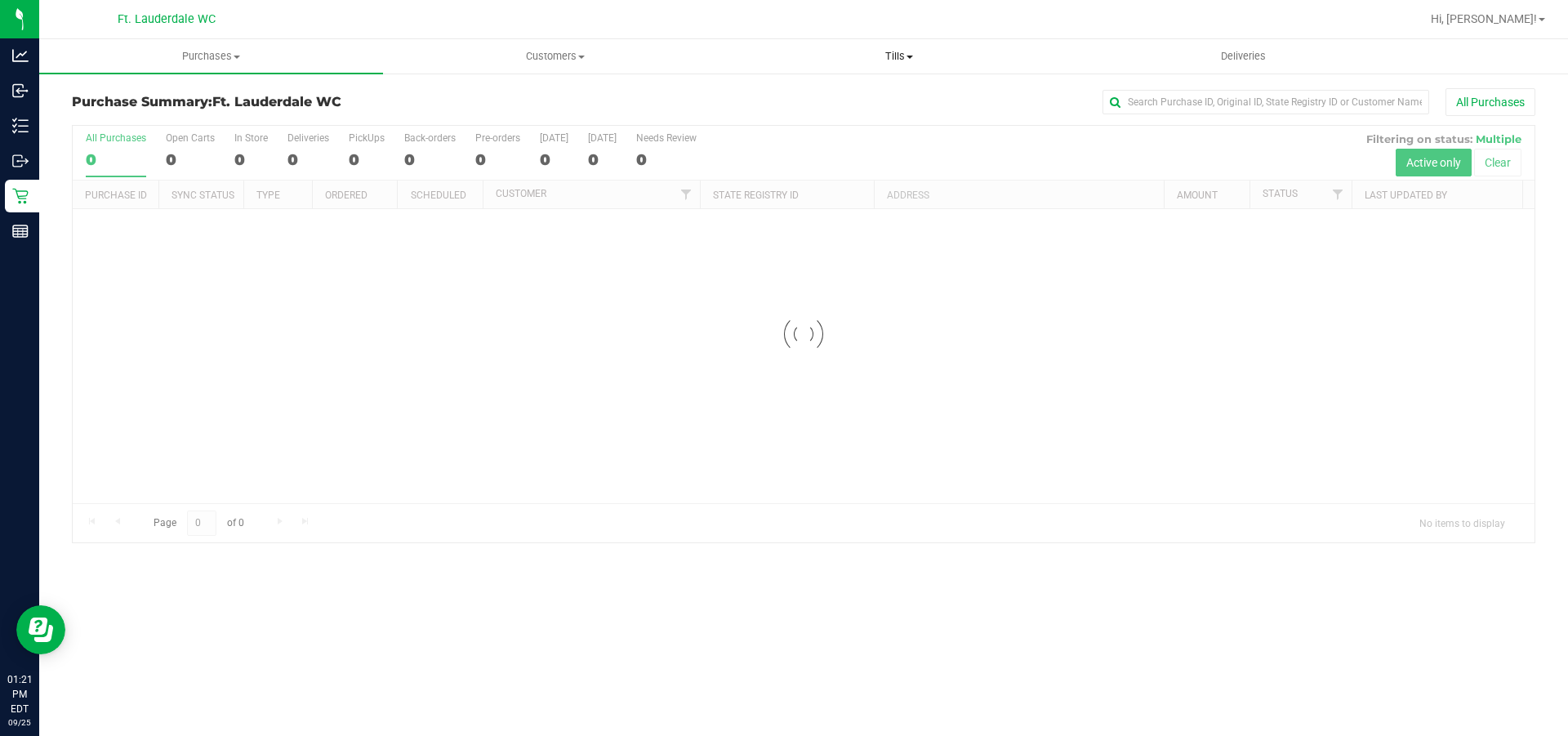
click at [878, 57] on span "Tills" at bounding box center [899, 56] width 342 height 14
click at [863, 99] on li "Manage tills" at bounding box center [899, 98] width 344 height 19
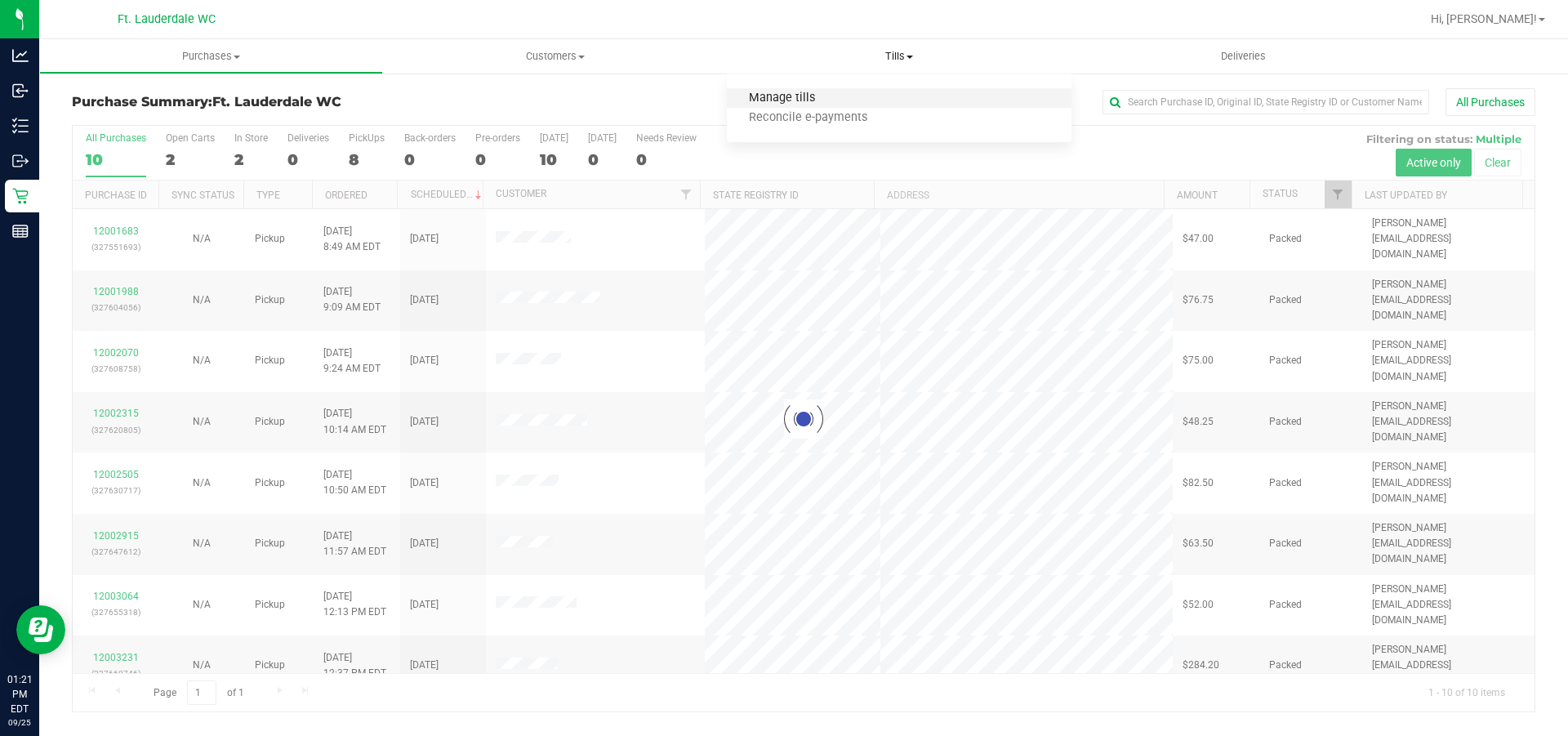
click at [826, 94] on span "Manage tills" at bounding box center [782, 98] width 110 height 14
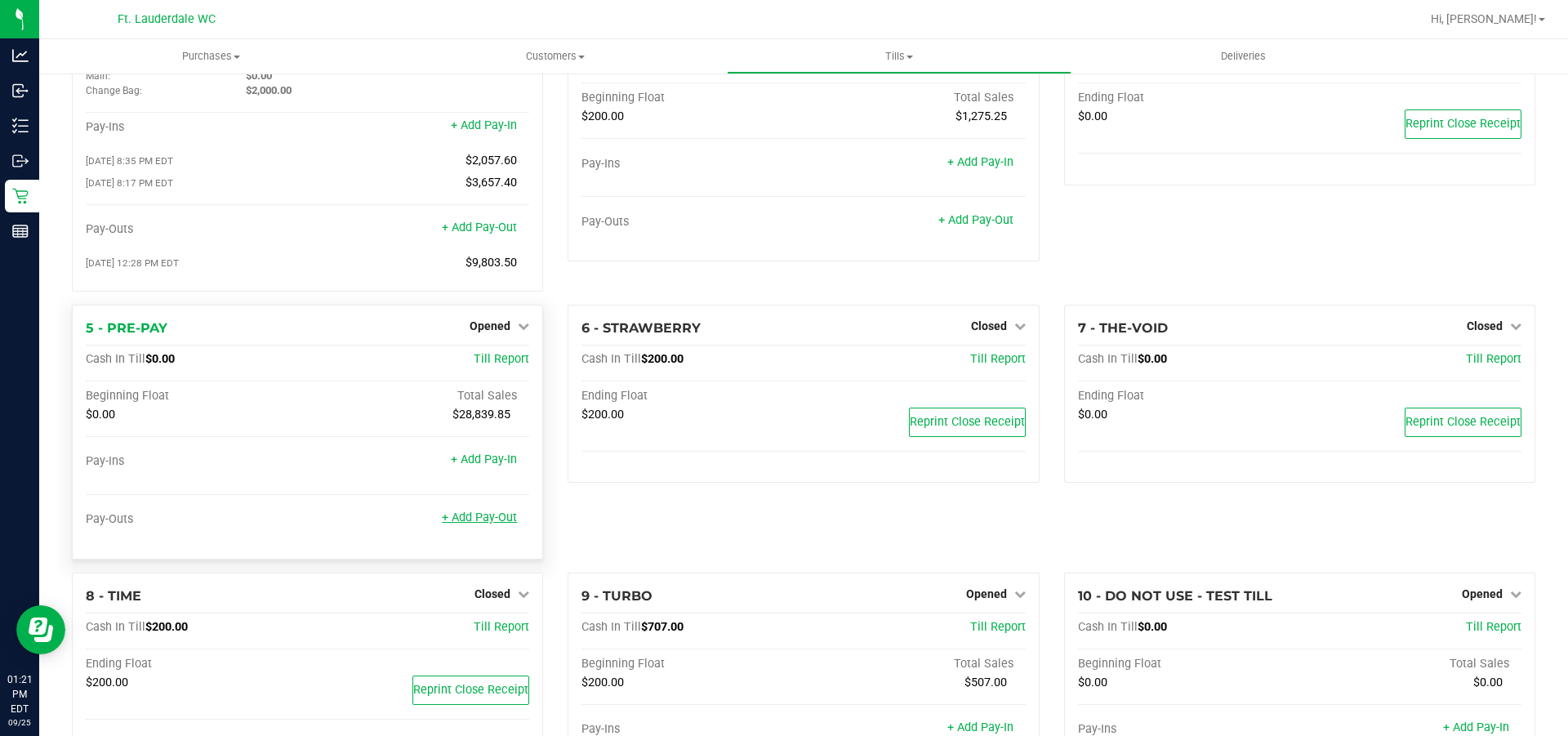
scroll to position [163, 0]
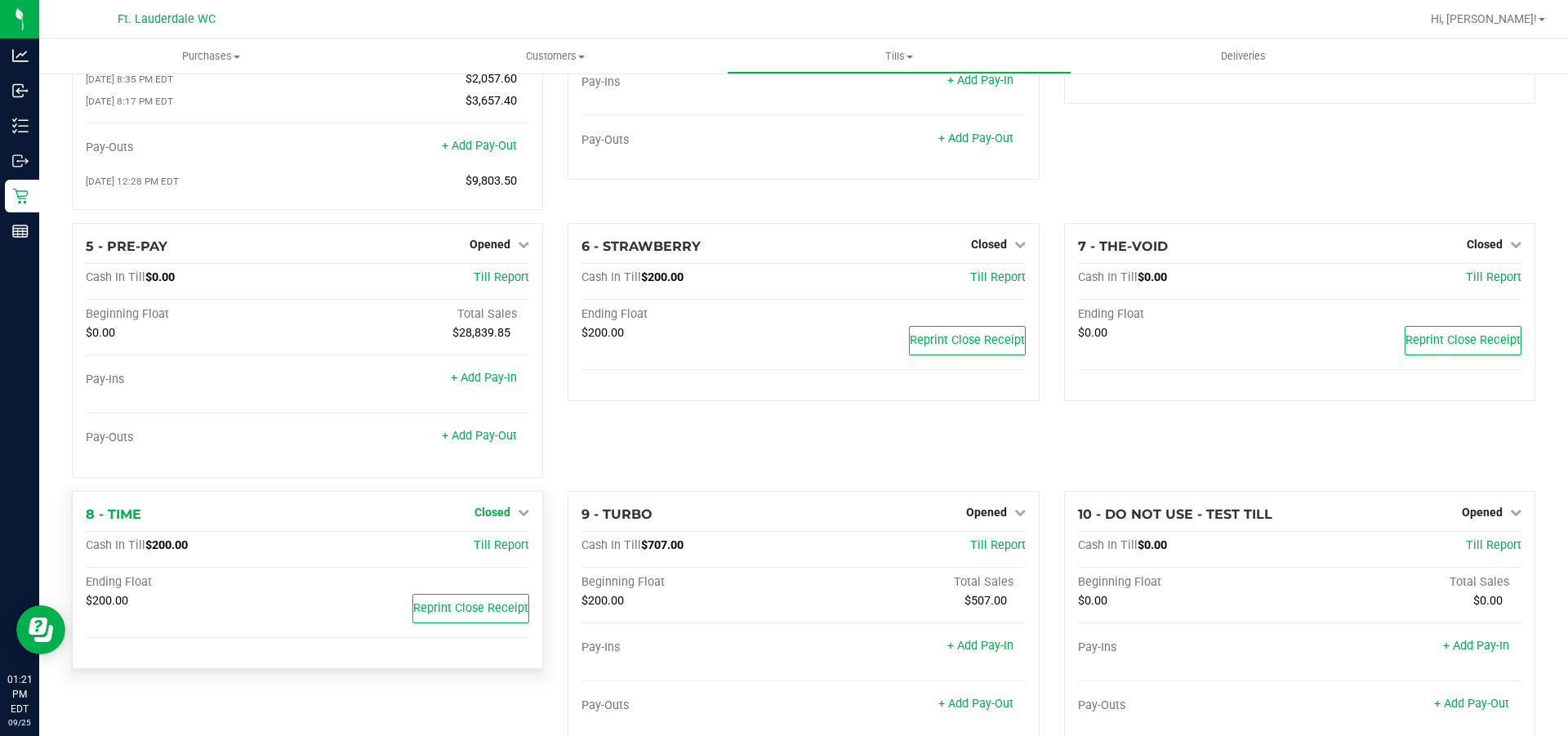
click at [485, 512] on span "Closed" at bounding box center [492, 511] width 36 height 13
click at [492, 546] on link "Open Till" at bounding box center [492, 545] width 43 height 13
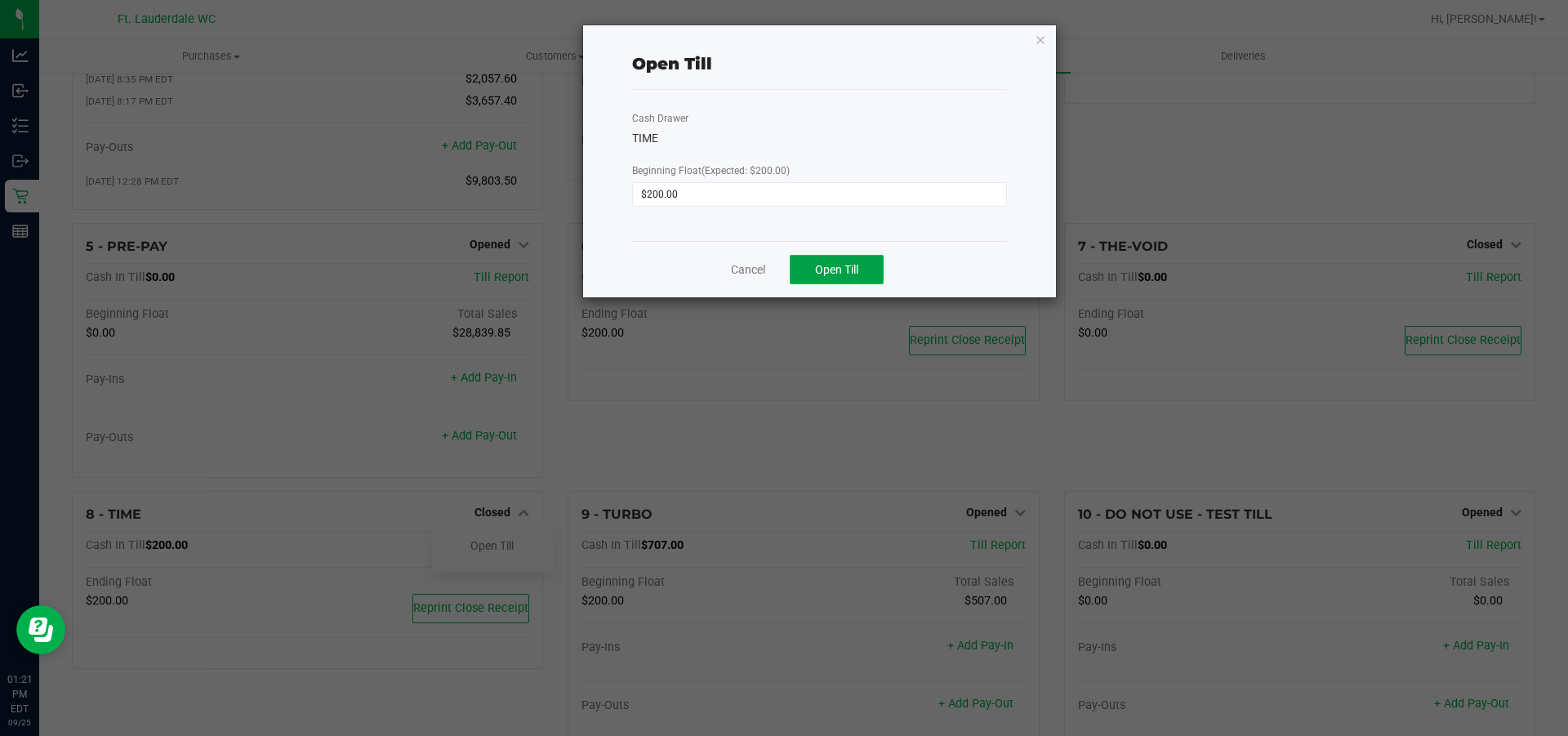
click at [842, 283] on button "Open Till" at bounding box center [836, 269] width 94 height 30
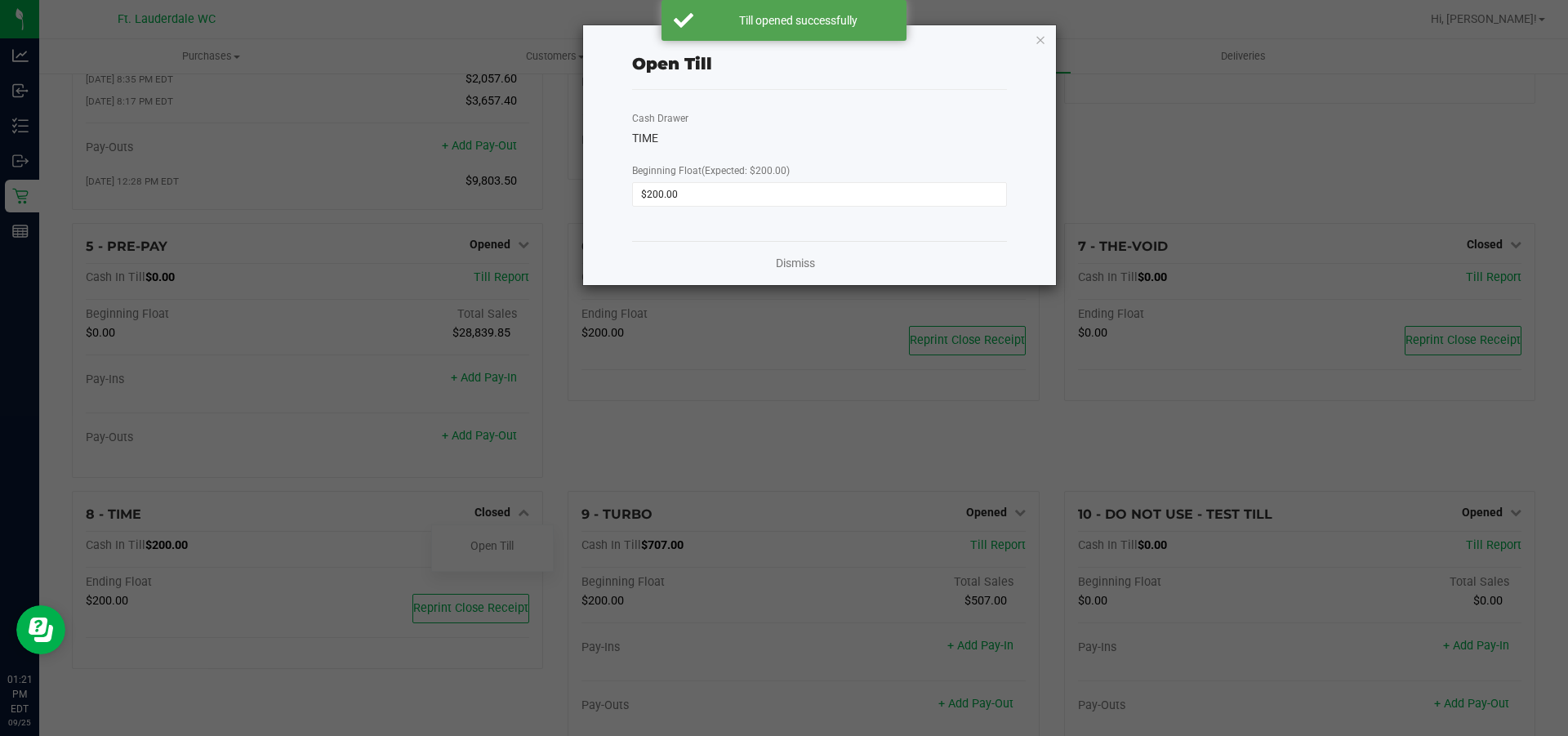
click at [767, 262] on div "Dismiss" at bounding box center [819, 263] width 375 height 44
click at [806, 263] on link "Dismiss" at bounding box center [795, 263] width 39 height 17
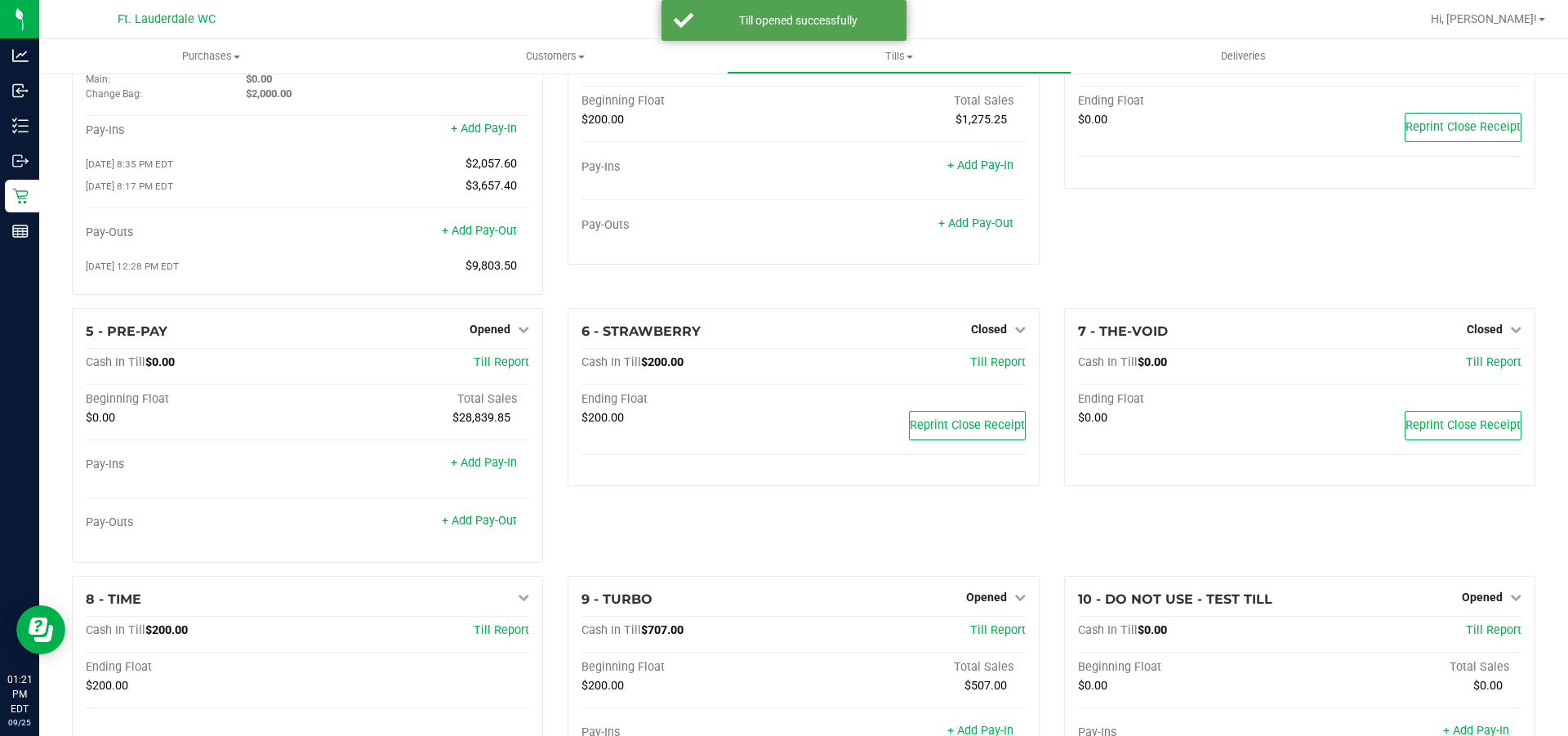
scroll to position [0, 0]
